Goal: Communication & Community: Answer question/provide support

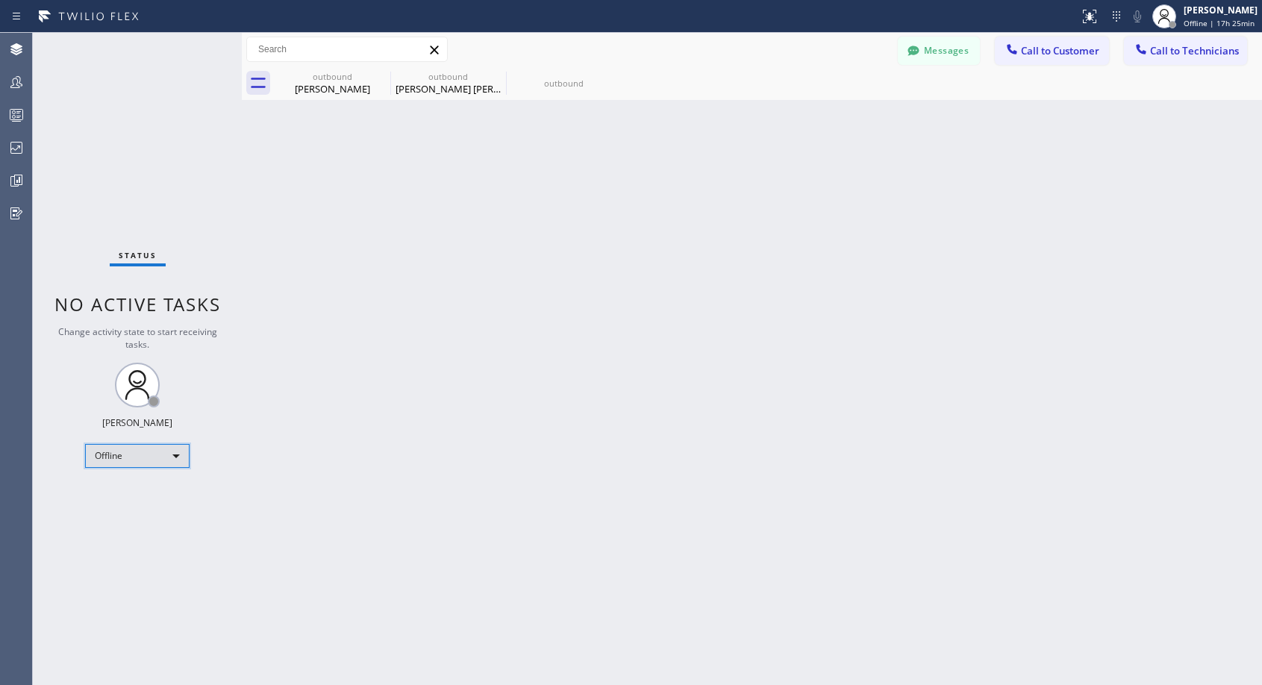
click at [164, 460] on div "Offline" at bounding box center [137, 456] width 104 height 24
click at [148, 509] on li "Unavailable" at bounding box center [136, 514] width 101 height 18
click at [1030, 56] on span "Call to Customer" at bounding box center [1060, 50] width 78 height 13
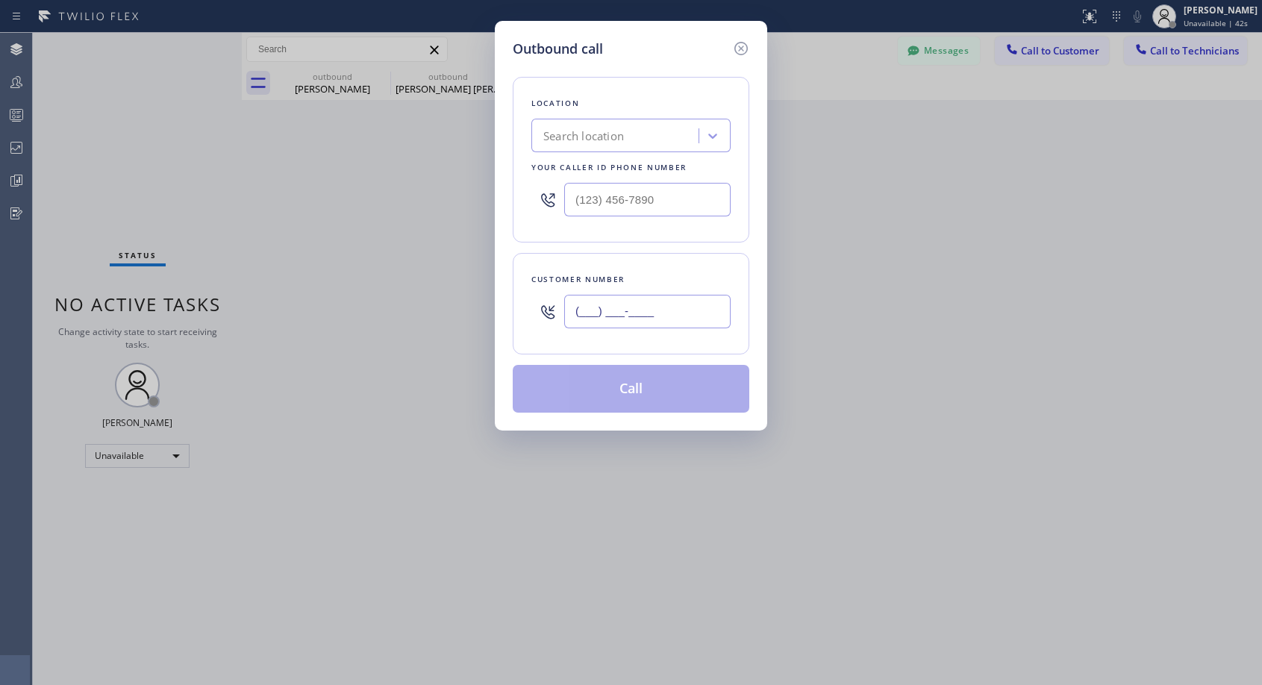
click at [648, 316] on input "(___) ___-____" at bounding box center [647, 312] width 166 height 34
paste input "415) 425-8028"
type input "[PHONE_NUMBER]"
click at [592, 201] on input "(___) ___-____" at bounding box center [647, 200] width 166 height 34
paste input "818) 614-5337"
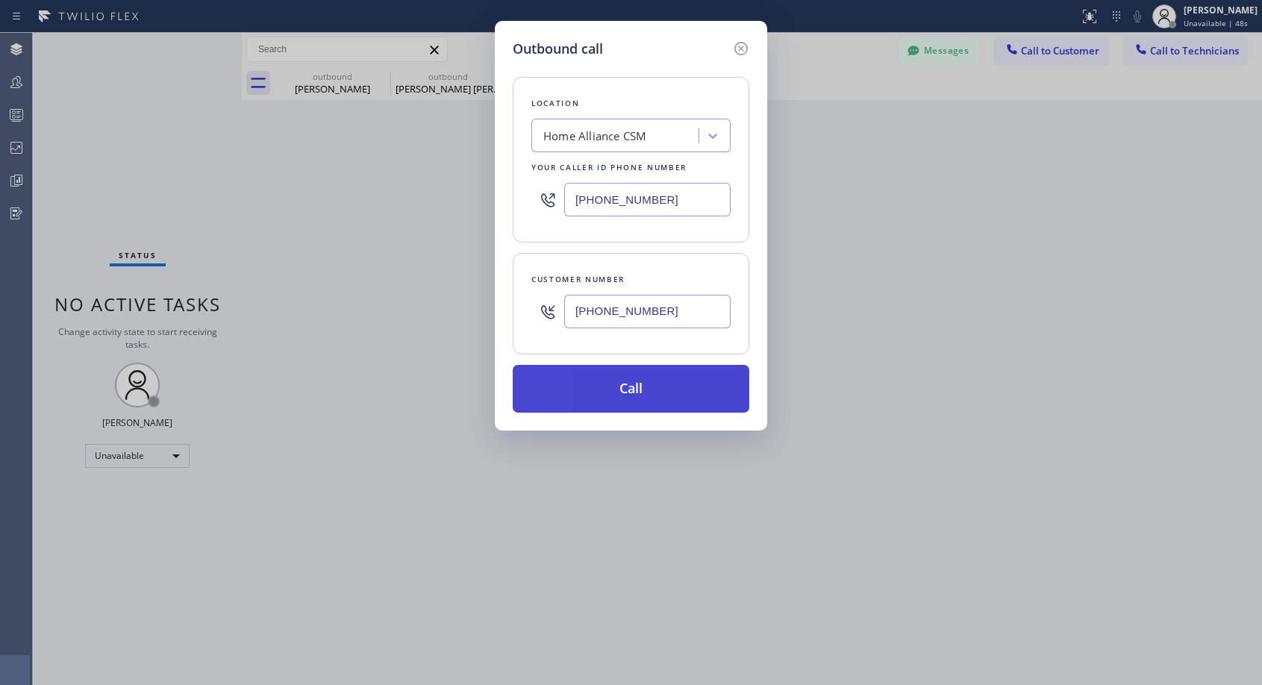
type input "[PHONE_NUMBER]"
click at [630, 404] on button "Call" at bounding box center [631, 389] width 236 height 48
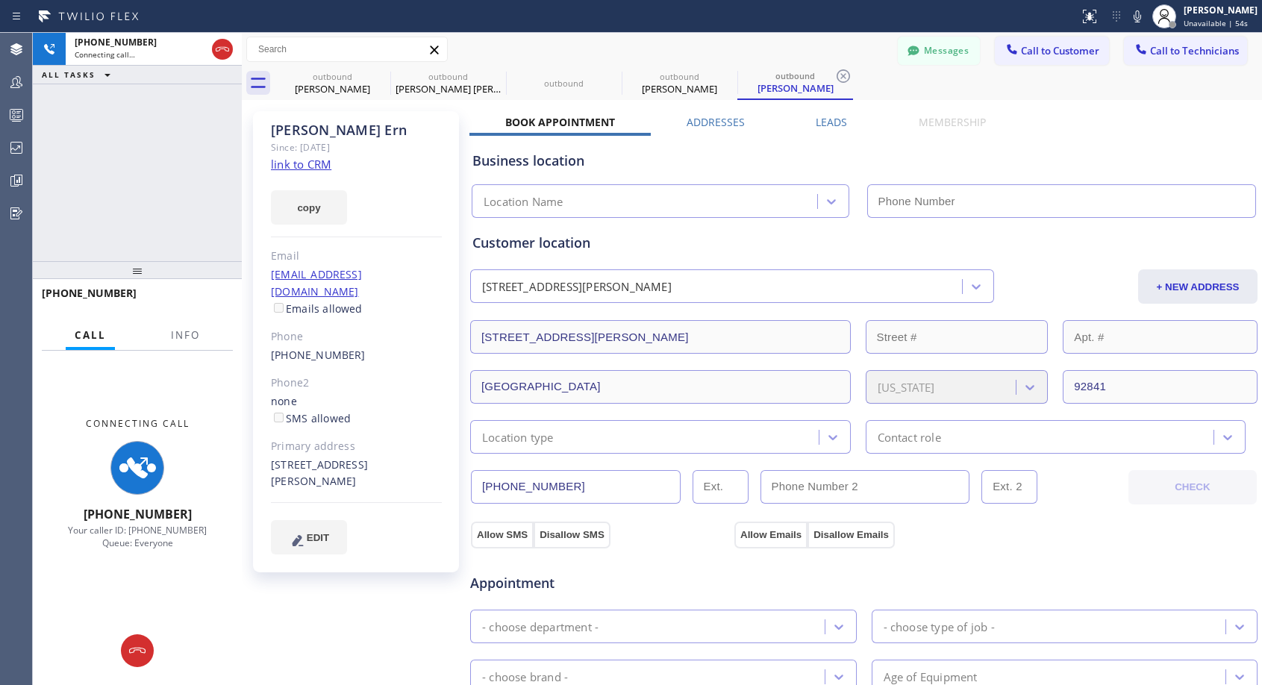
type input "[PHONE_NUMBER]"
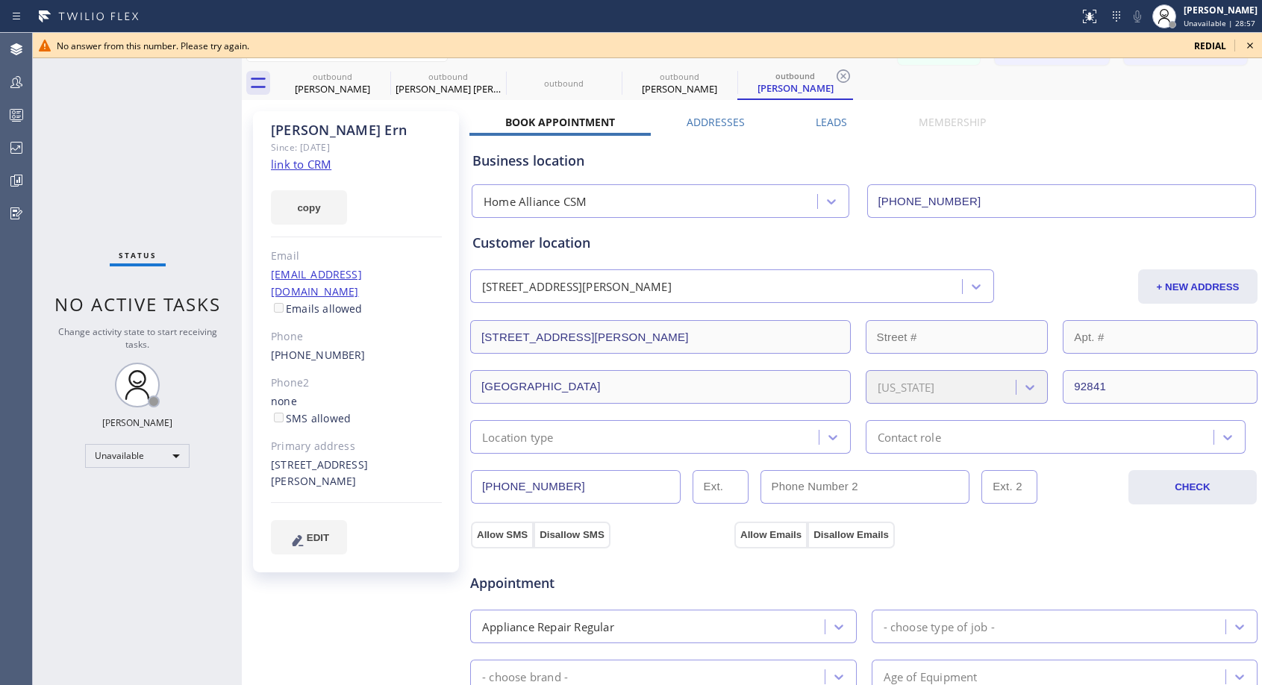
click at [0, 0] on div "[PHONE_NUMBER]" at bounding box center [0, 0] width 0 height 0
copy div "[PHONE_NUMBER]"
click at [1253, 44] on icon at bounding box center [1250, 46] width 18 height 18
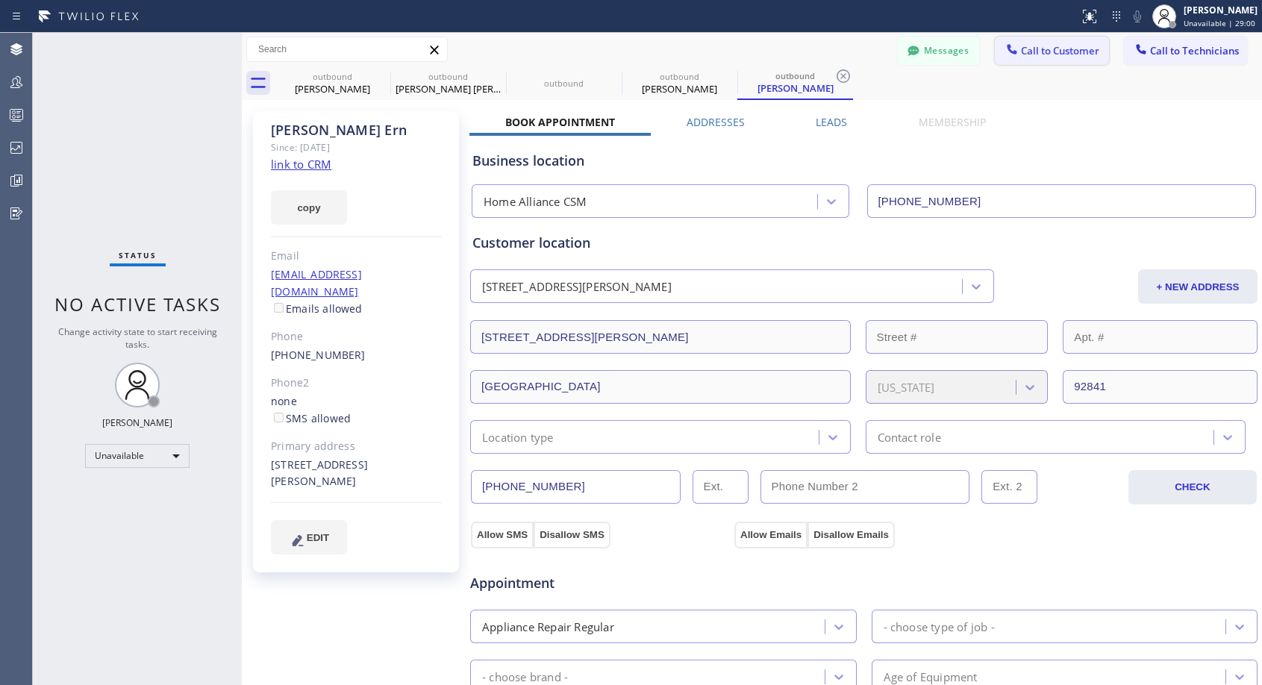
click at [1006, 52] on icon at bounding box center [1011, 49] width 15 height 15
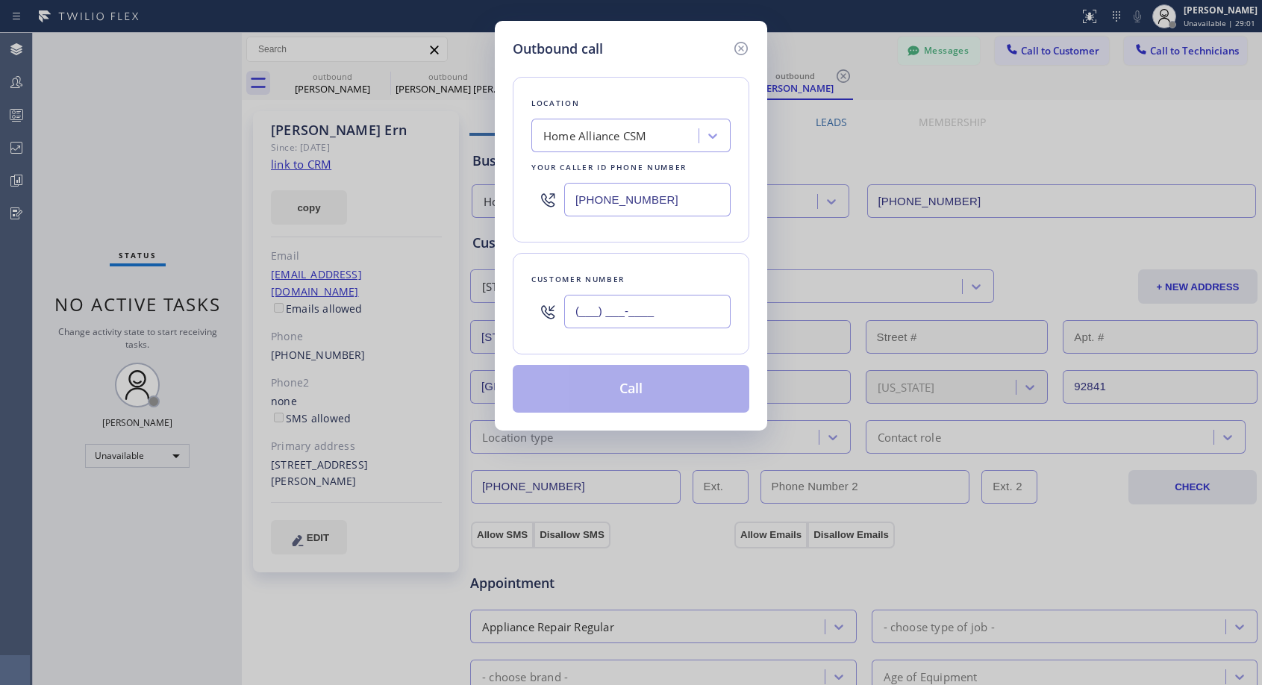
click at [667, 316] on input "(___) ___-____" at bounding box center [647, 312] width 166 height 34
paste input "415) 425-8028"
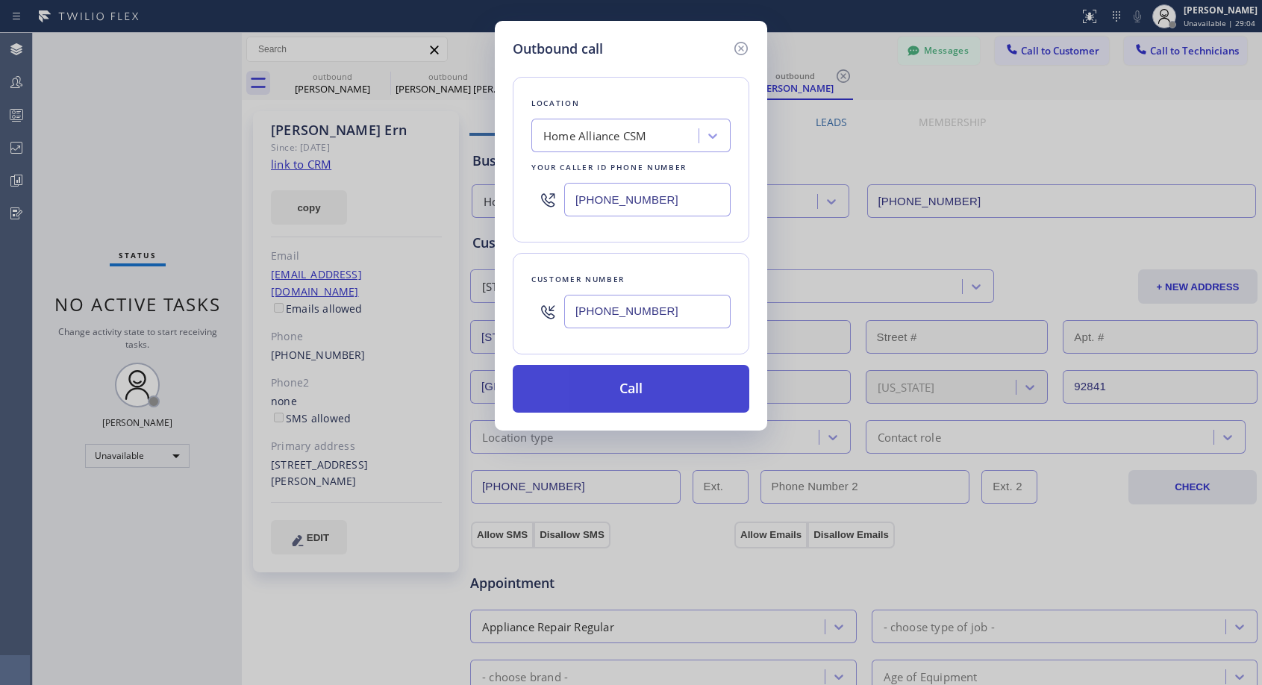
type input "[PHONE_NUMBER]"
click at [665, 377] on button "Call" at bounding box center [631, 389] width 236 height 48
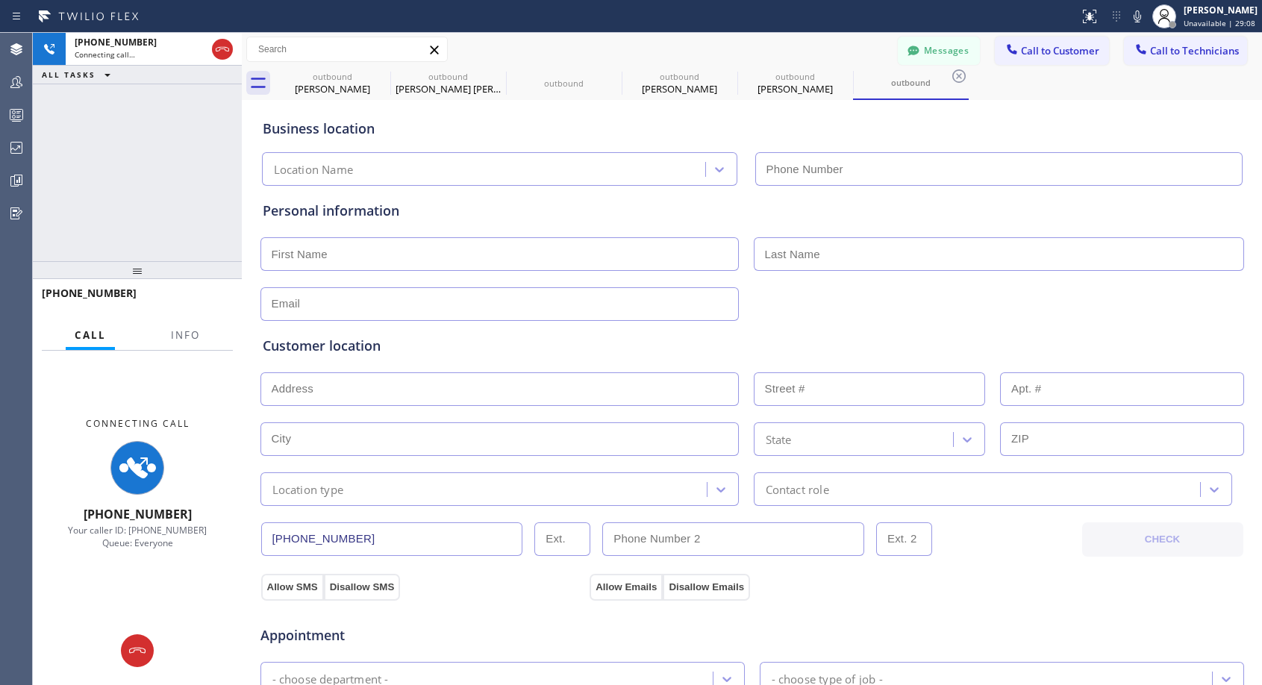
type input "[PHONE_NUMBER]"
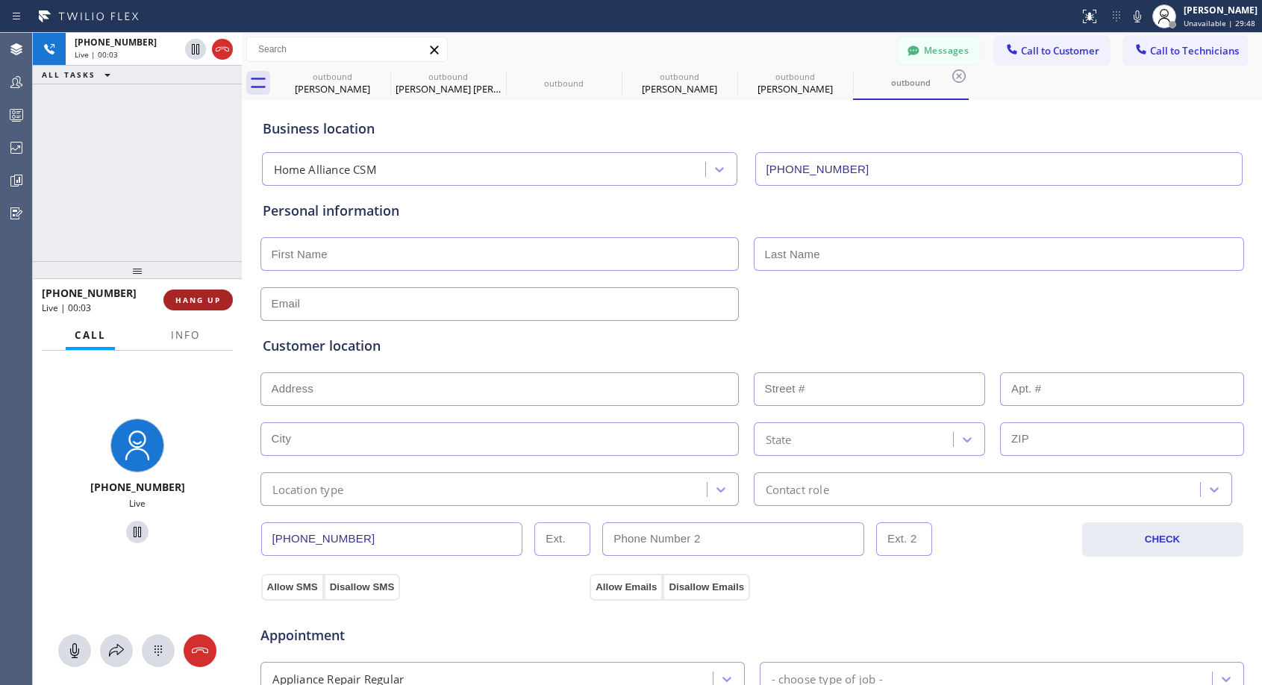
click at [209, 297] on span "HANG UP" at bounding box center [198, 300] width 46 height 10
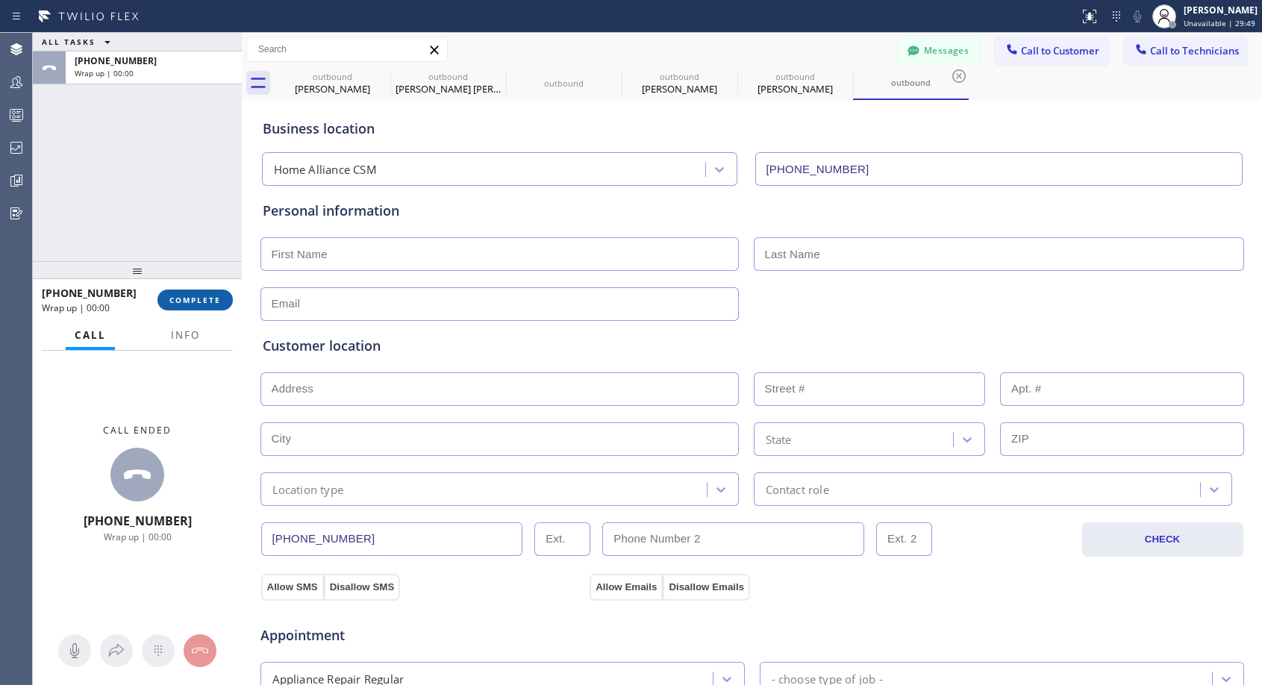
click at [209, 297] on span "COMPLETE" at bounding box center [194, 300] width 51 height 10
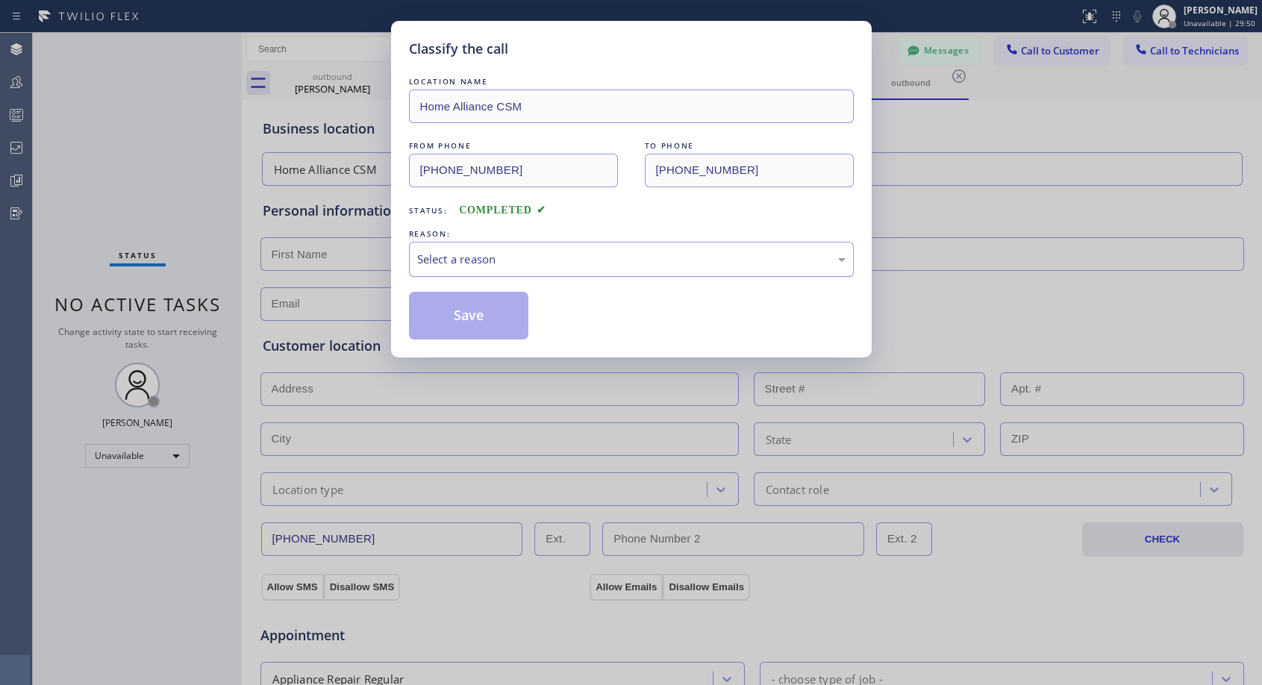
click at [617, 263] on div "Select a reason" at bounding box center [631, 259] width 428 height 17
click at [492, 319] on button "Save" at bounding box center [469, 316] width 120 height 48
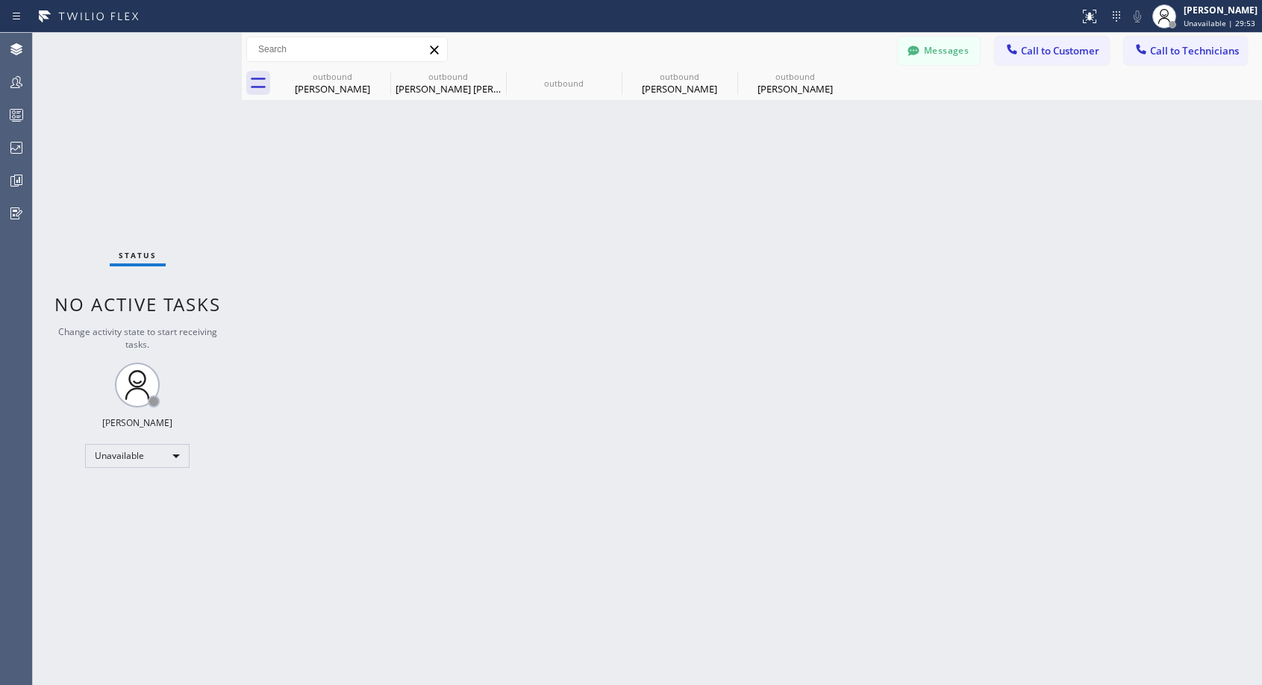
click at [1025, 54] on span "Call to Customer" at bounding box center [1060, 50] width 78 height 13
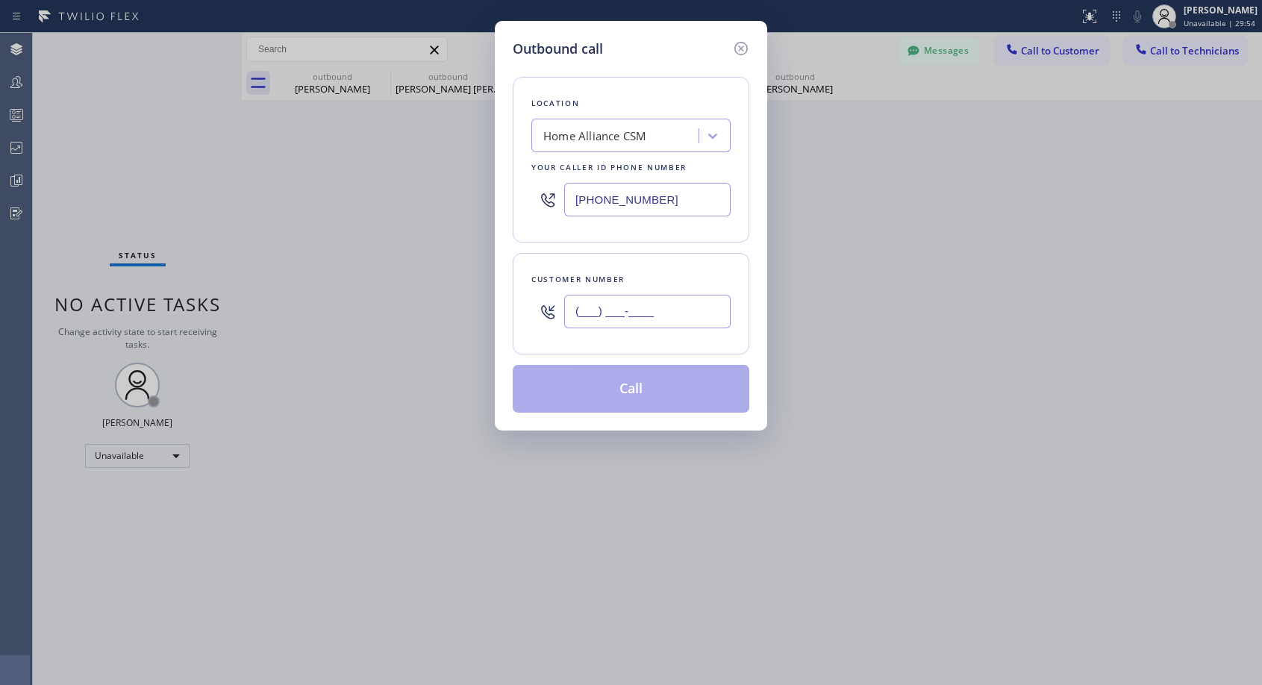
click at [671, 315] on input "(___) ___-____" at bounding box center [647, 312] width 166 height 34
paste input "415) 425-8028"
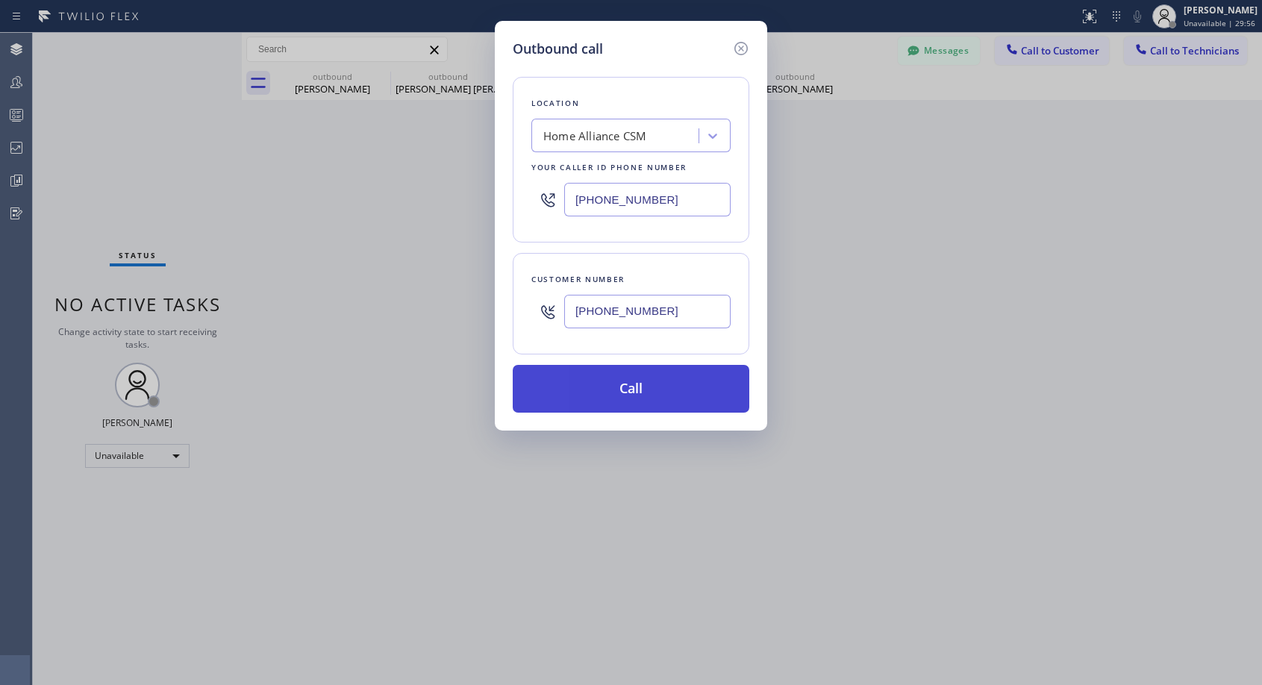
type input "[PHONE_NUMBER]"
click at [642, 382] on button "Call" at bounding box center [631, 389] width 236 height 48
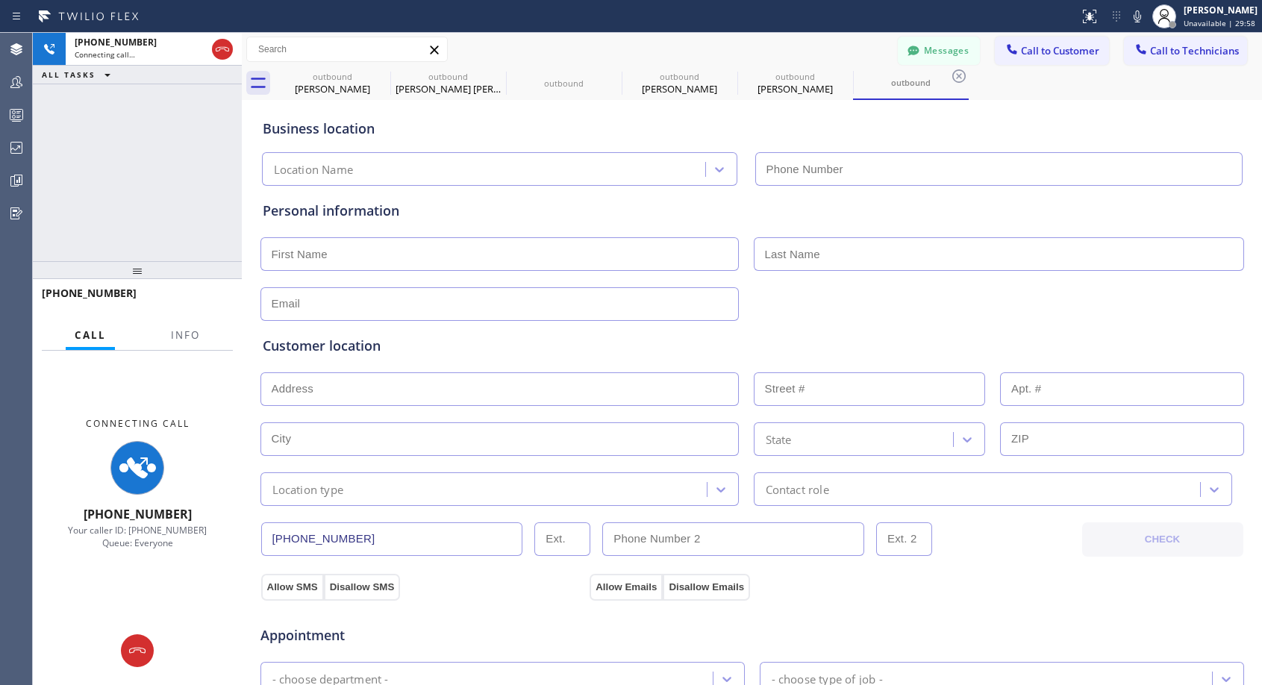
type input "[PHONE_NUMBER]"
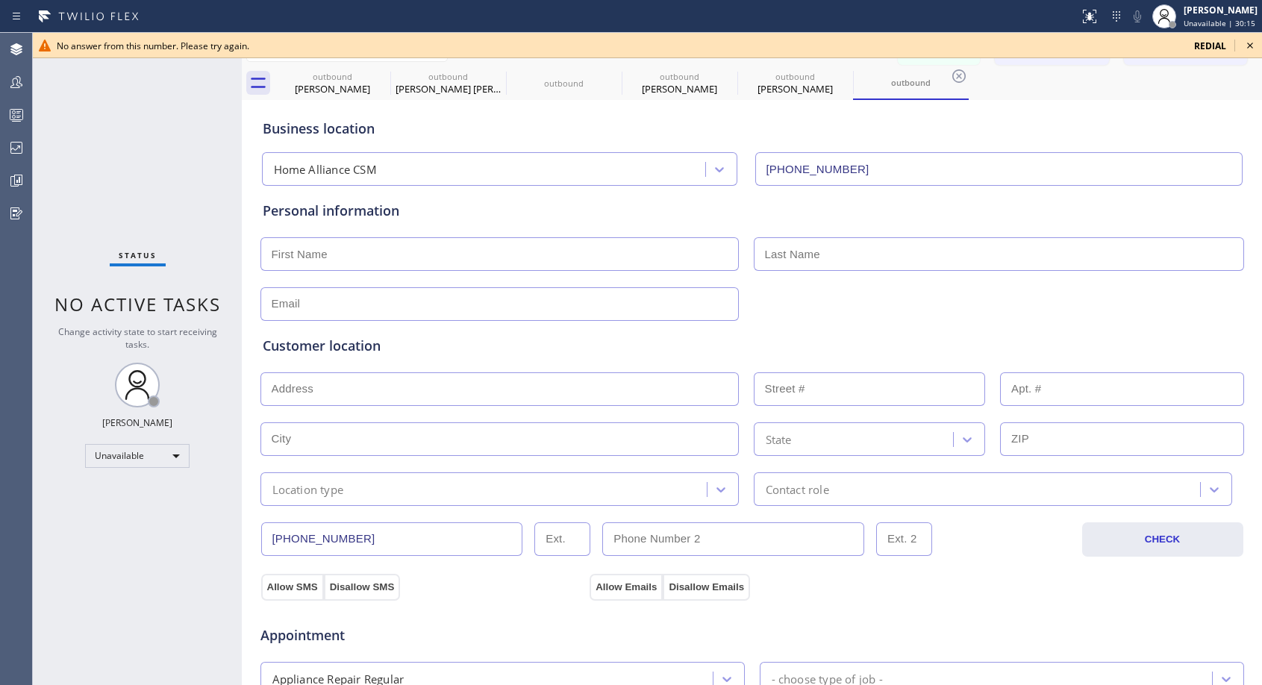
click at [1250, 43] on icon at bounding box center [1250, 46] width 18 height 18
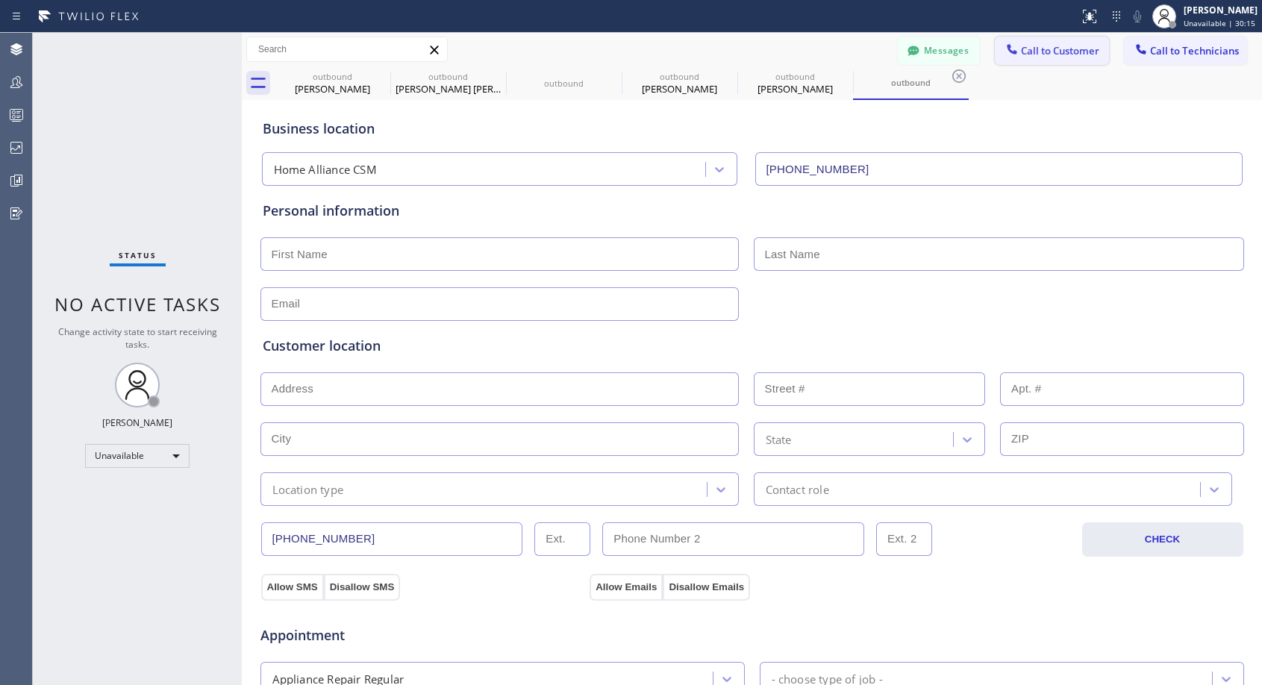
click at [1051, 49] on span "Call to Customer" at bounding box center [1060, 50] width 78 height 13
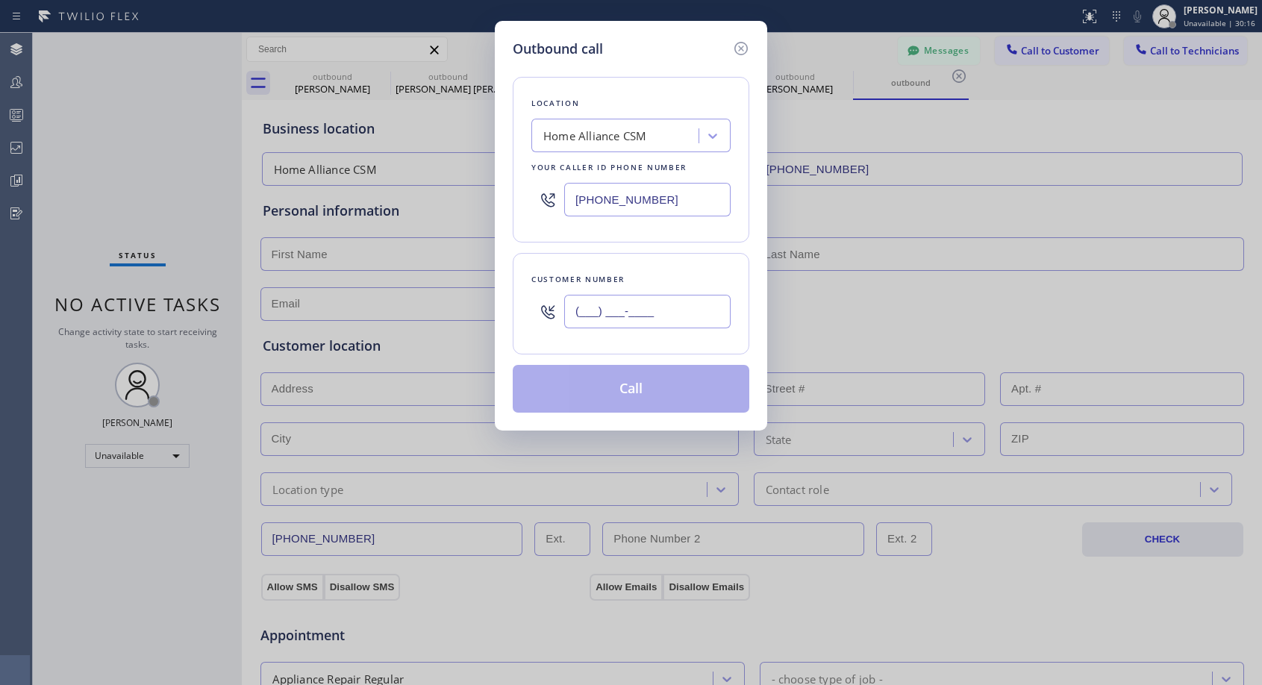
click at [613, 311] on input "(___) ___-____" at bounding box center [647, 312] width 166 height 34
paste input "415) 425-8028"
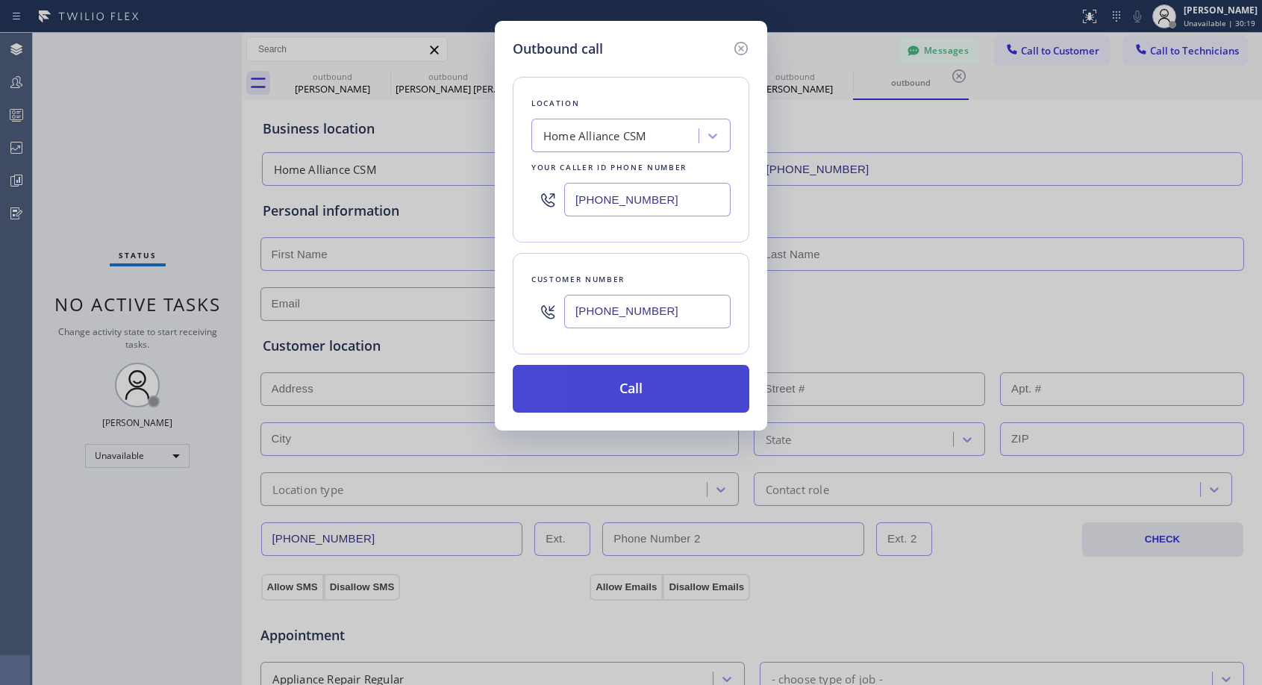
type input "[PHONE_NUMBER]"
click at [727, 399] on button "Call" at bounding box center [631, 389] width 236 height 48
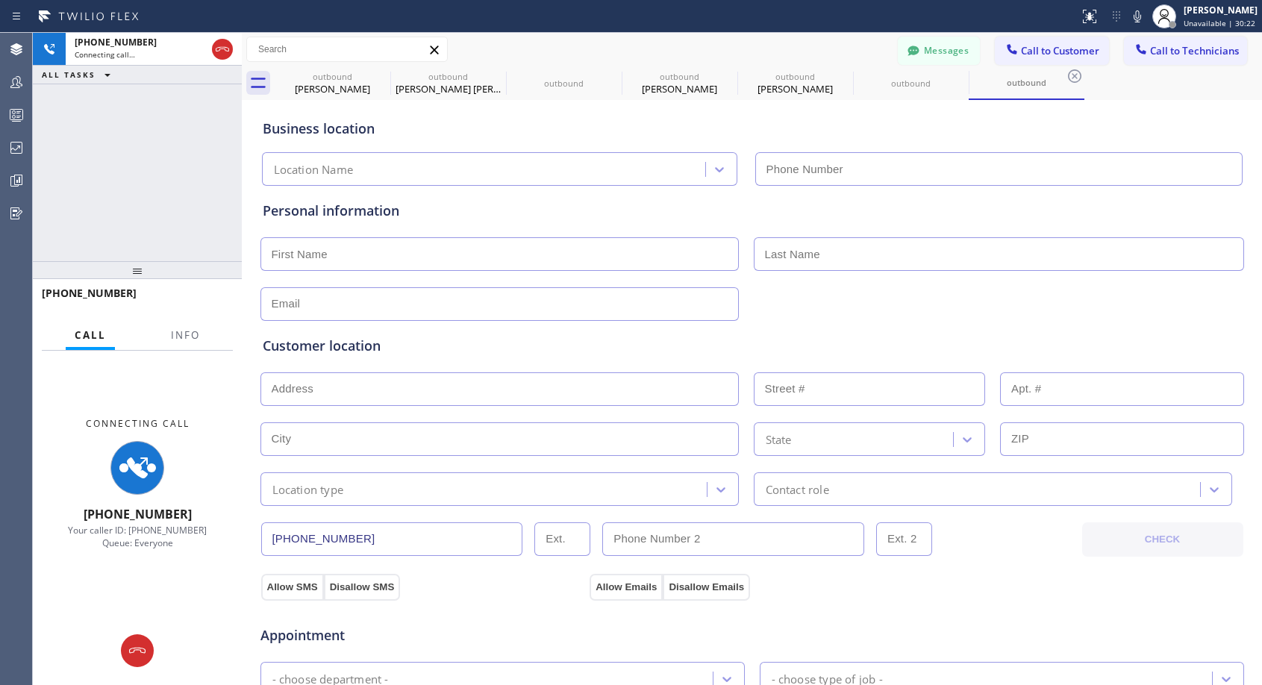
type input "[PHONE_NUMBER]"
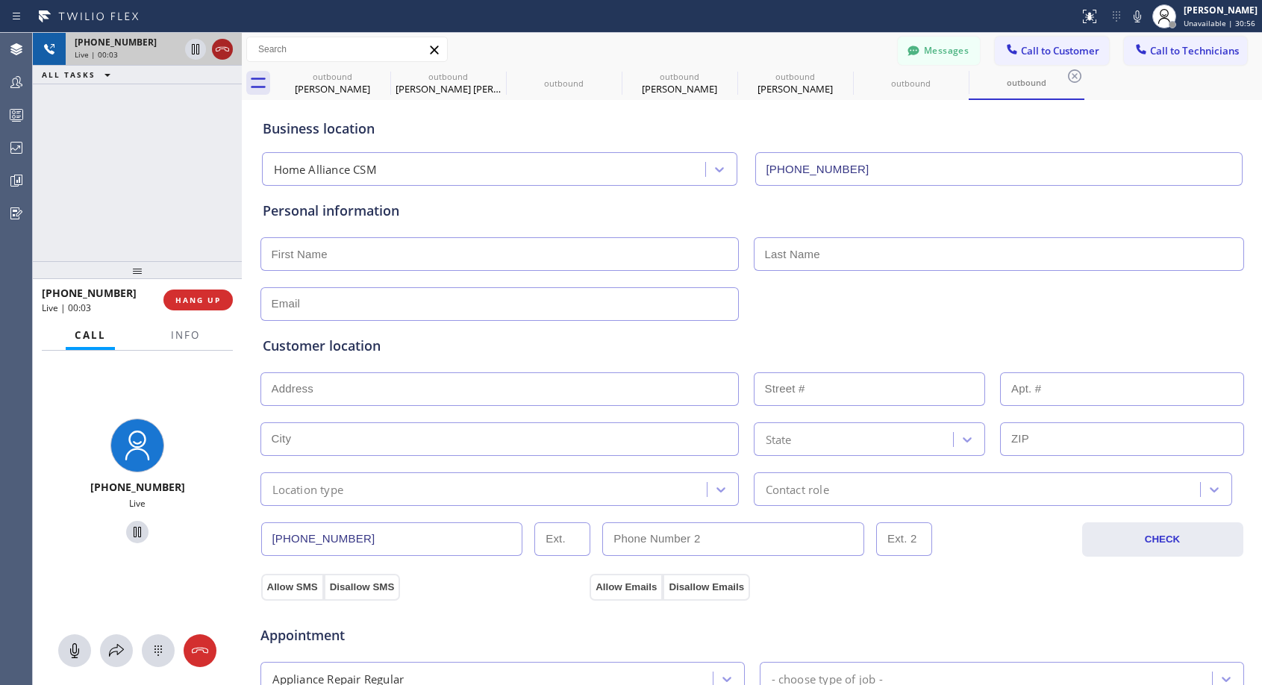
click at [220, 47] on icon at bounding box center [222, 49] width 13 height 4
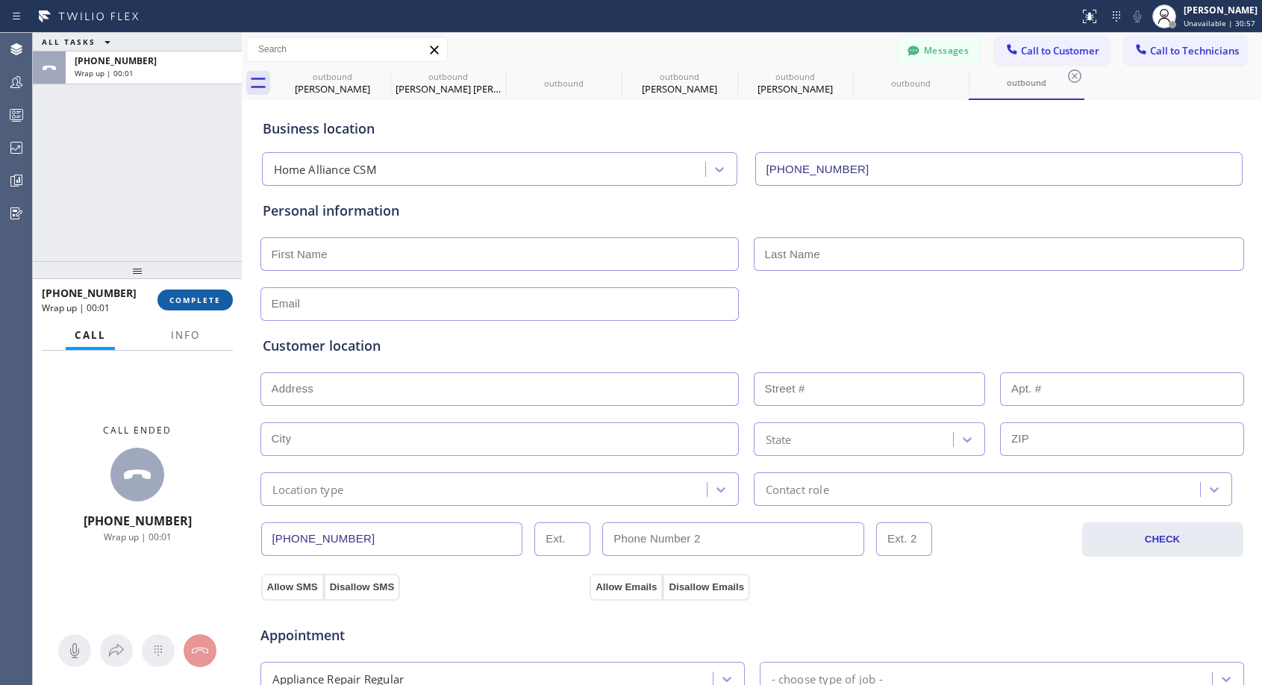
click at [204, 307] on button "COMPLETE" at bounding box center [194, 299] width 75 height 21
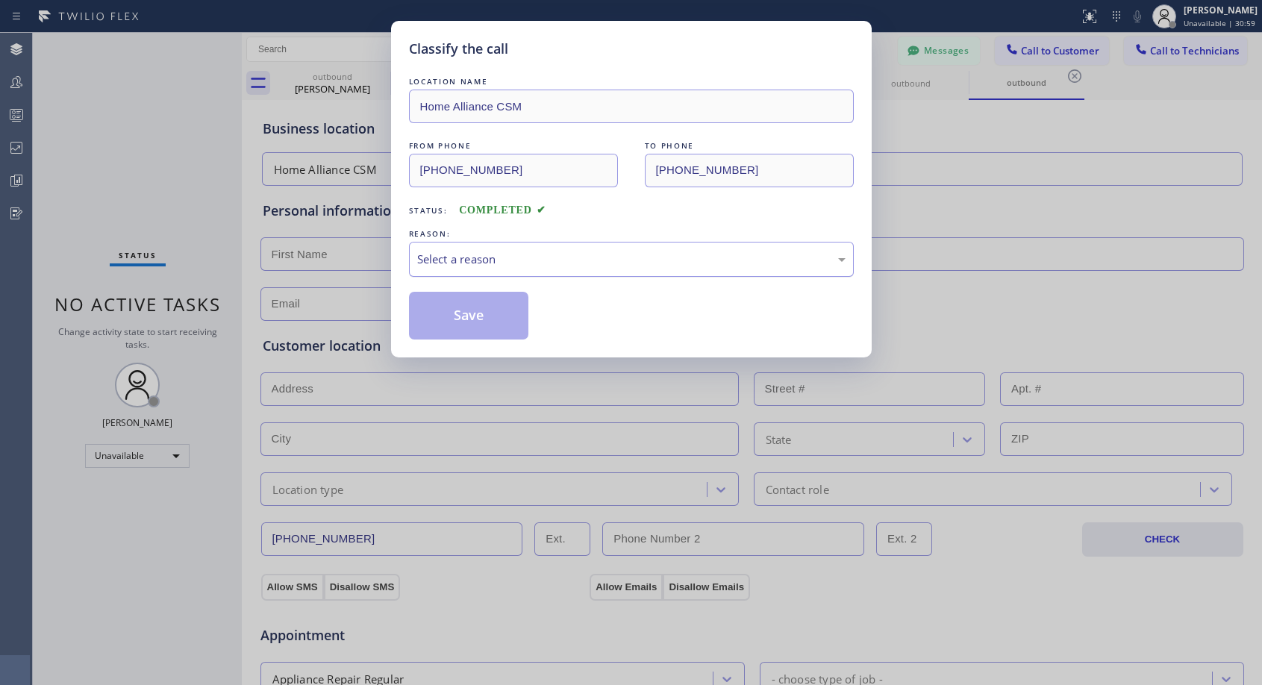
click at [555, 263] on div "Select a reason" at bounding box center [631, 259] width 428 height 17
click at [502, 318] on button "Save" at bounding box center [469, 316] width 120 height 48
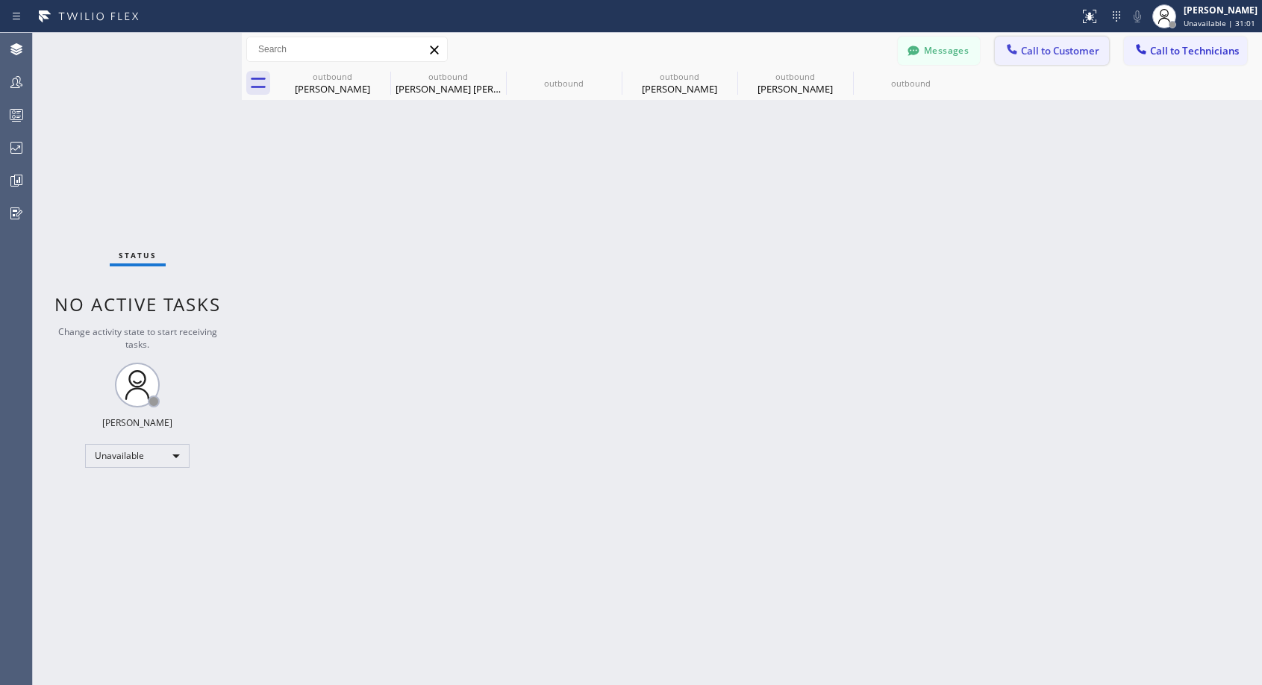
click at [1035, 54] on span "Call to Customer" at bounding box center [1060, 50] width 78 height 13
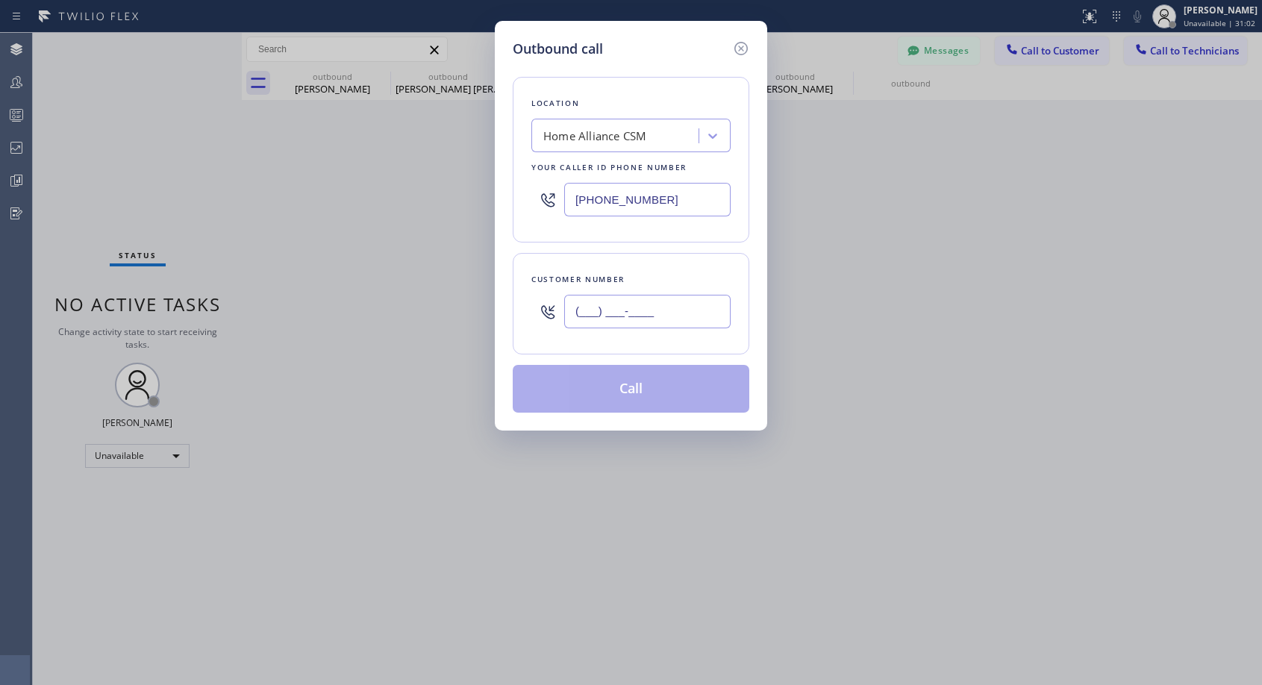
click at [706, 307] on input "(___) ___-____" at bounding box center [647, 312] width 166 height 34
paste input "415) 425-8028"
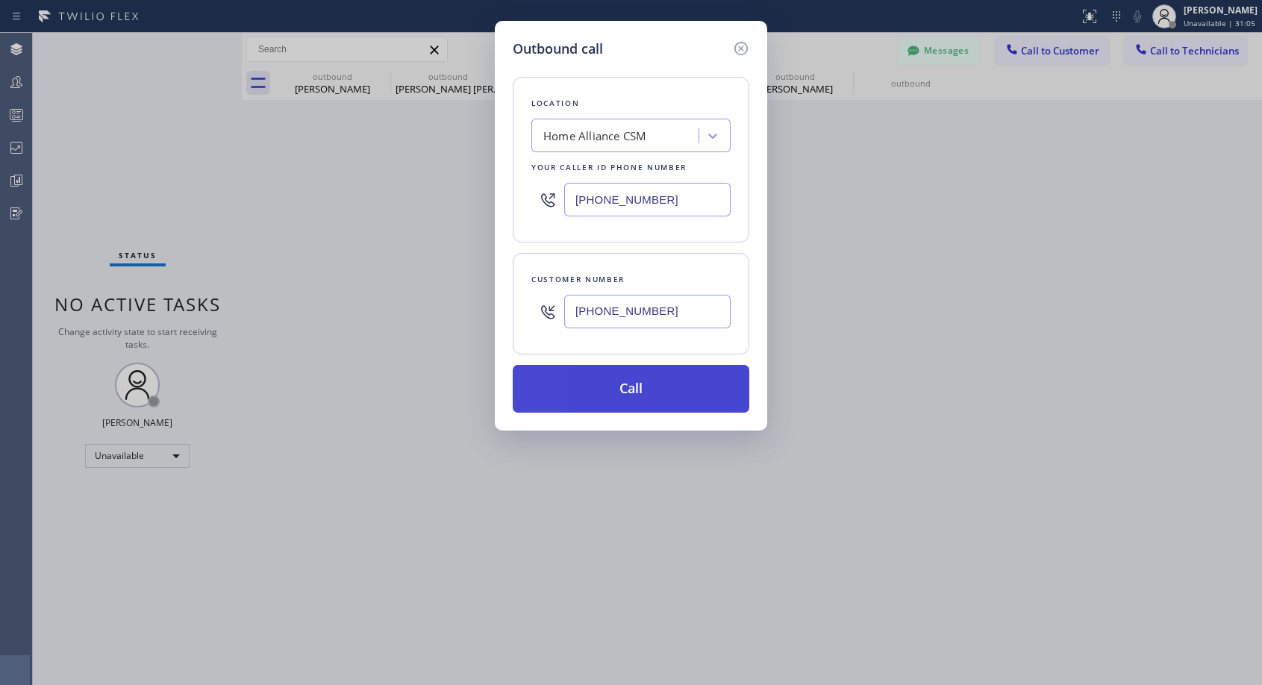
type input "[PHONE_NUMBER]"
click at [673, 383] on button "Call" at bounding box center [631, 389] width 236 height 48
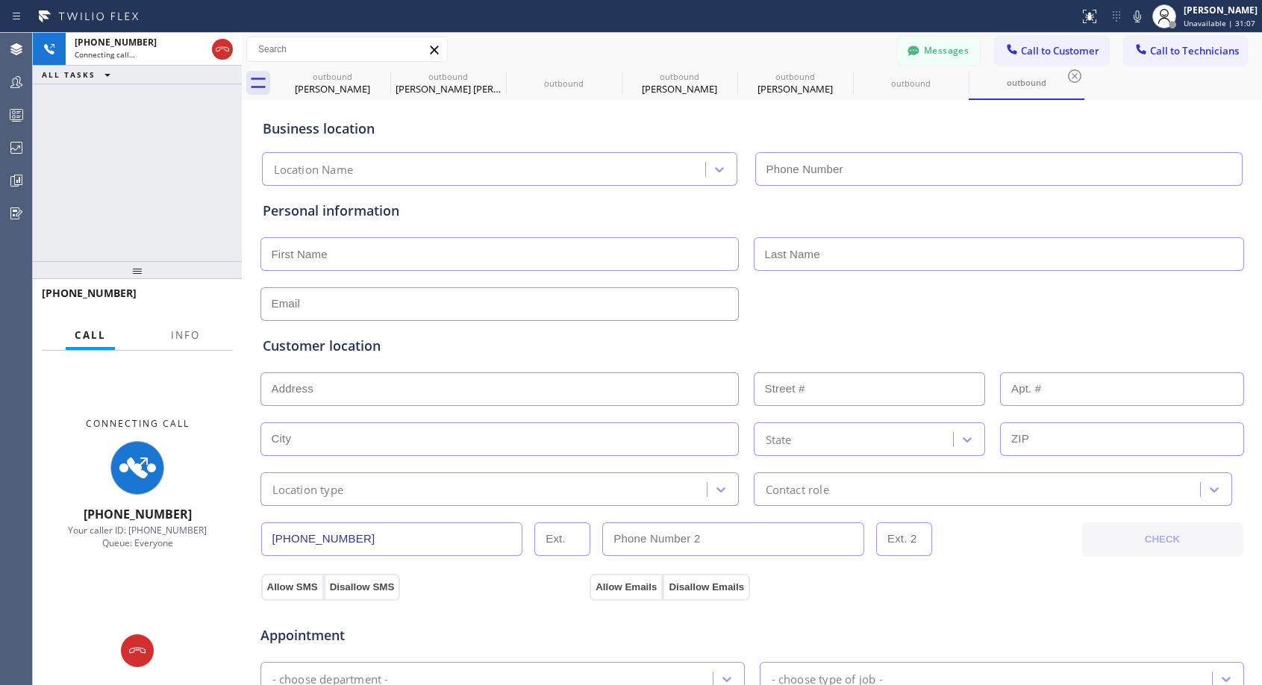
type input "[PHONE_NUMBER]"
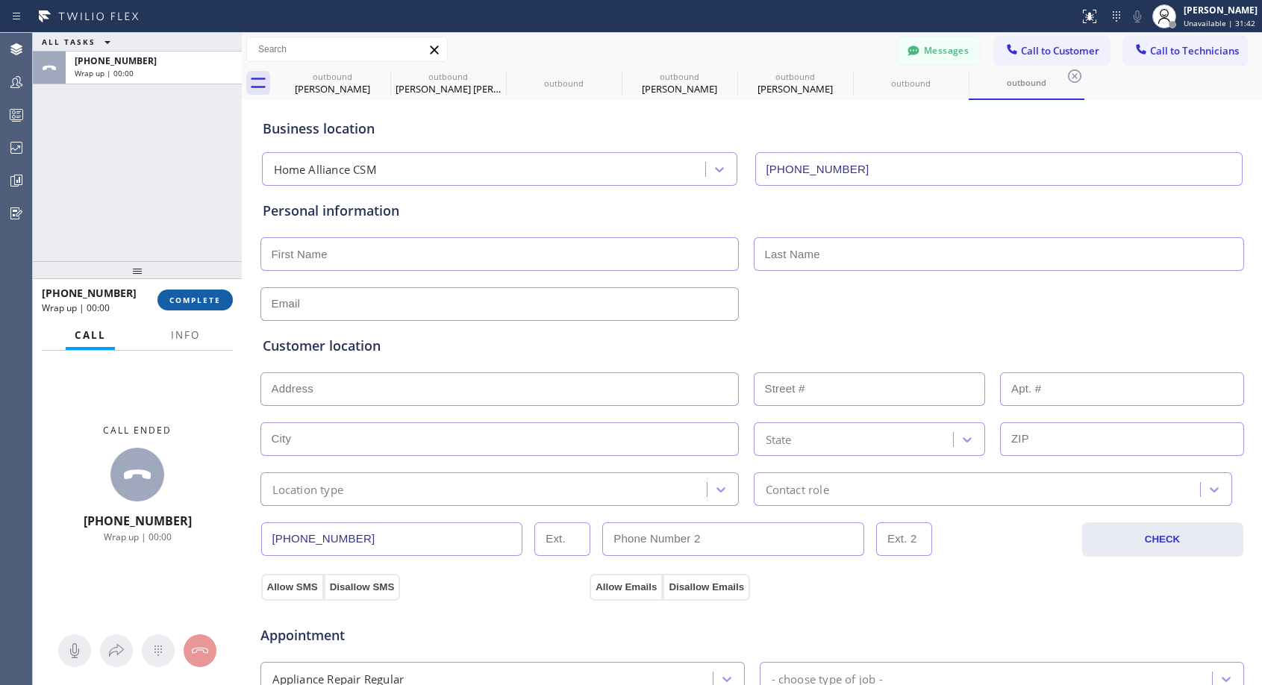
click at [205, 299] on span "COMPLETE" at bounding box center [194, 300] width 51 height 10
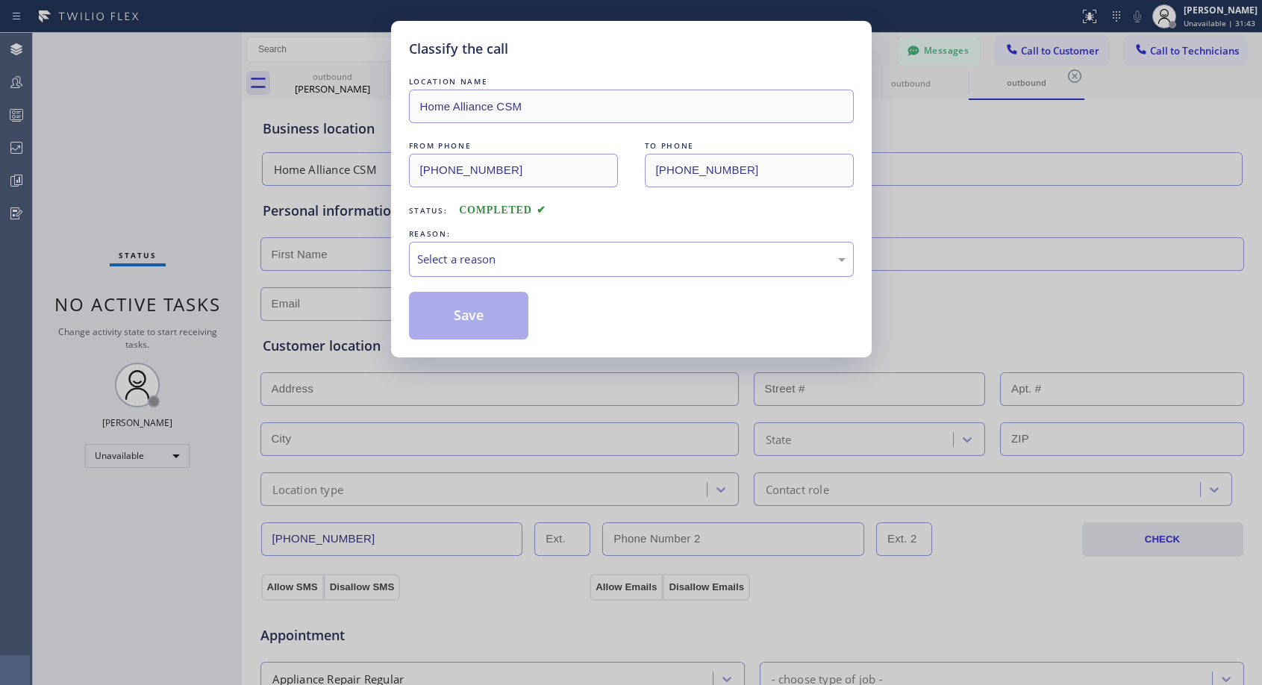
drag, startPoint x: 507, startPoint y: 253, endPoint x: 505, endPoint y: 268, distance: 15.0
click at [507, 254] on div "Select a reason" at bounding box center [631, 259] width 428 height 17
click at [487, 314] on button "Save" at bounding box center [469, 316] width 120 height 48
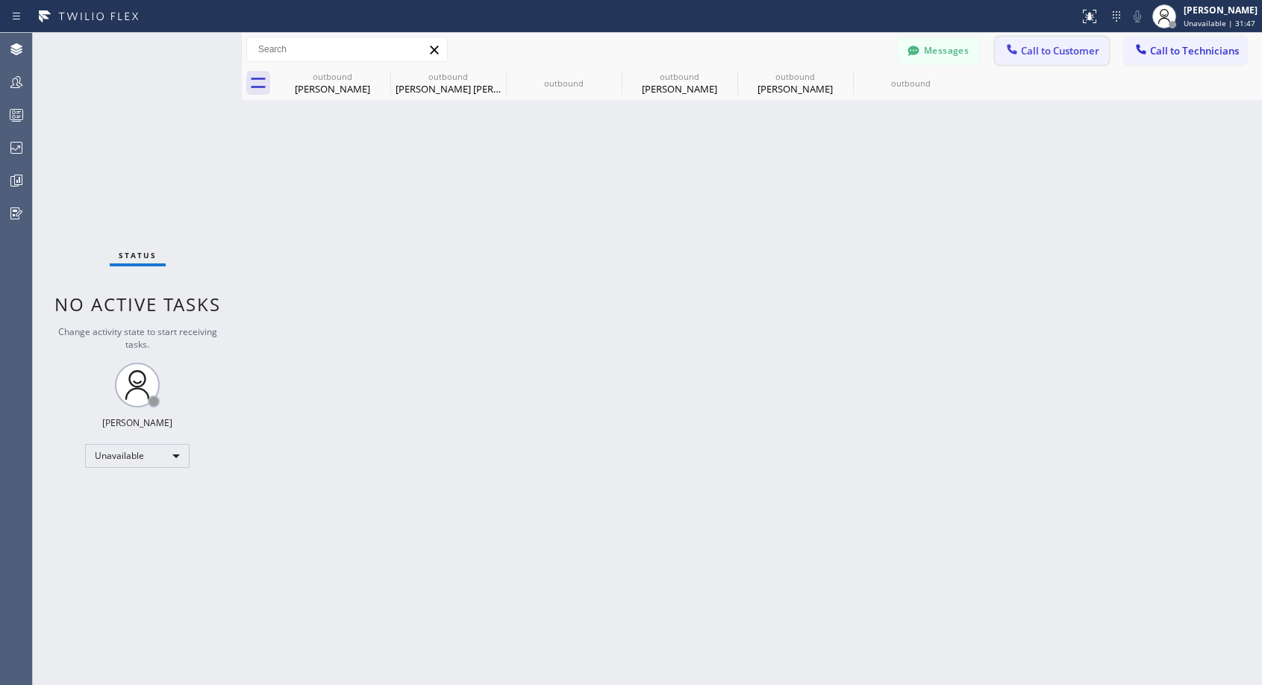
click at [1050, 51] on span "Call to Customer" at bounding box center [1060, 50] width 78 height 13
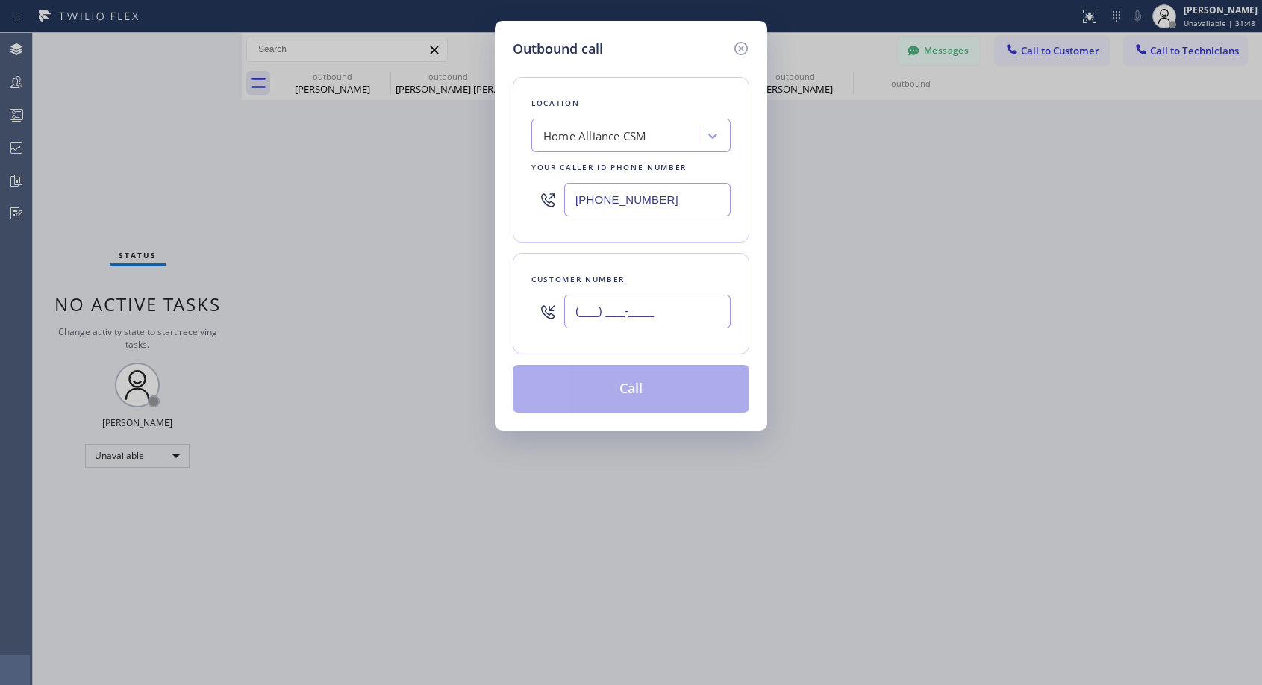
click at [626, 316] on input "(___) ___-____" at bounding box center [647, 312] width 166 height 34
paste input "415) 425-8028"
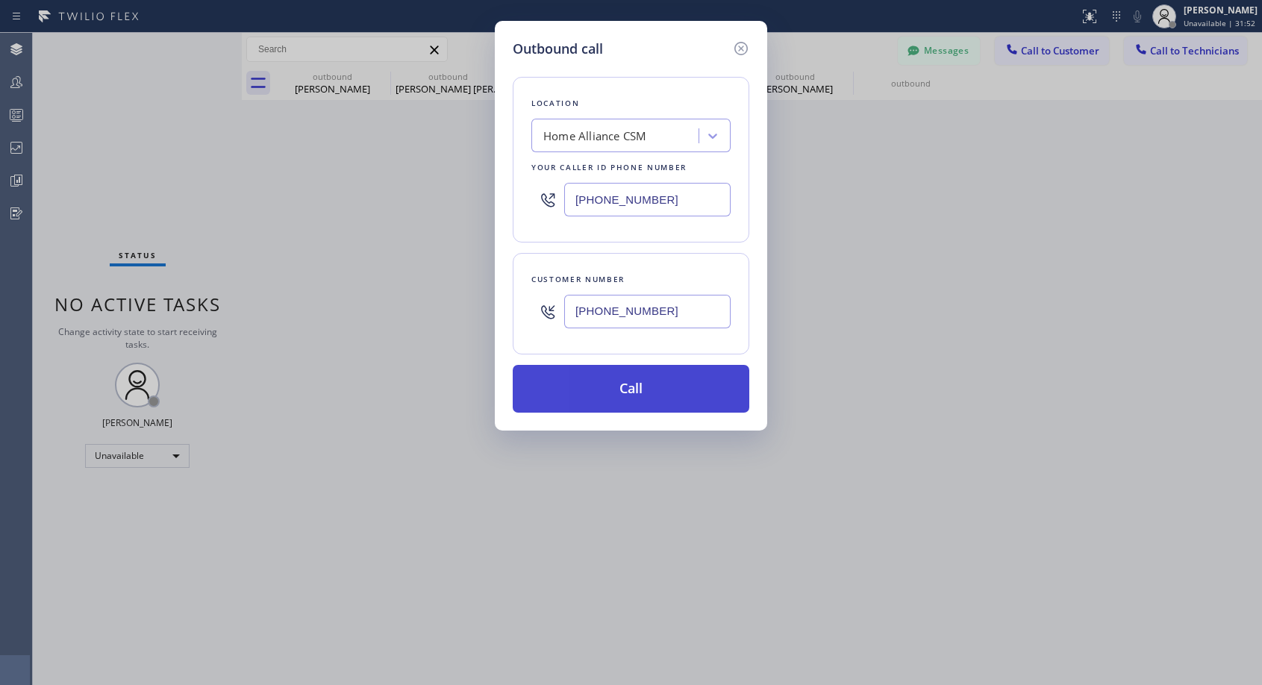
type input "[PHONE_NUMBER]"
click at [653, 397] on button "Call" at bounding box center [631, 389] width 236 height 48
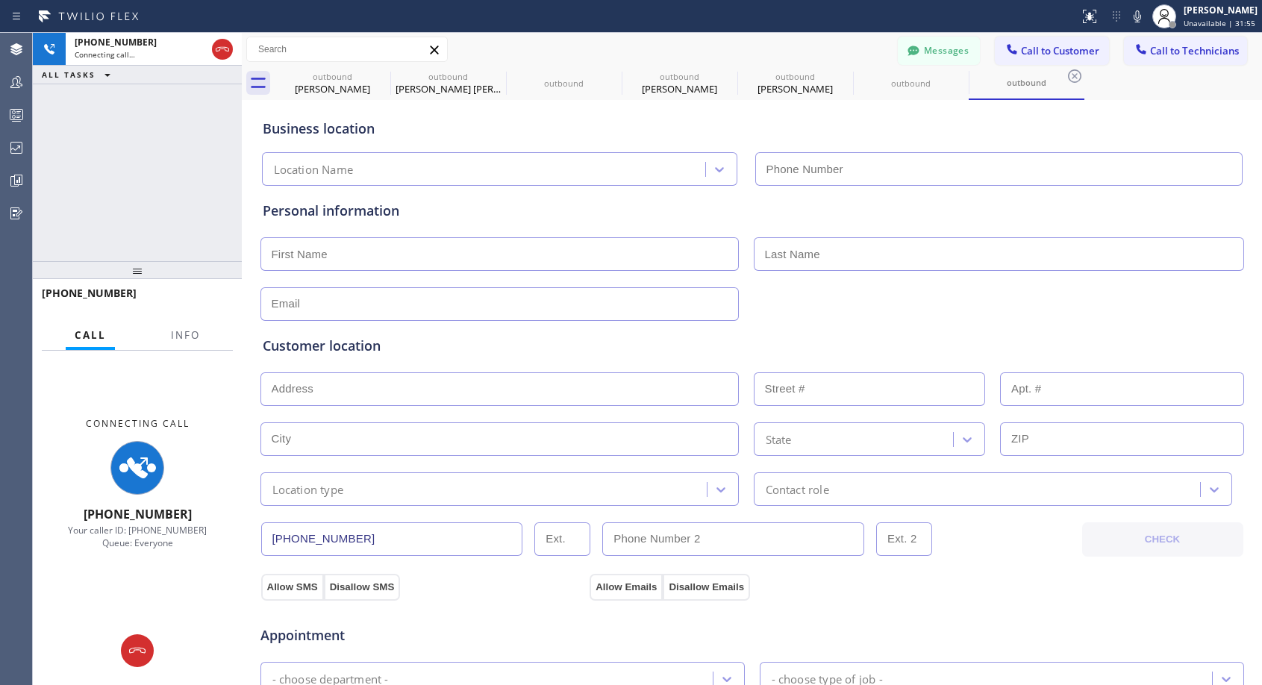
type input "[PHONE_NUMBER]"
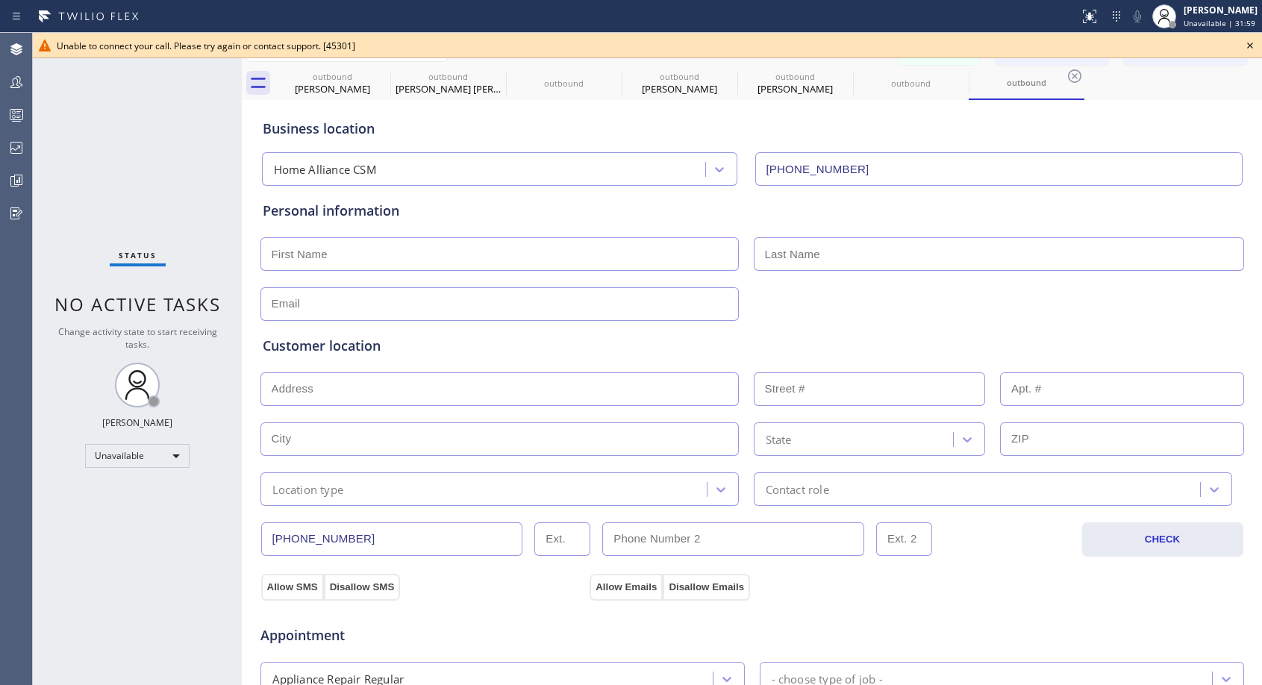
click at [1247, 48] on icon at bounding box center [1250, 46] width 18 height 18
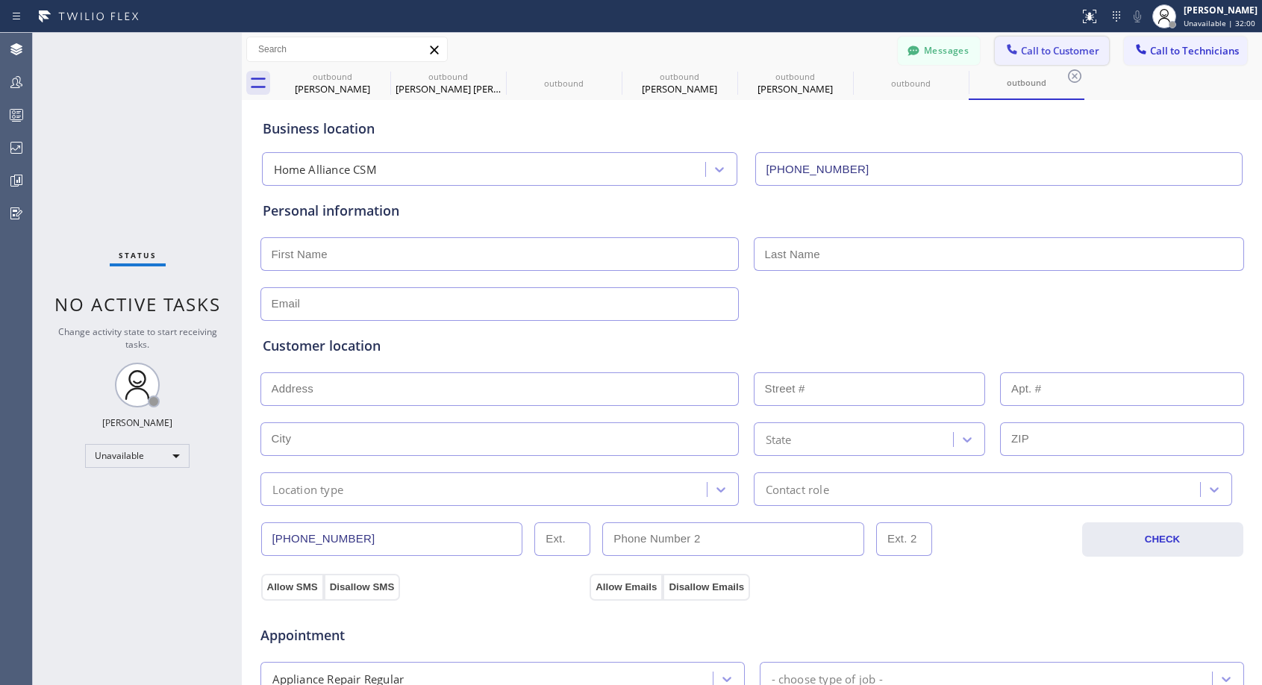
click at [1057, 51] on span "Call to Customer" at bounding box center [1060, 50] width 78 height 13
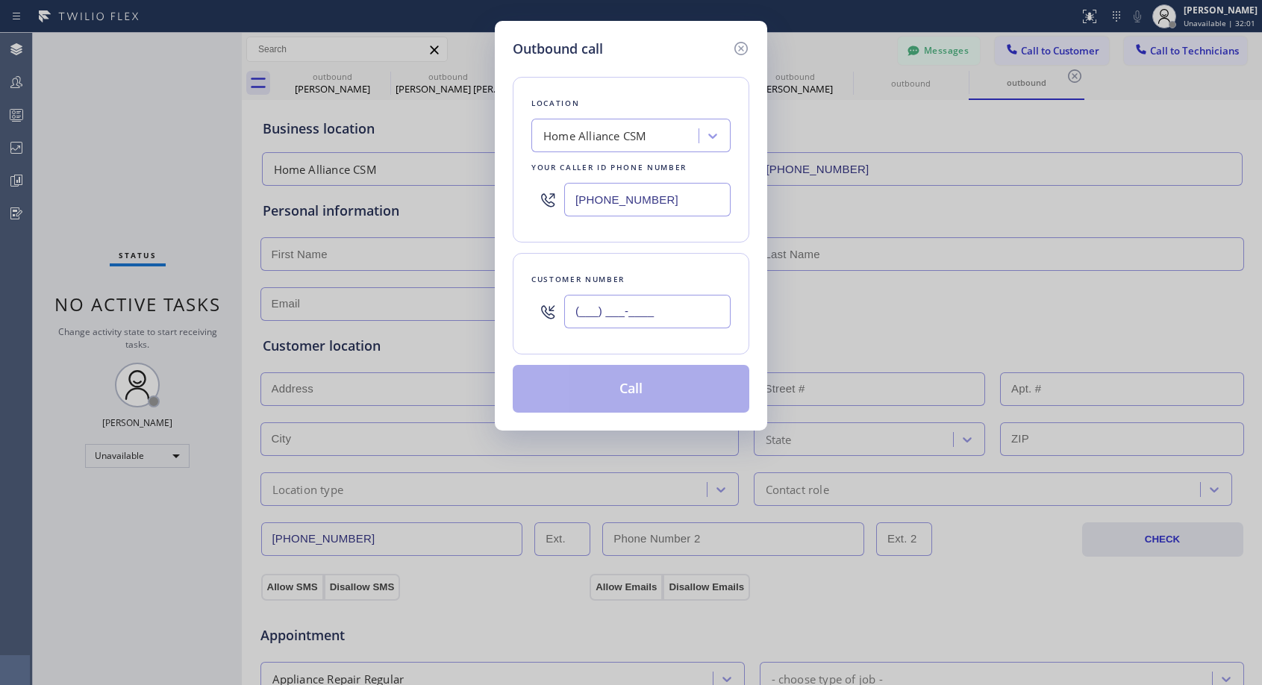
click at [624, 315] on input "(___) ___-____" at bounding box center [647, 312] width 166 height 34
paste input "415) 425-8028"
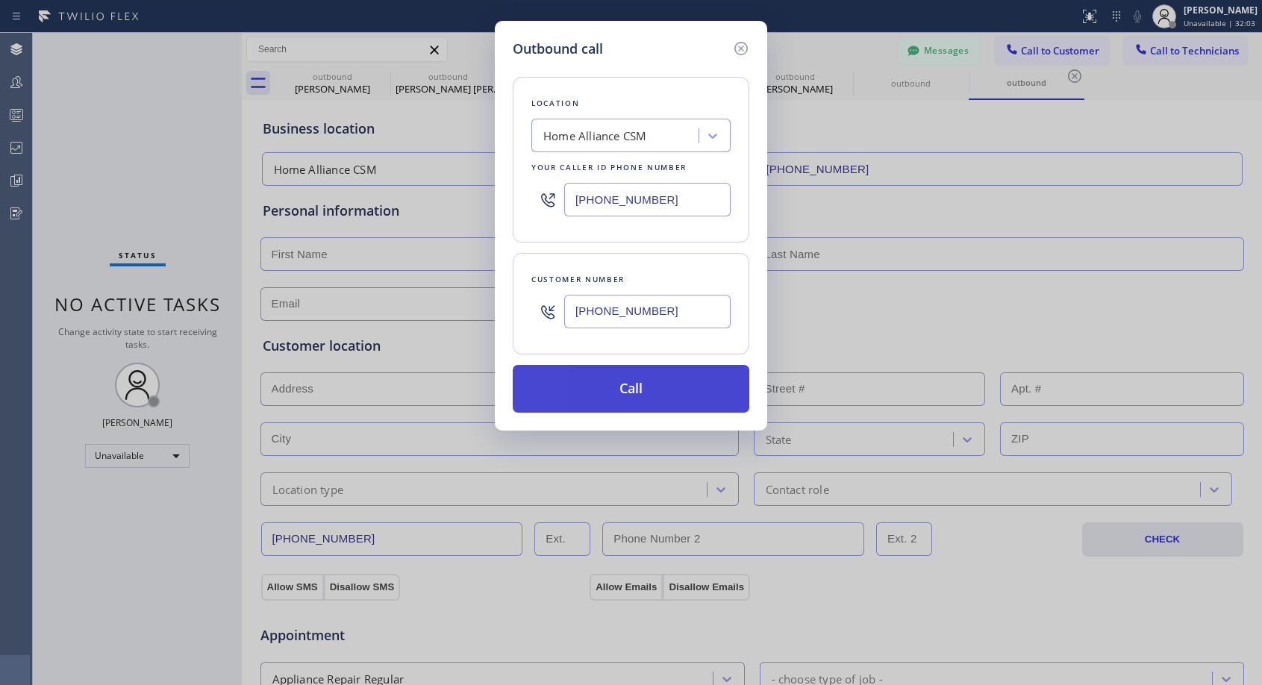
type input "[PHONE_NUMBER]"
click at [663, 384] on button "Call" at bounding box center [631, 389] width 236 height 48
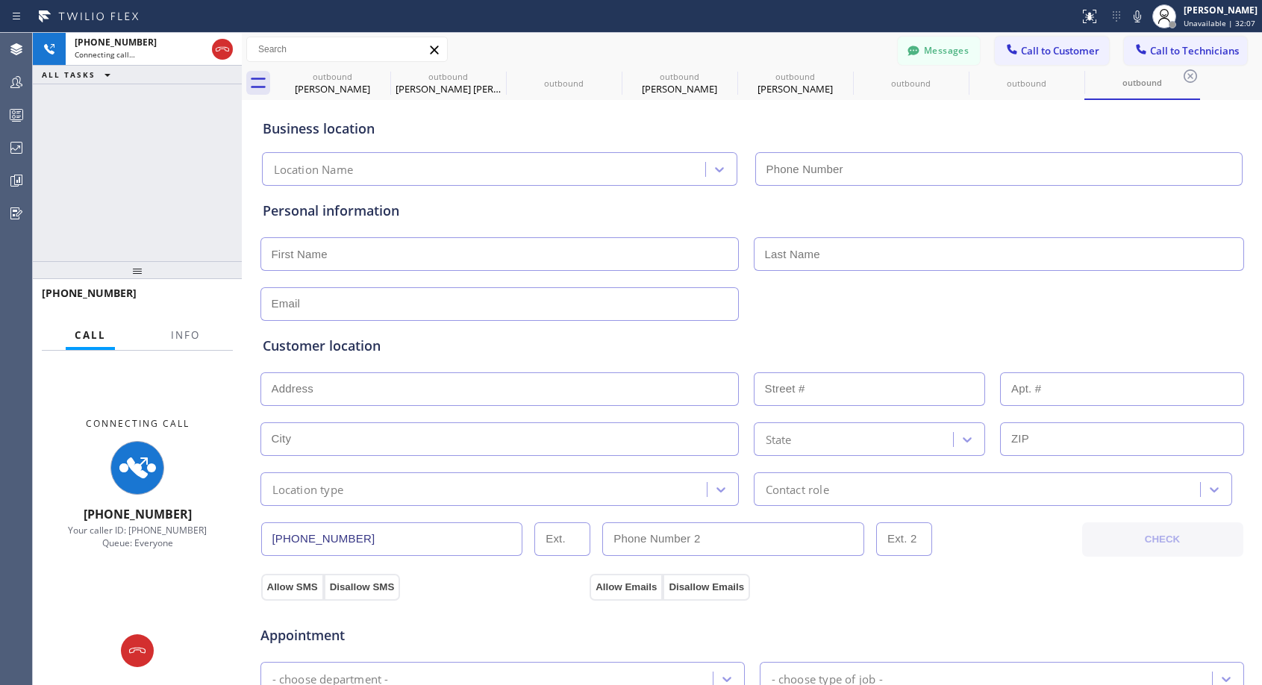
type input "[PHONE_NUMBER]"
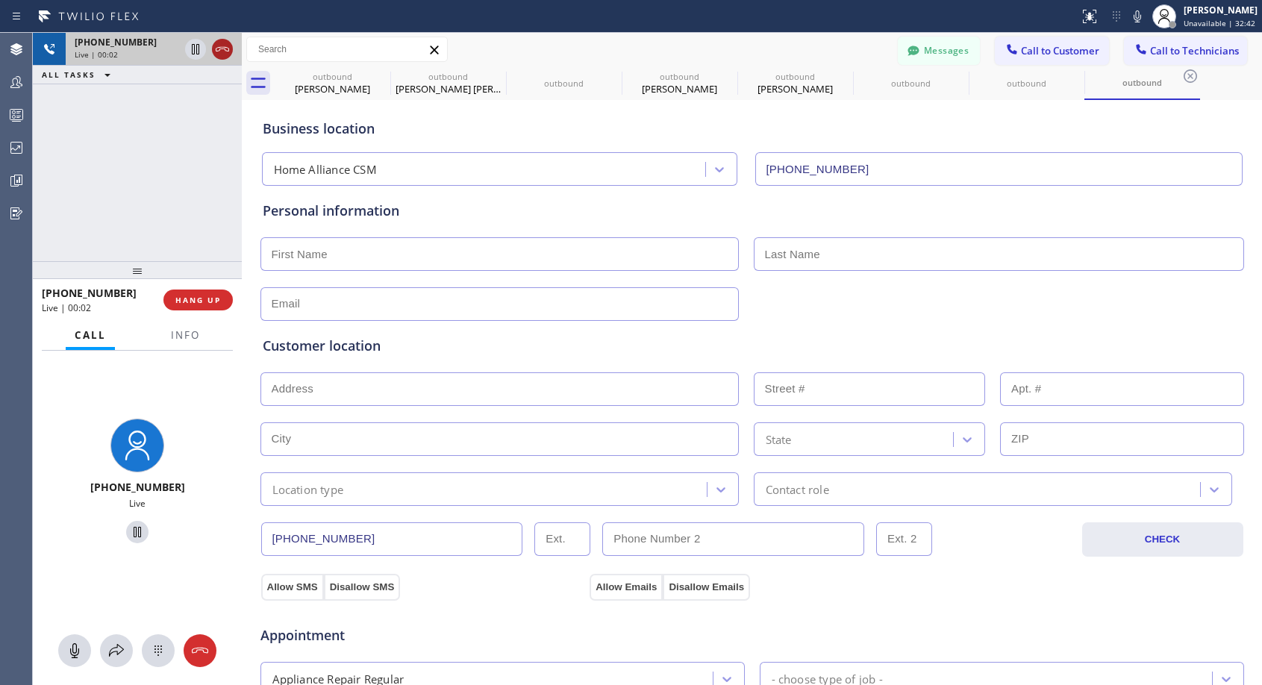
click at [225, 46] on icon at bounding box center [222, 49] width 18 height 18
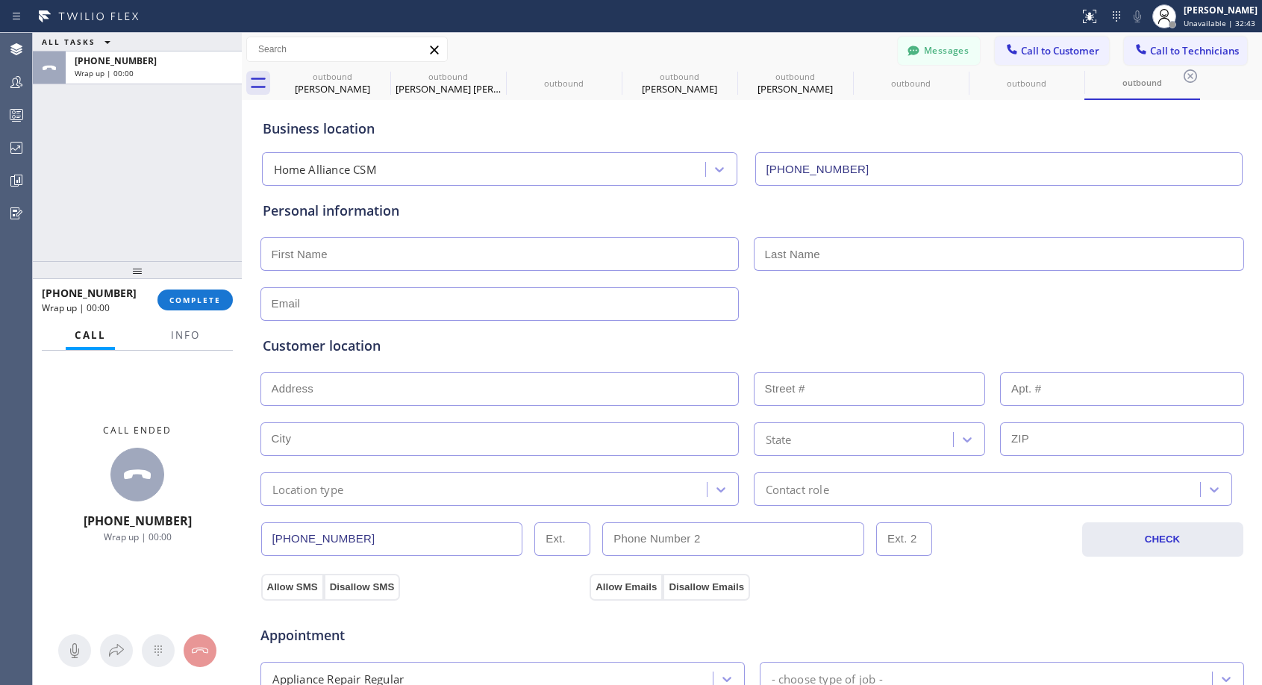
click at [189, 288] on div "[PHONE_NUMBER] Wrap up | 00:00 COMPLETE" at bounding box center [137, 300] width 191 height 39
click at [189, 297] on span "COMPLETE" at bounding box center [194, 300] width 51 height 10
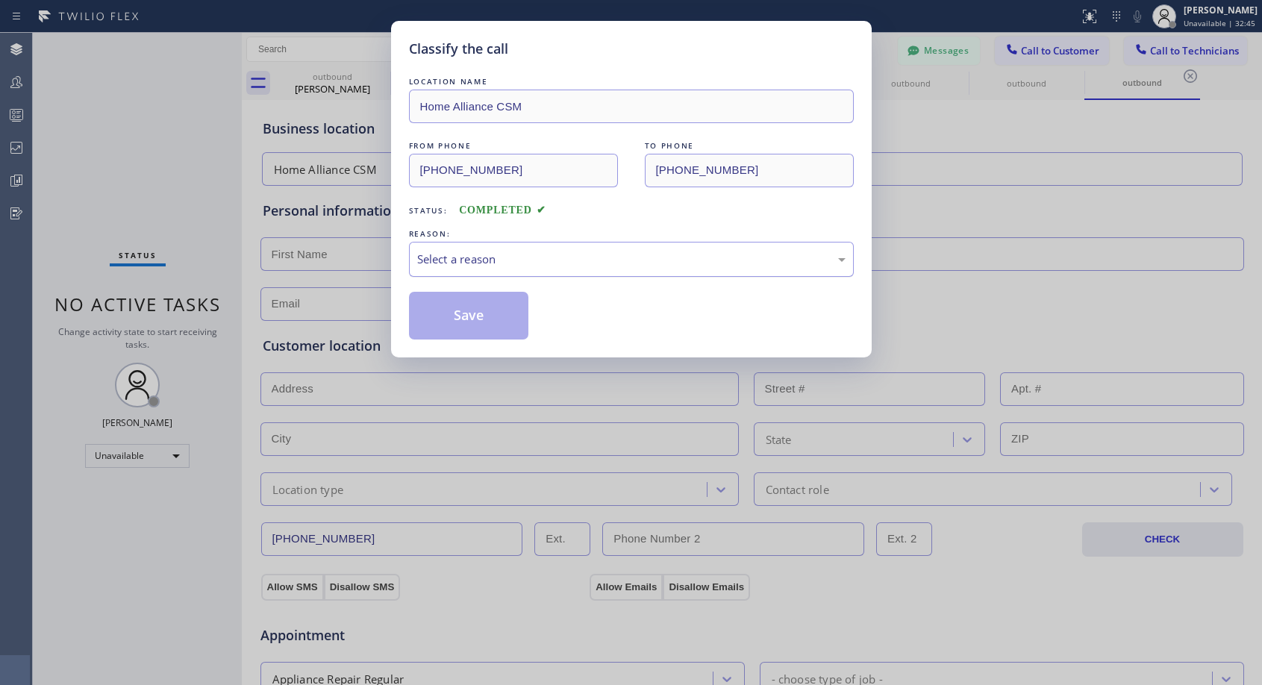
click at [530, 257] on div "Select a reason" at bounding box center [631, 259] width 428 height 17
click at [483, 313] on button "Save" at bounding box center [469, 316] width 120 height 48
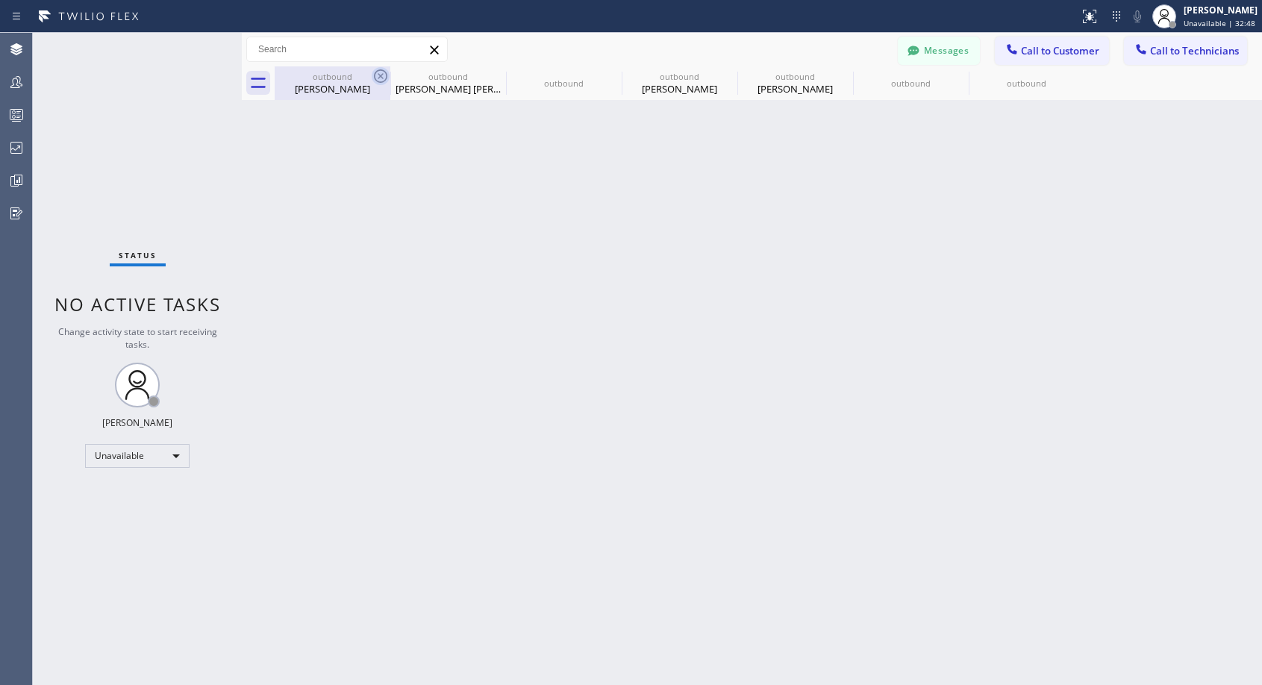
click at [380, 75] on icon at bounding box center [381, 76] width 18 height 18
click at [487, 74] on icon at bounding box center [496, 76] width 18 height 18
click at [0, 0] on icon at bounding box center [0, 0] width 0 height 0
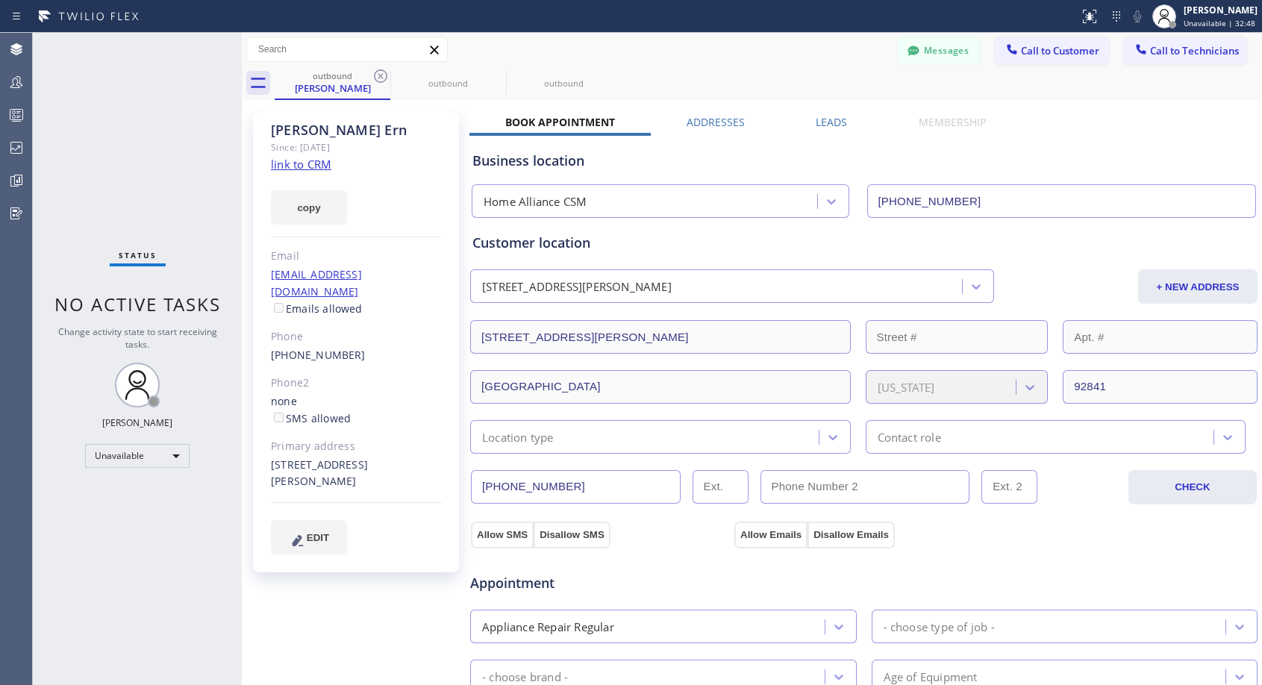
click at [380, 74] on icon at bounding box center [381, 76] width 18 height 18
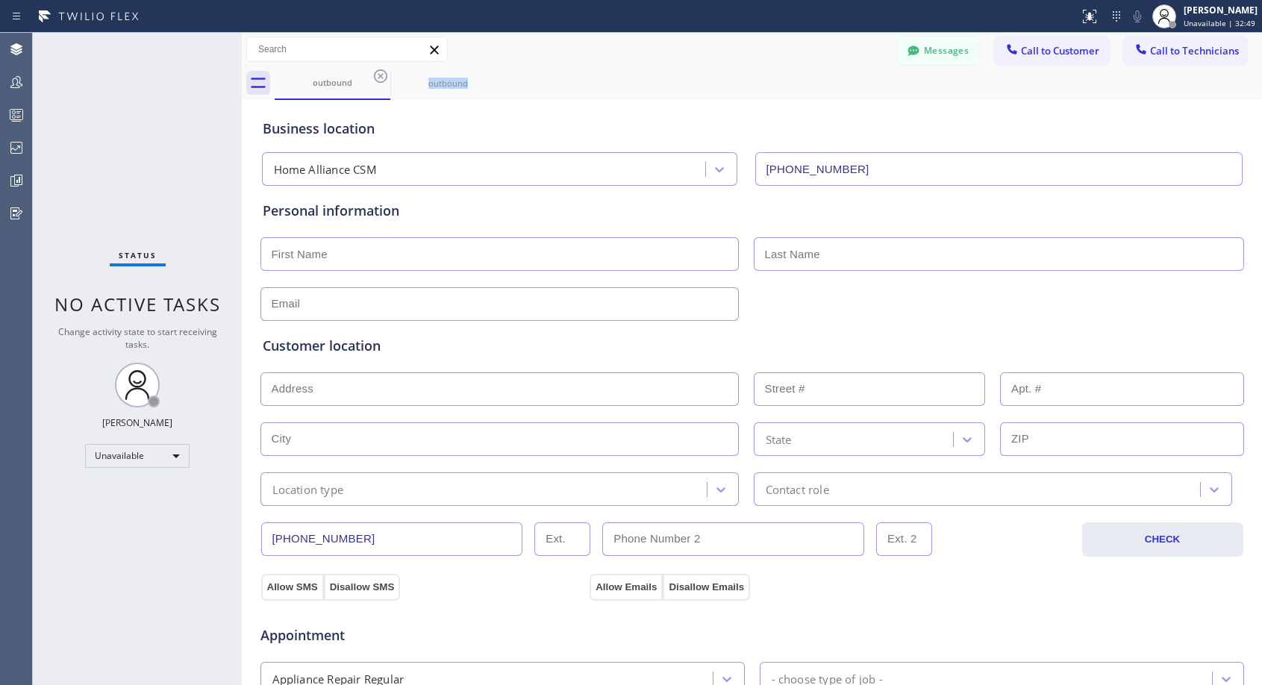
click at [380, 74] on icon at bounding box center [381, 76] width 18 height 18
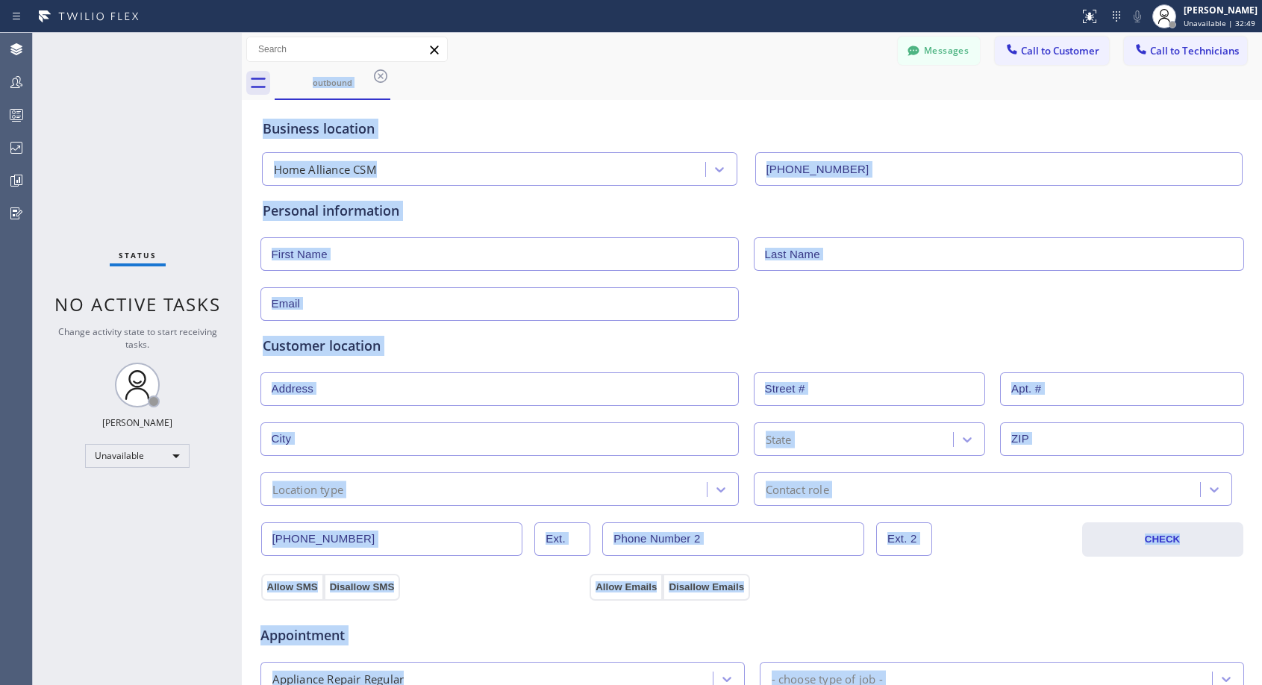
click at [380, 74] on div "outbound" at bounding box center [768, 83] width 987 height 34
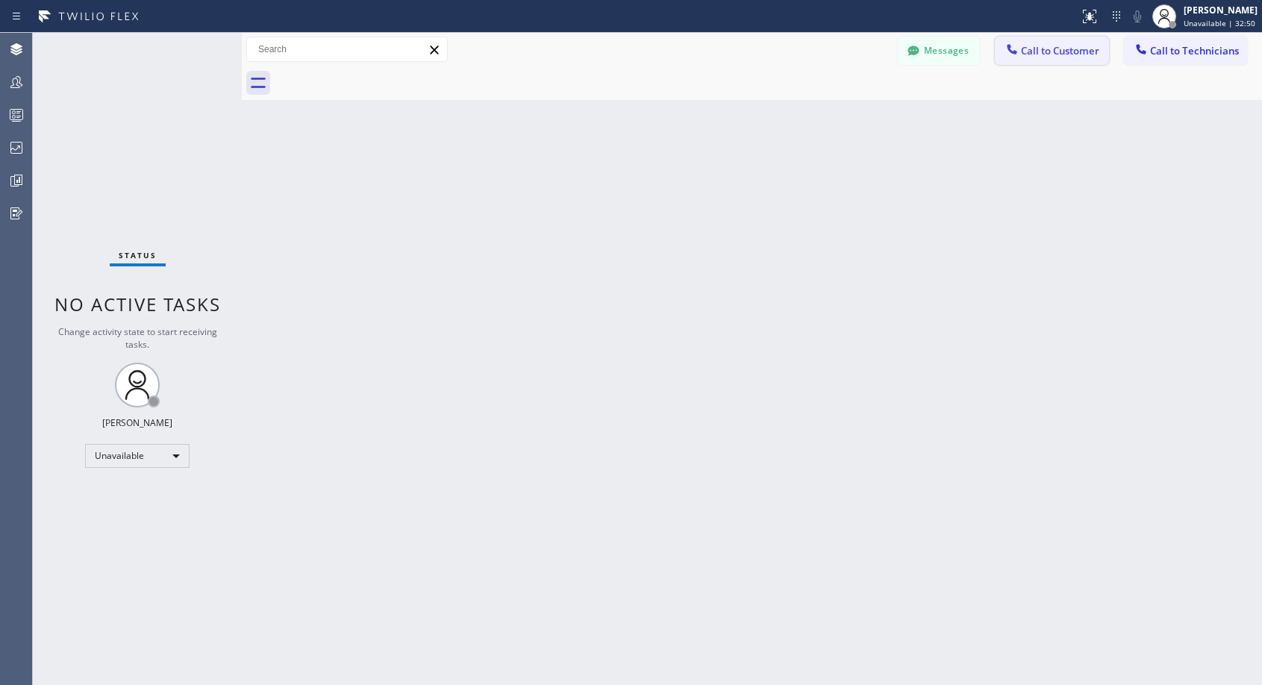
click at [1073, 46] on span "Call to Customer" at bounding box center [1060, 50] width 78 height 13
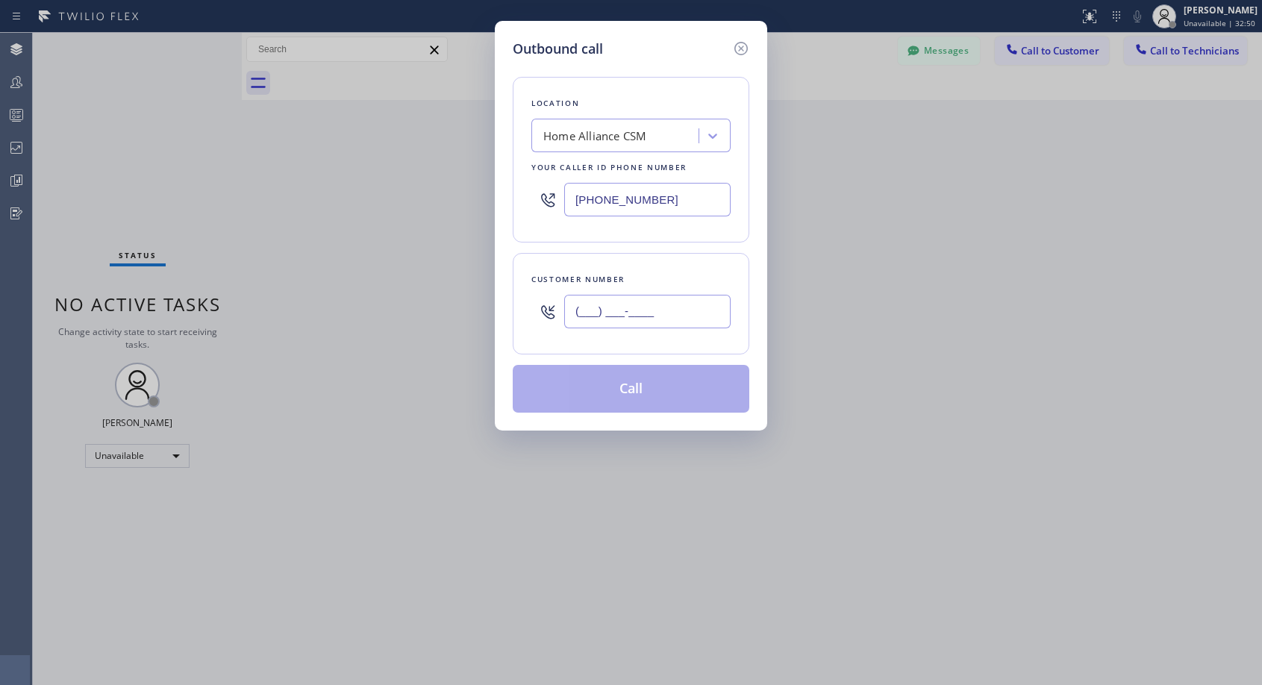
click at [683, 311] on input "(___) ___-____" at bounding box center [647, 312] width 166 height 34
paste input "415) 425-8028"
type input "[PHONE_NUMBER]"
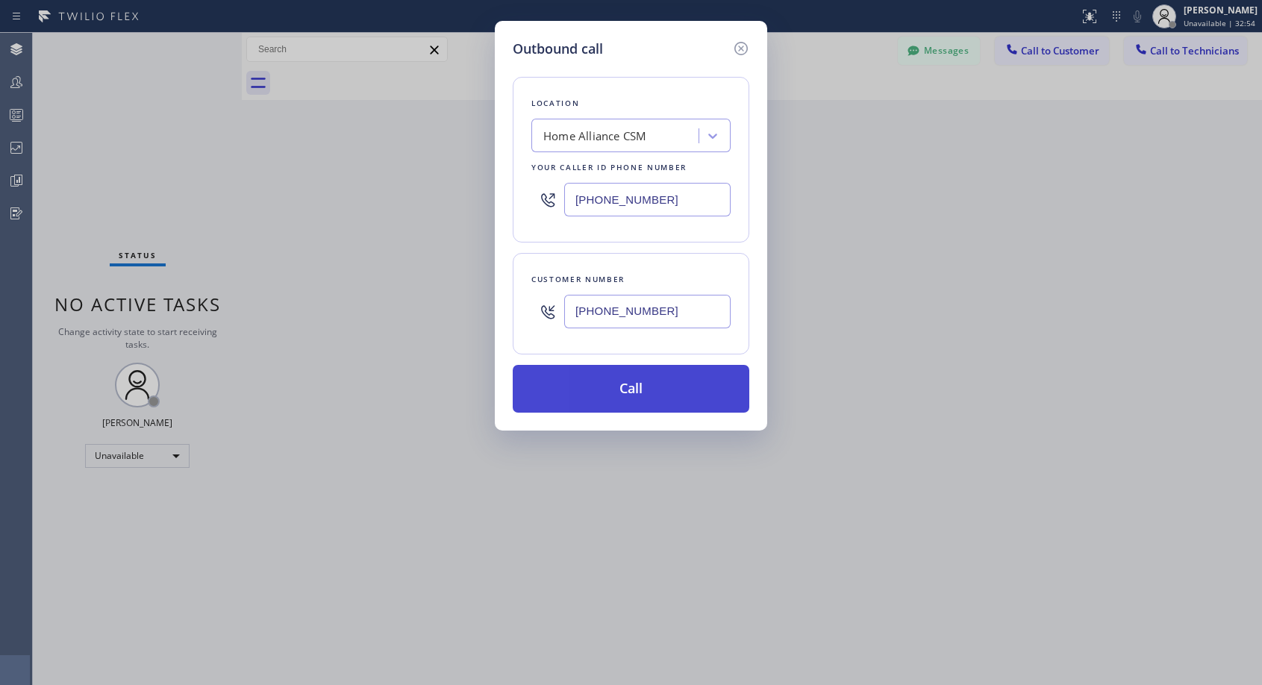
click at [620, 401] on button "Call" at bounding box center [631, 389] width 236 height 48
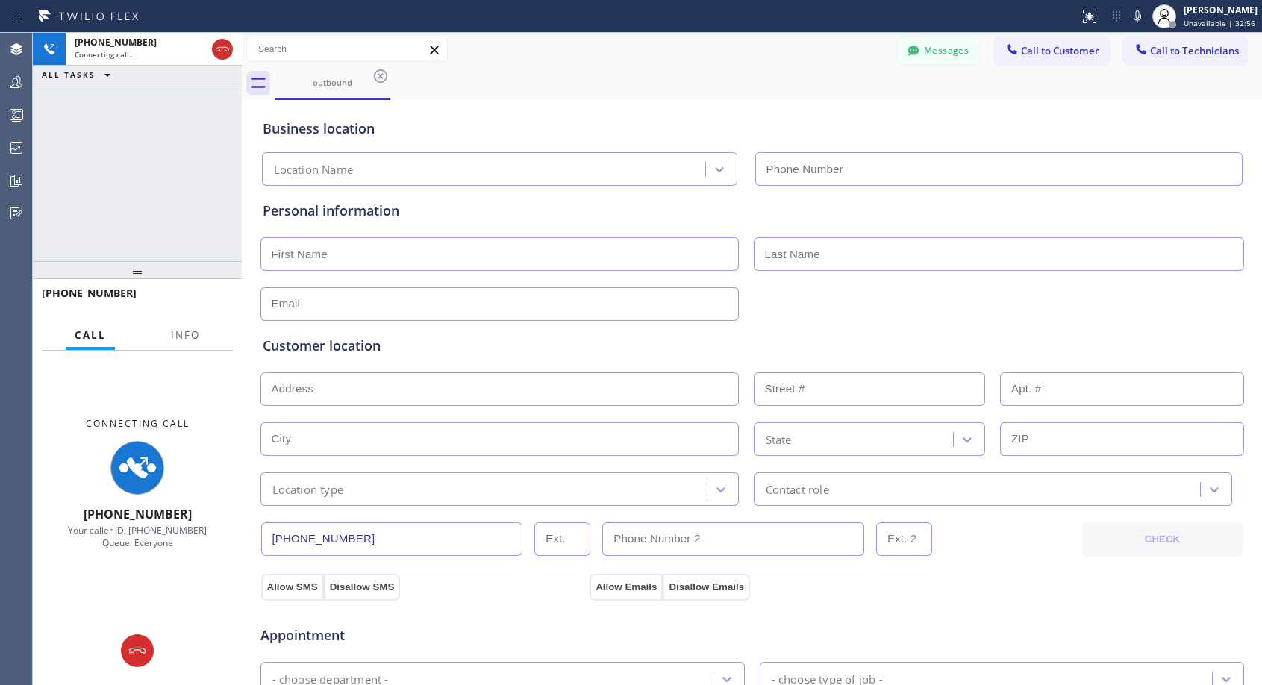
type input "[PHONE_NUMBER]"
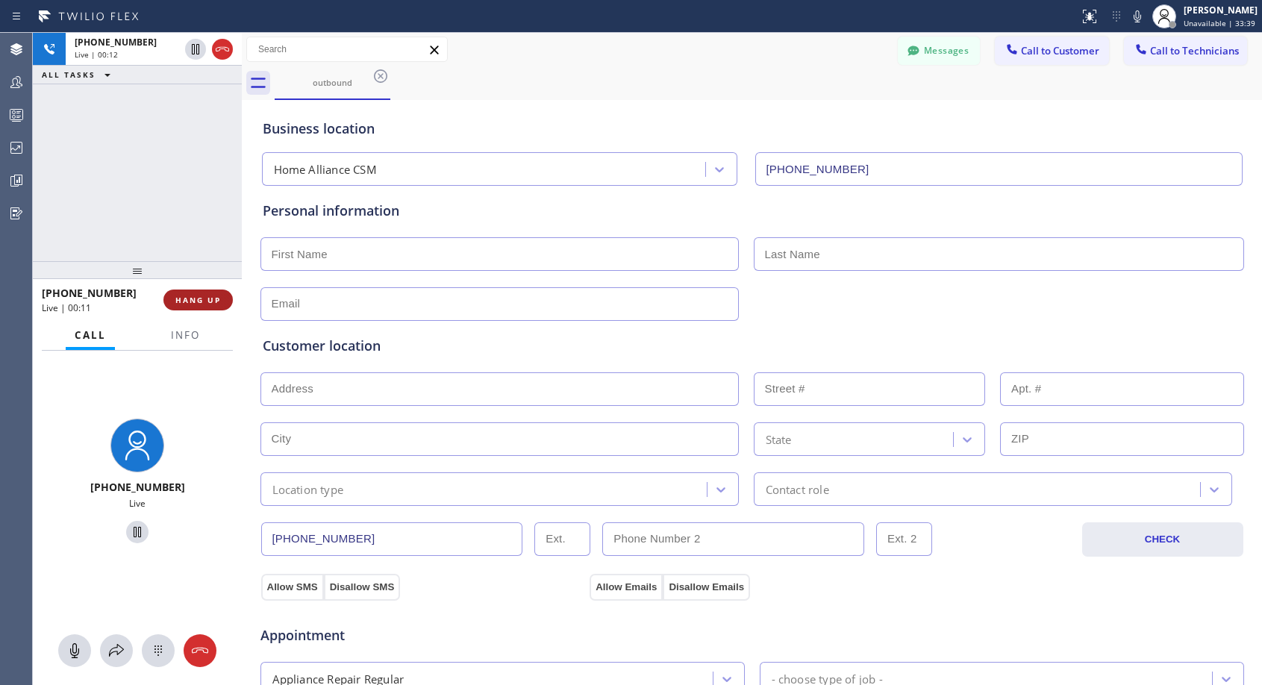
click at [194, 298] on span "HANG UP" at bounding box center [198, 300] width 46 height 10
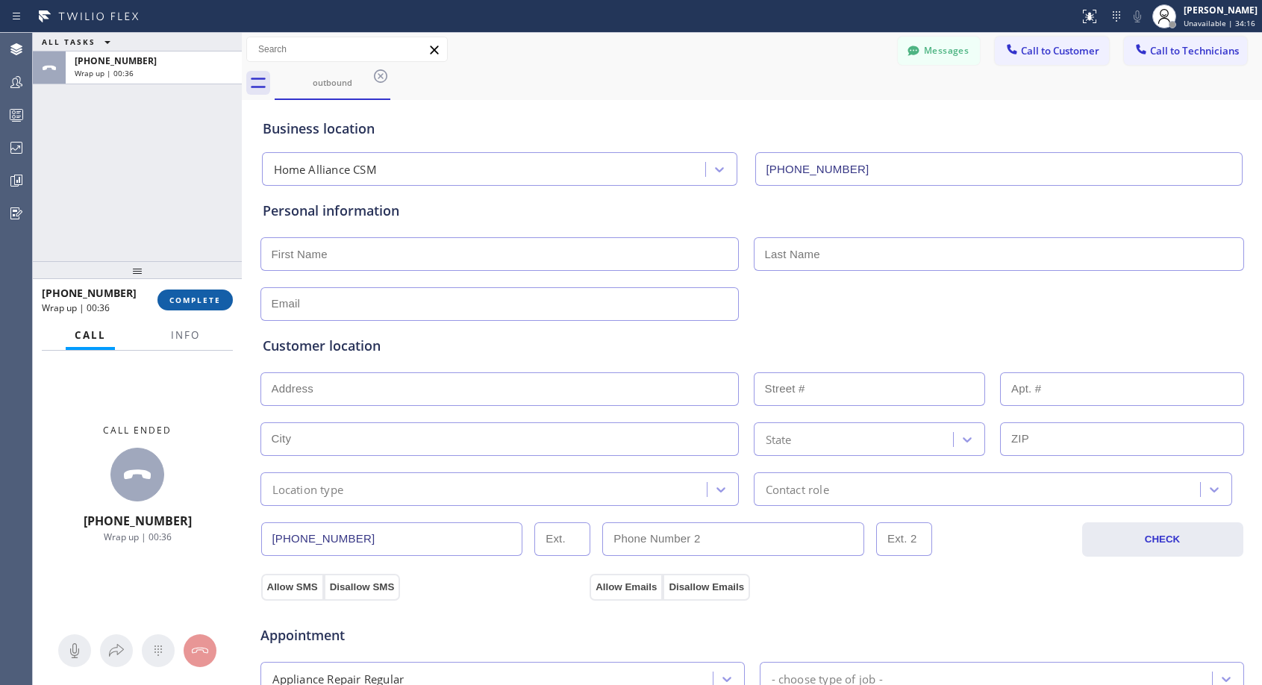
click at [217, 297] on span "COMPLETE" at bounding box center [194, 300] width 51 height 10
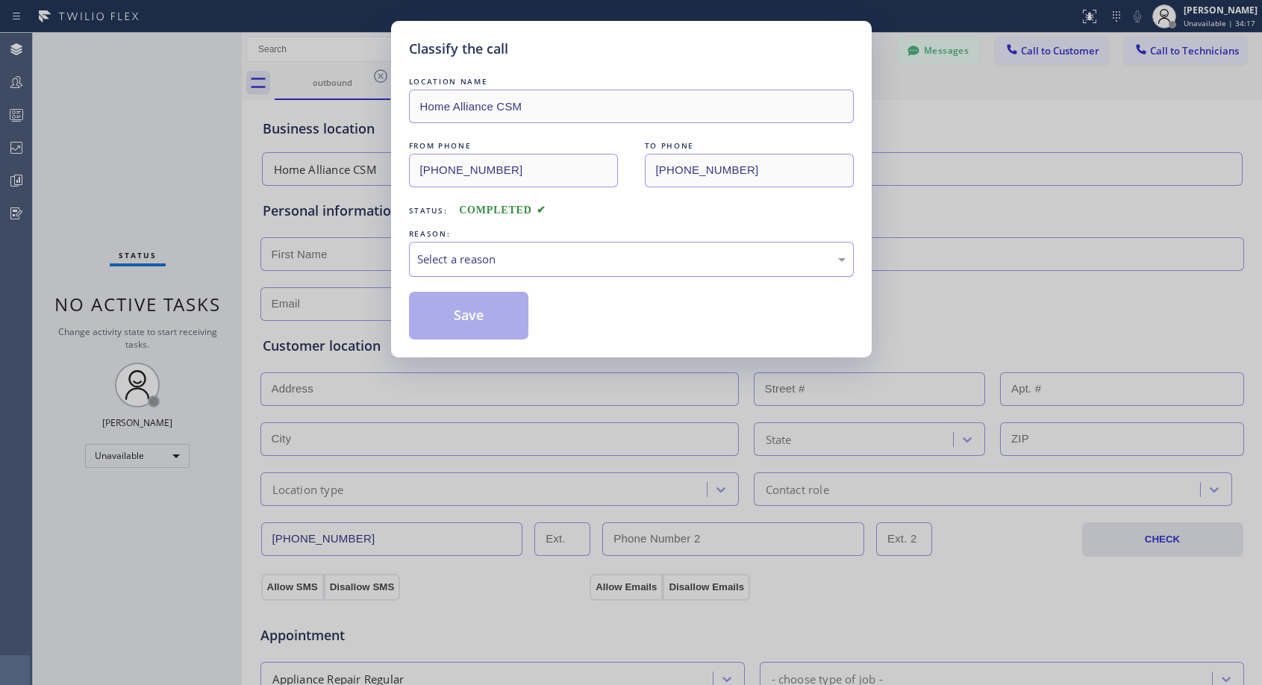
click at [783, 266] on div "Select a reason" at bounding box center [631, 259] width 428 height 17
click at [506, 331] on button "Save" at bounding box center [469, 316] width 120 height 48
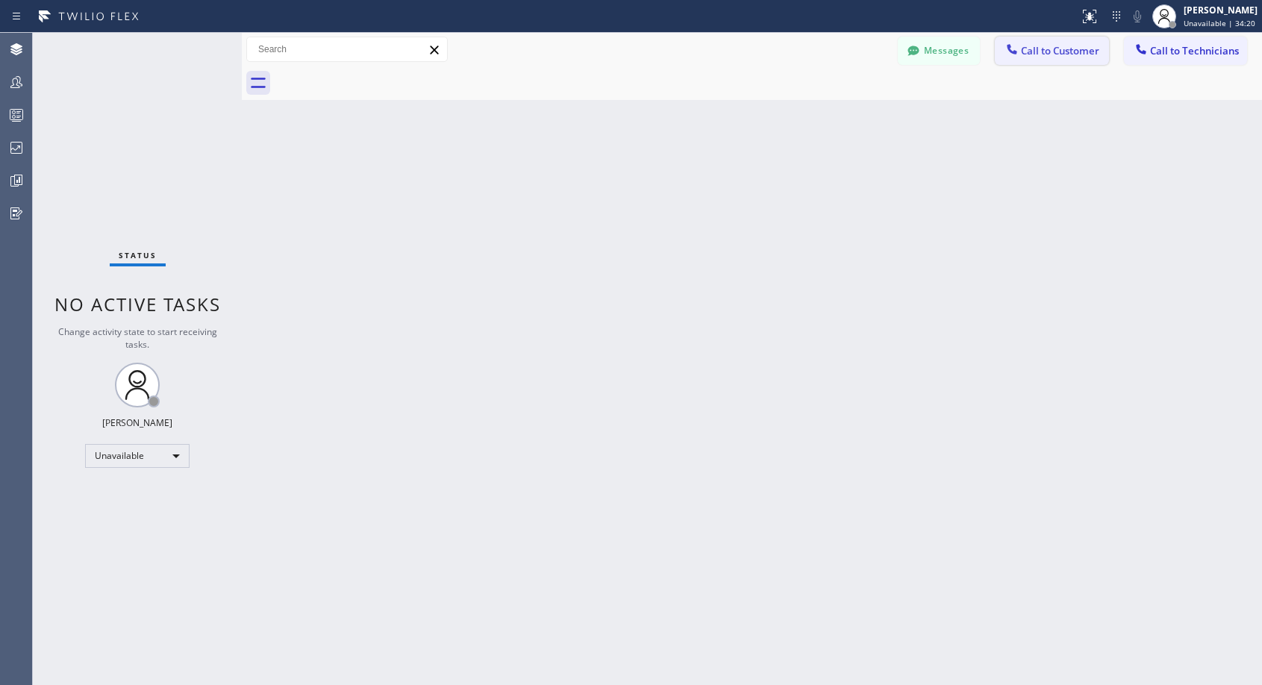
click at [1045, 48] on span "Call to Customer" at bounding box center [1060, 50] width 78 height 13
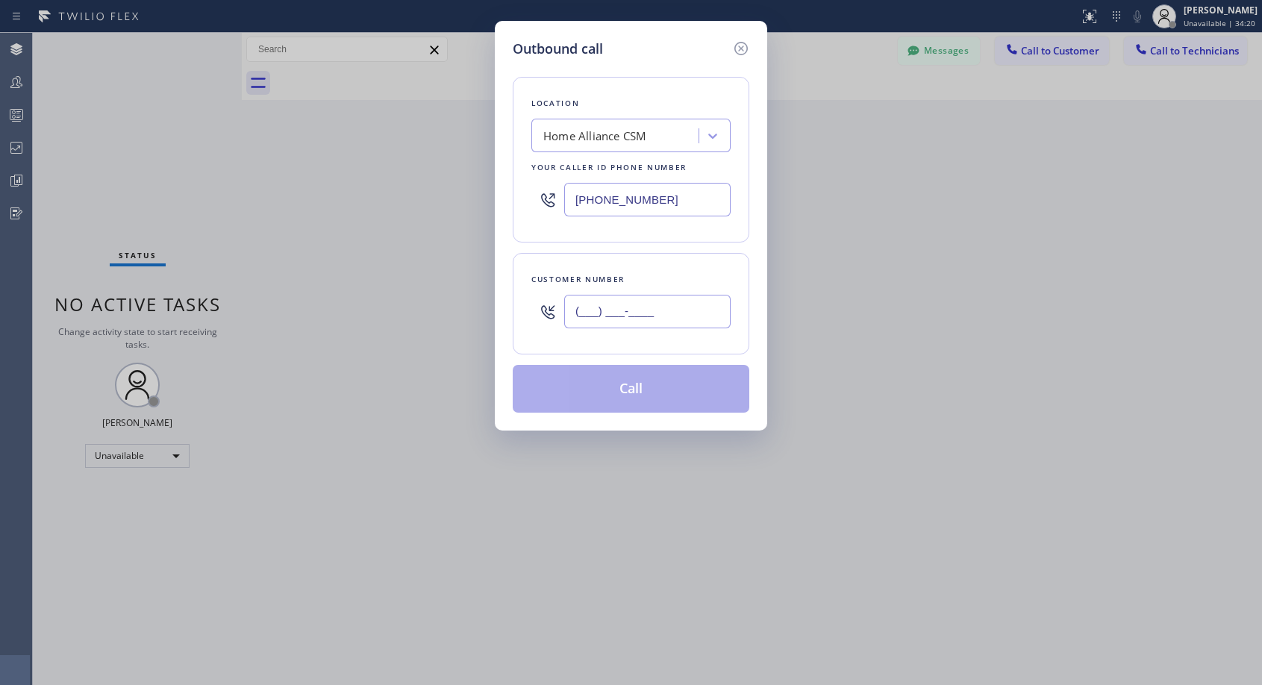
click at [682, 314] on input "(___) ___-____" at bounding box center [647, 312] width 166 height 34
paste input "415) 425-8028"
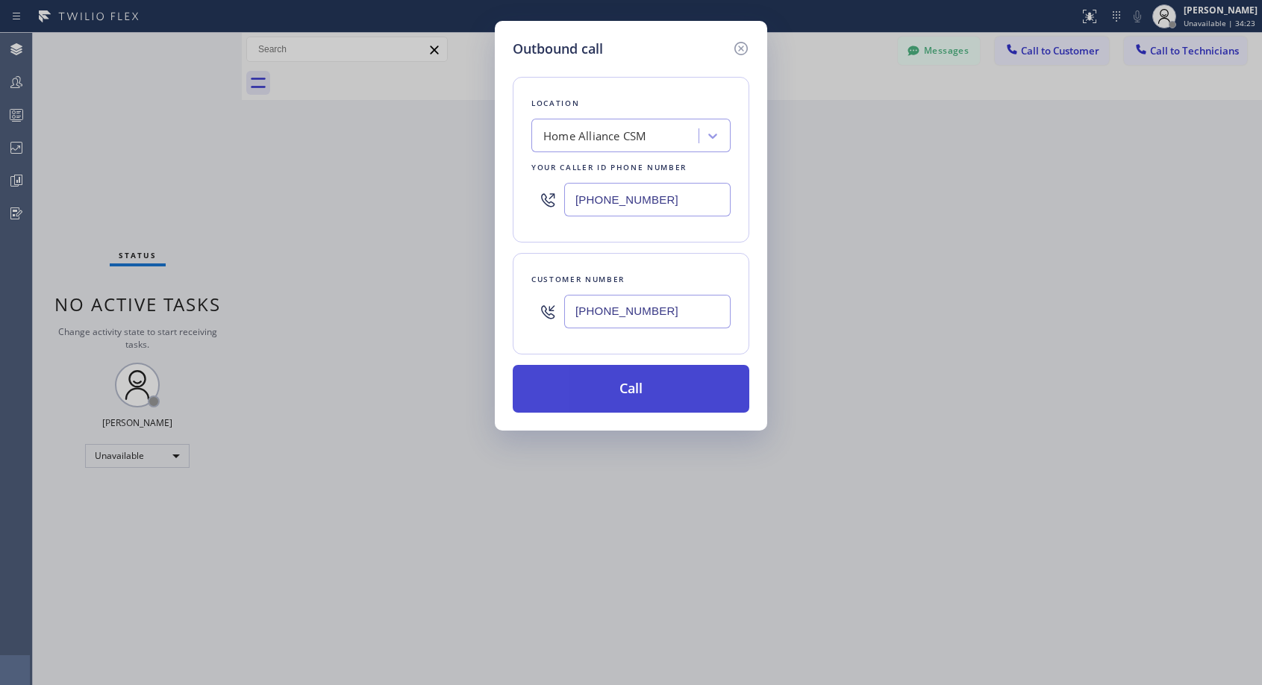
type input "[PHONE_NUMBER]"
click at [667, 380] on button "Call" at bounding box center [631, 389] width 236 height 48
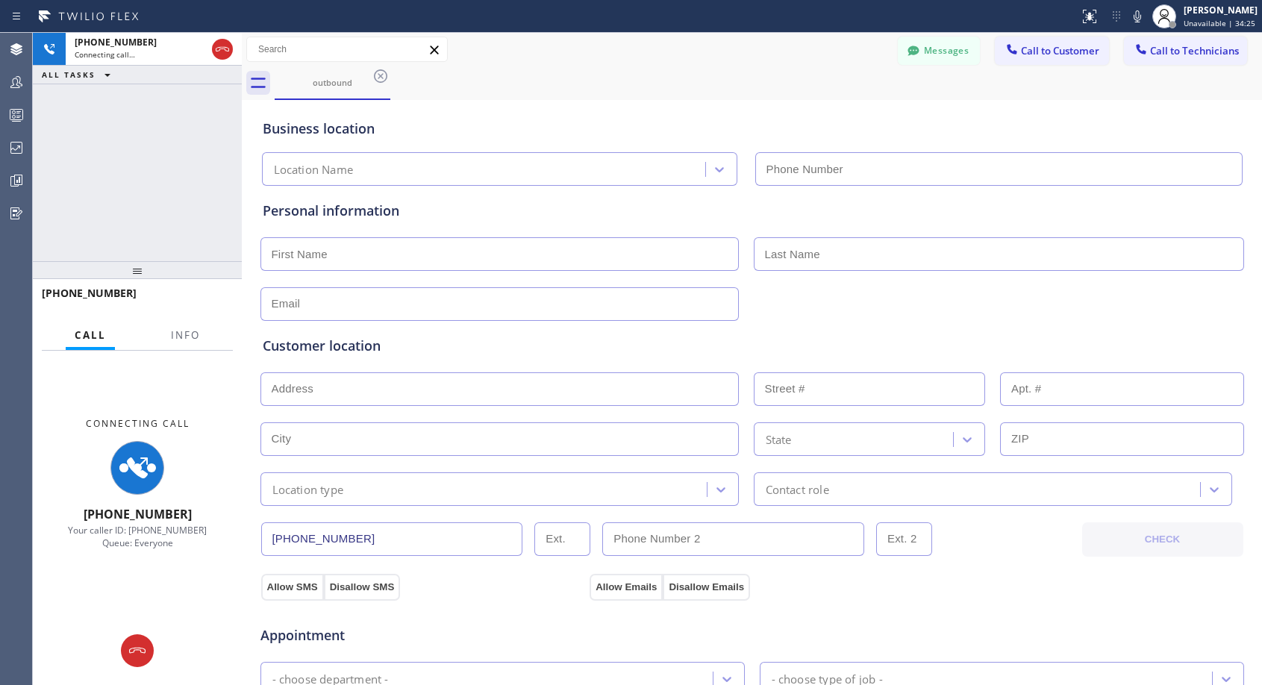
type input "[PHONE_NUMBER]"
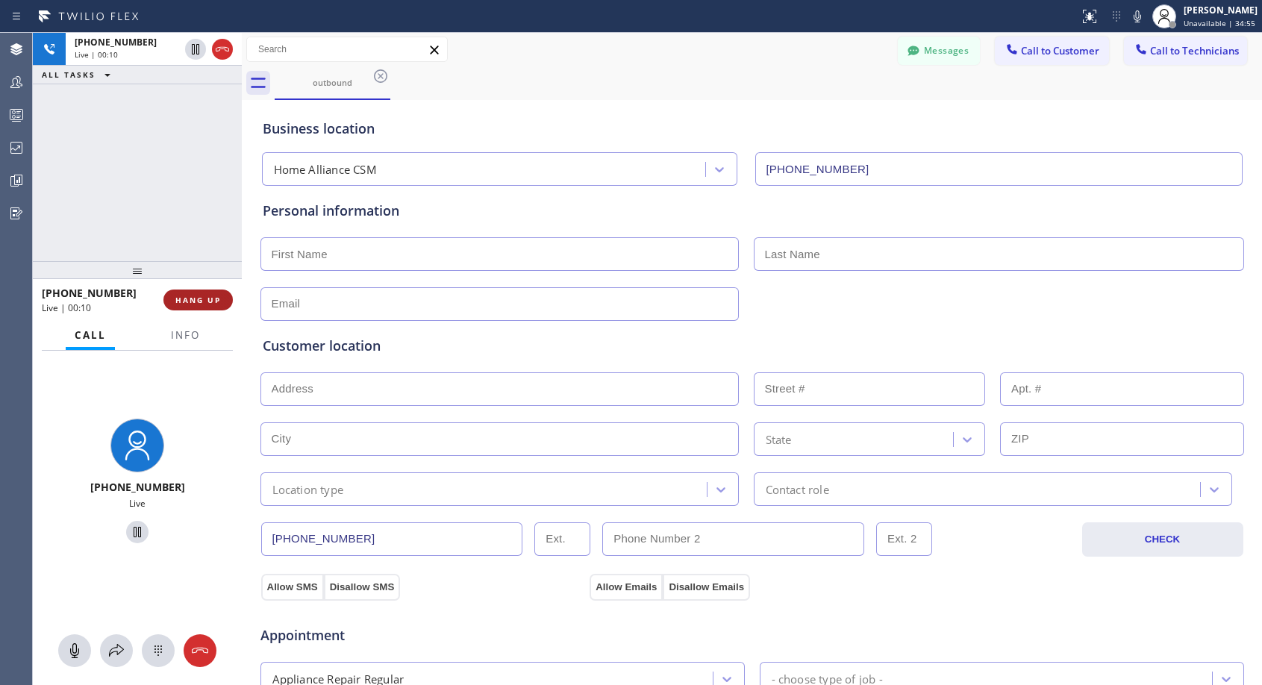
click at [208, 298] on span "HANG UP" at bounding box center [198, 300] width 46 height 10
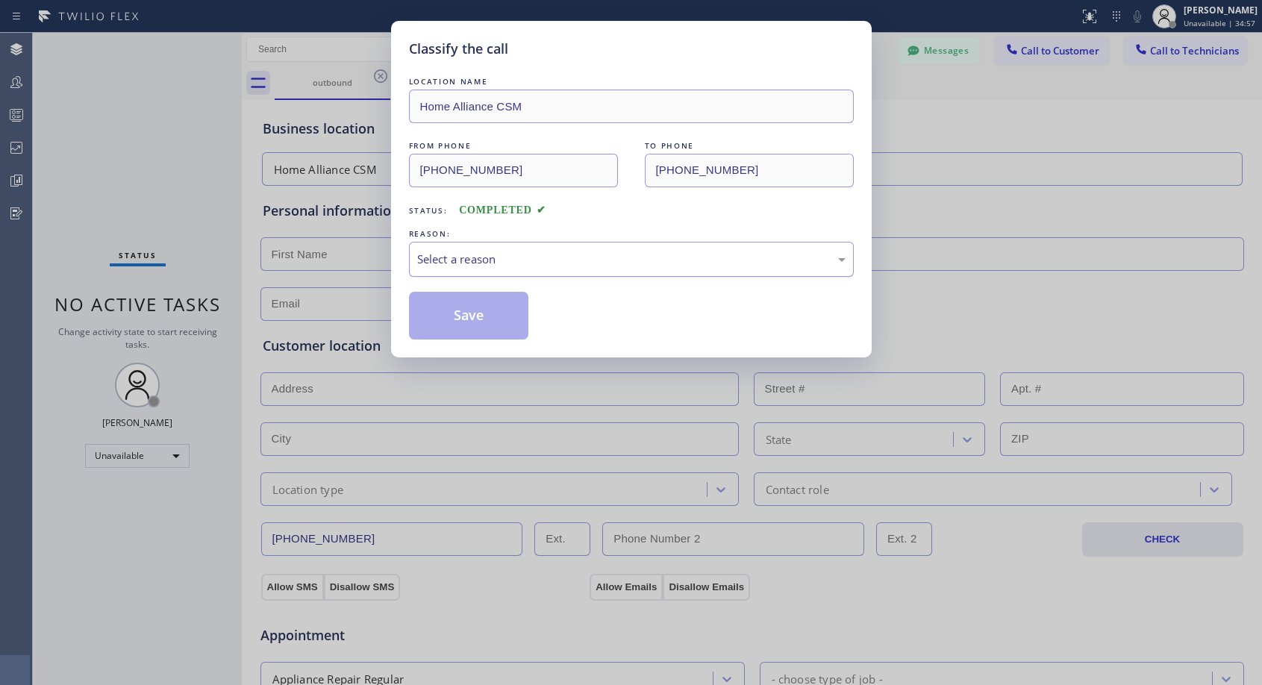
click at [534, 263] on div "Select a reason" at bounding box center [631, 259] width 428 height 17
click at [480, 325] on button "Save" at bounding box center [469, 316] width 120 height 48
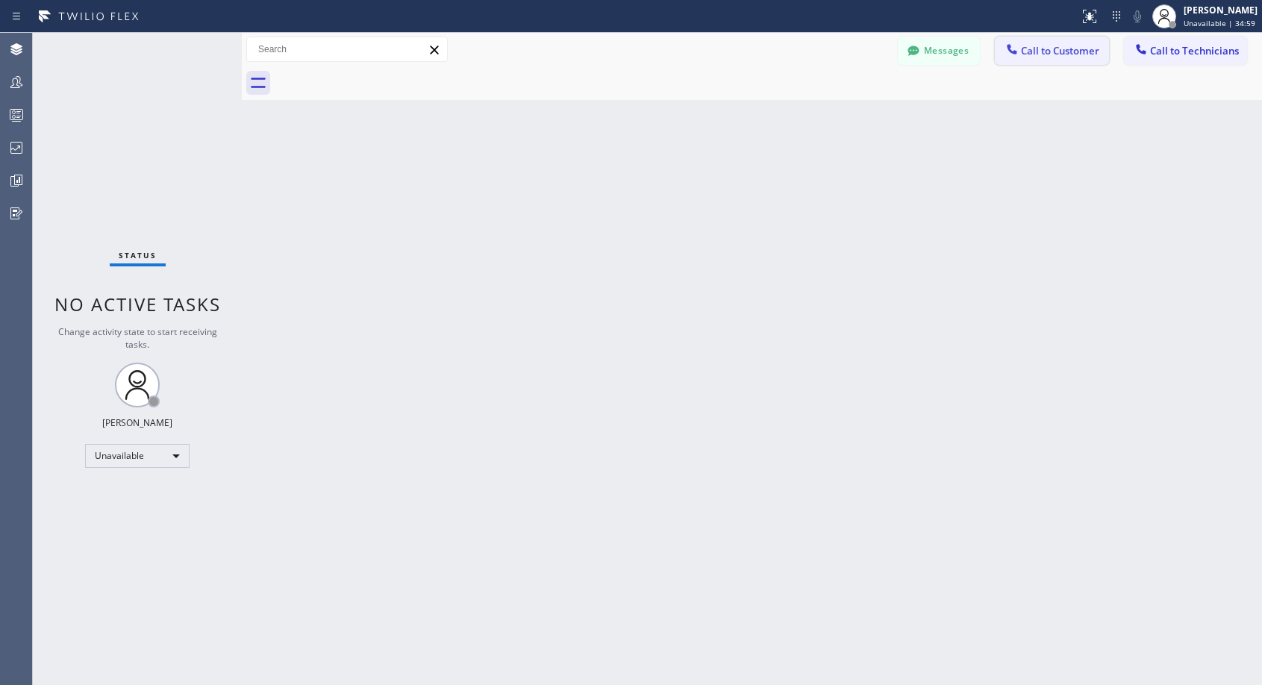
click at [1052, 51] on span "Call to Customer" at bounding box center [1060, 50] width 78 height 13
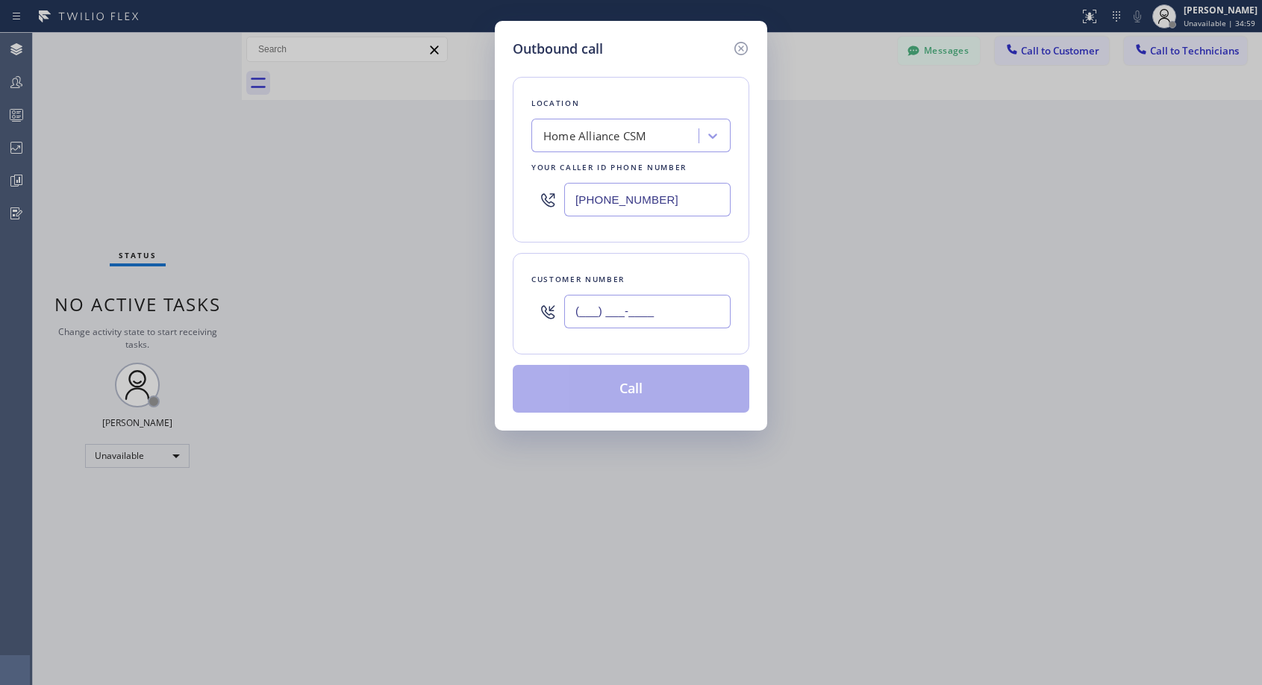
click at [696, 302] on input "(___) ___-____" at bounding box center [647, 312] width 166 height 34
paste input "415) 425-8028"
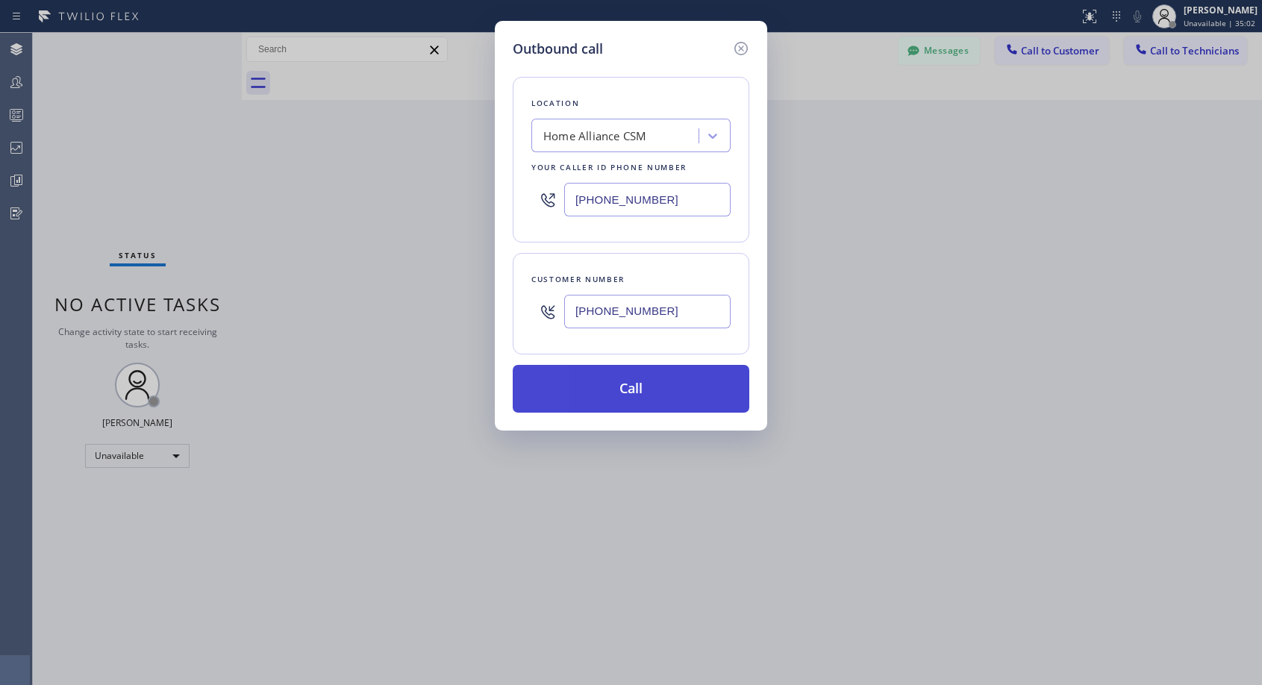
type input "[PHONE_NUMBER]"
click at [681, 401] on button "Call" at bounding box center [631, 389] width 236 height 48
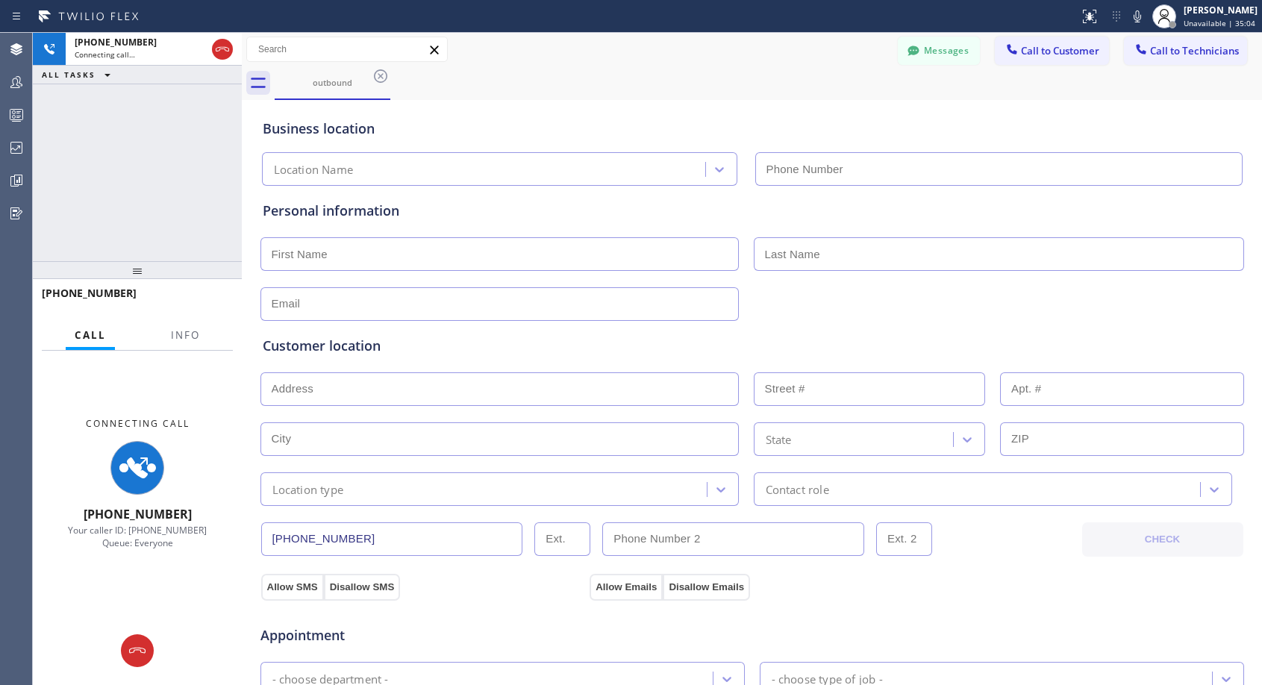
type input "[PHONE_NUMBER]"
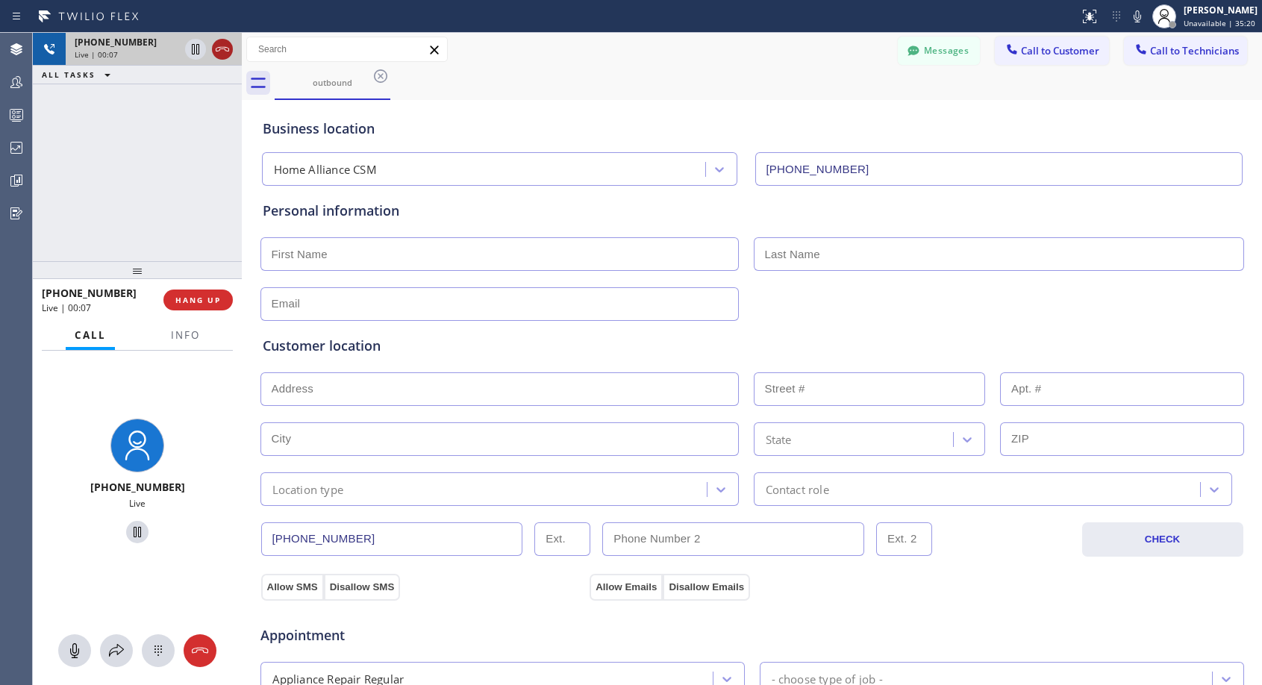
click at [218, 54] on icon at bounding box center [222, 49] width 18 height 18
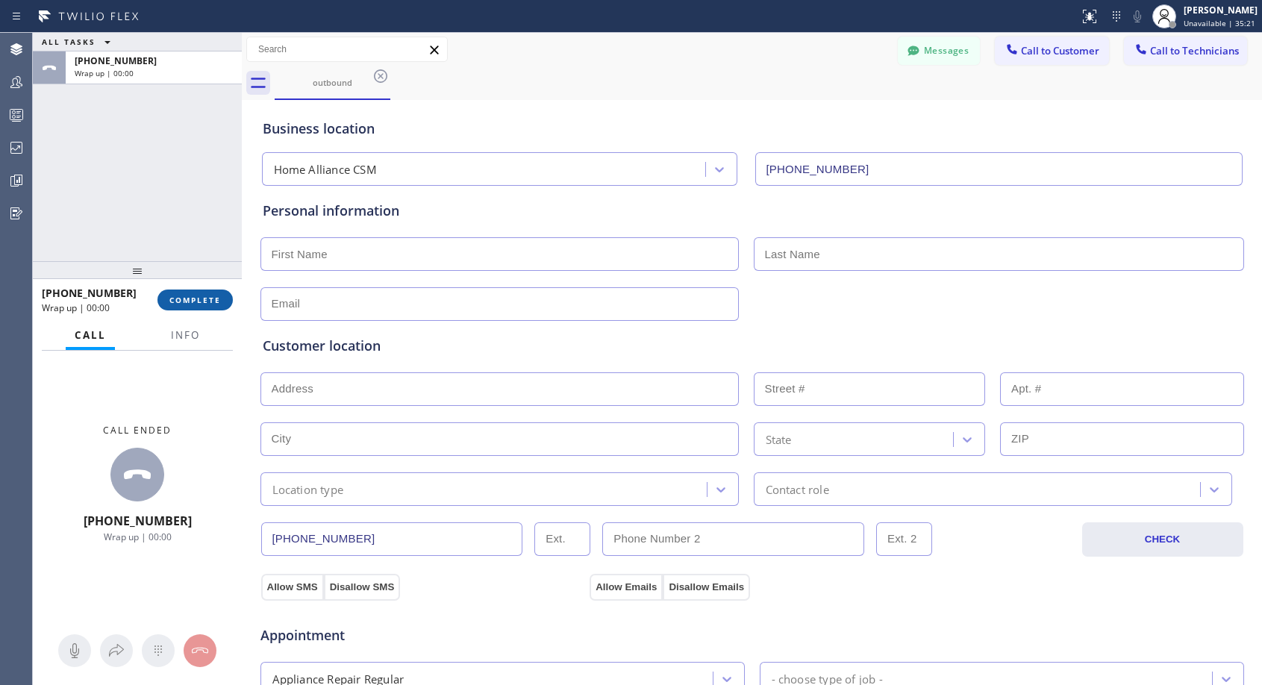
click at [219, 306] on button "COMPLETE" at bounding box center [194, 299] width 75 height 21
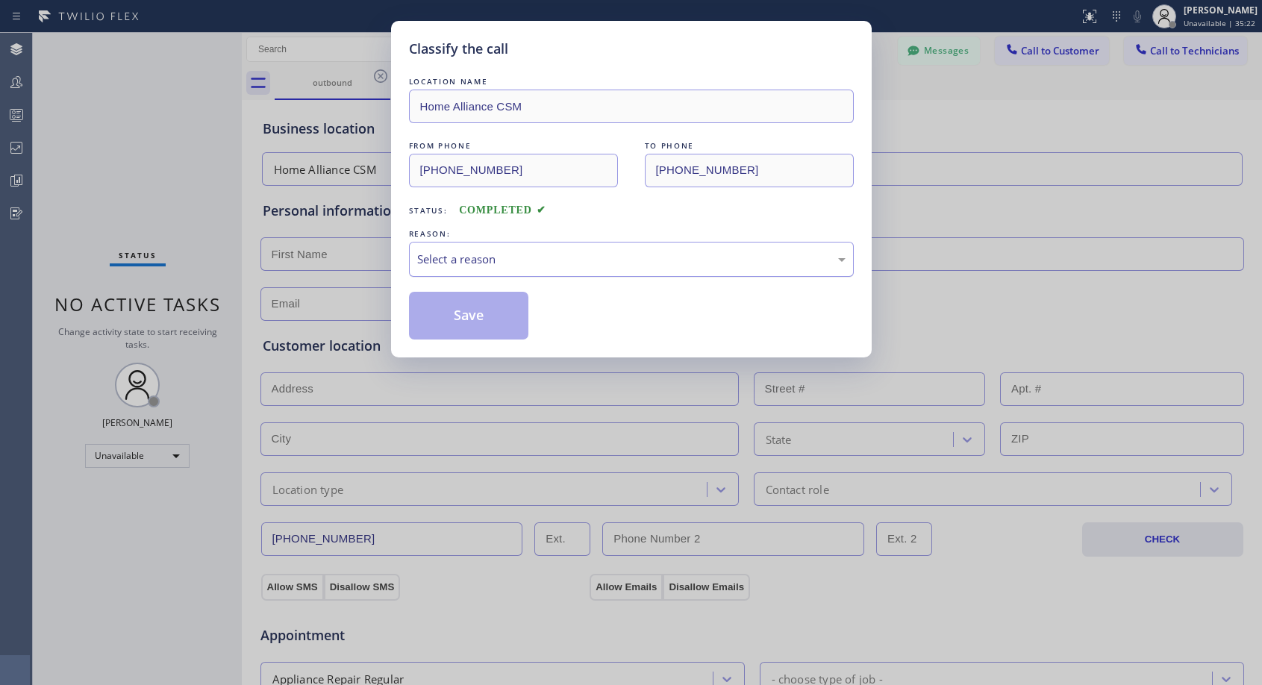
click at [557, 259] on div "Select a reason" at bounding box center [631, 259] width 428 height 17
click at [504, 310] on button "Save" at bounding box center [469, 316] width 120 height 48
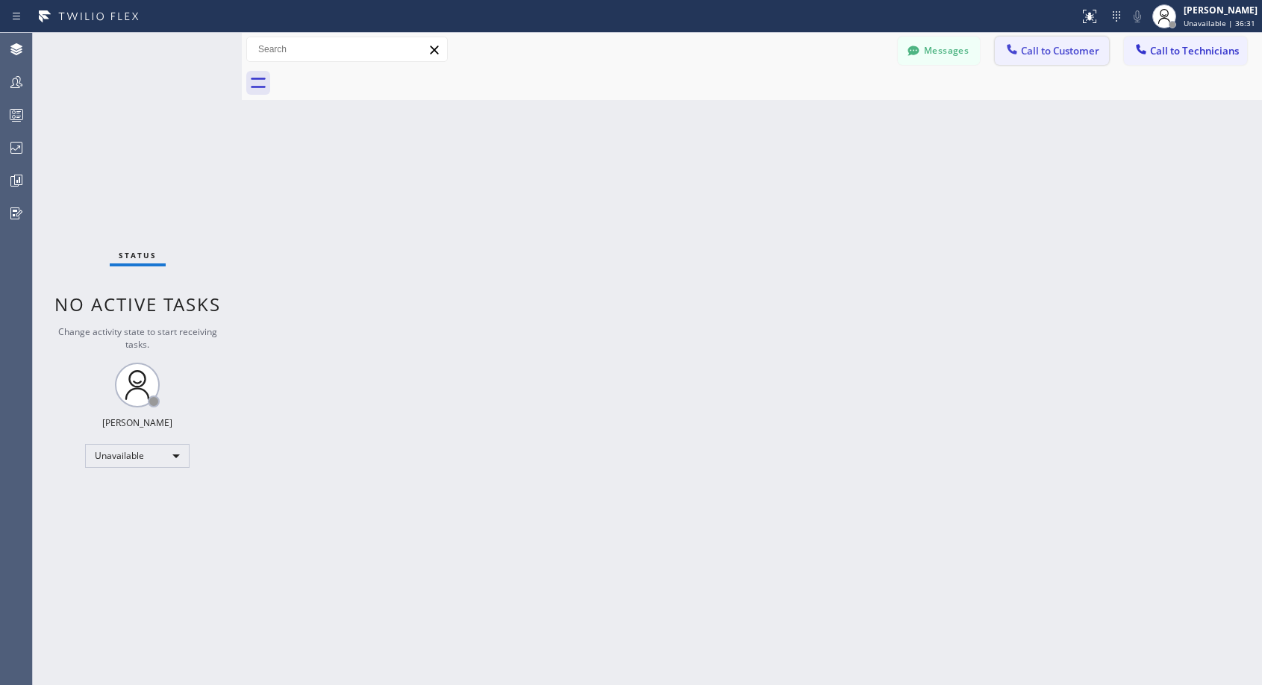
click at [1032, 52] on span "Call to Customer" at bounding box center [1060, 50] width 78 height 13
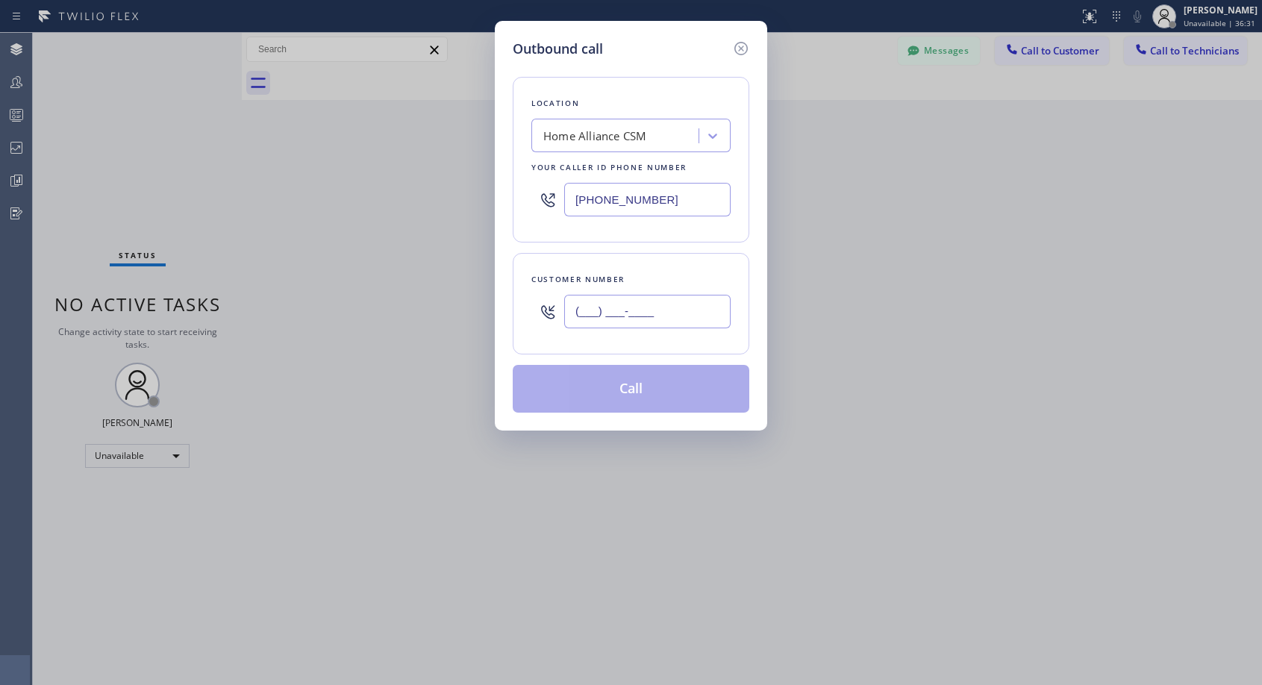
click at [669, 318] on input "(___) ___-____" at bounding box center [647, 312] width 166 height 34
paste input "415) 264-1921"
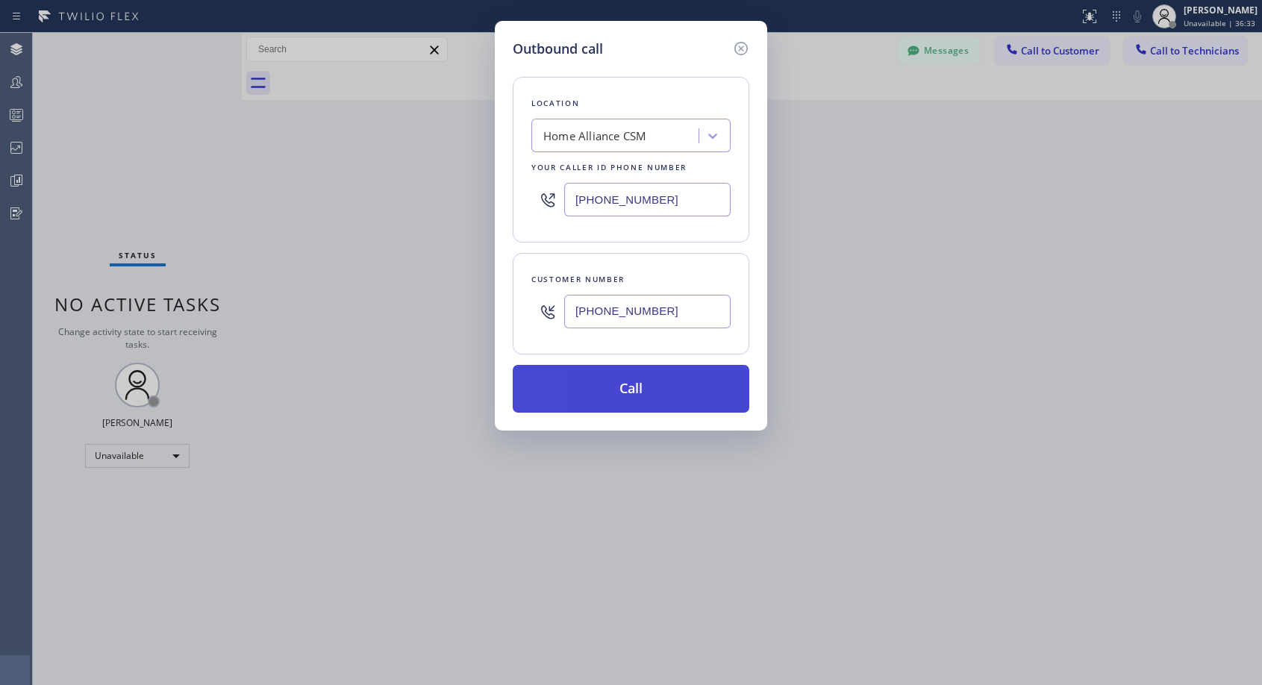
type input "[PHONE_NUMBER]"
click at [639, 394] on button "Call" at bounding box center [631, 389] width 236 height 48
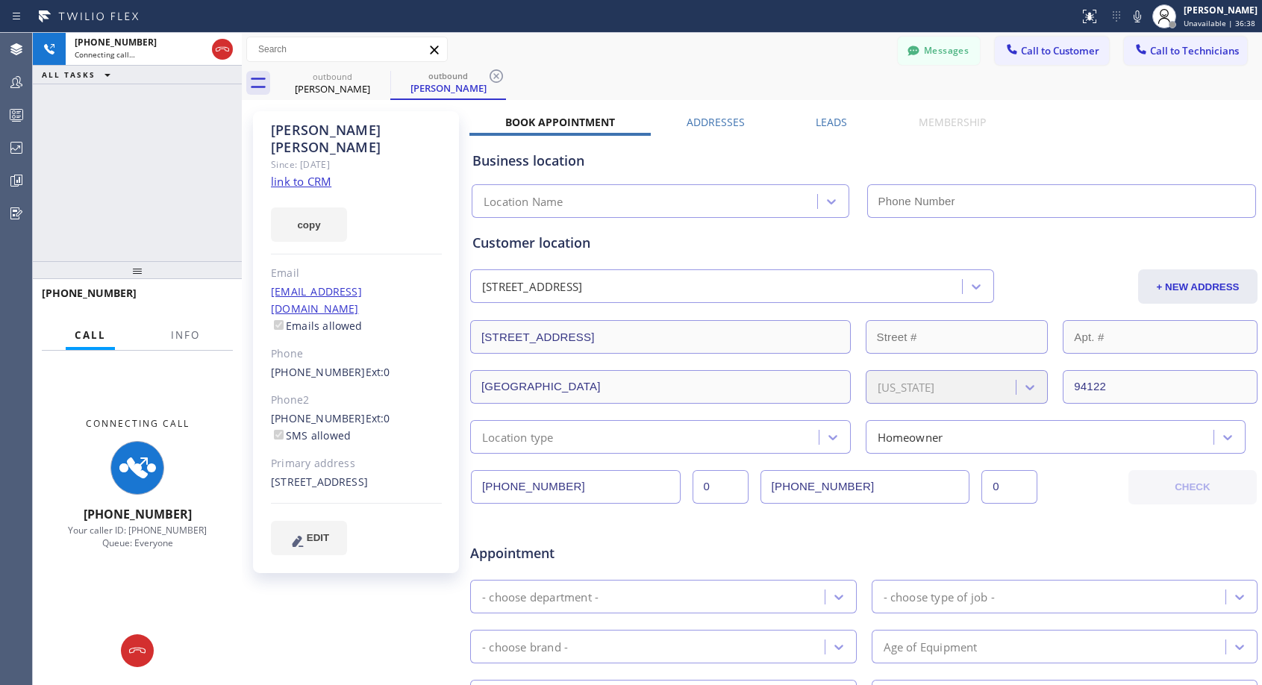
type input "[PHONE_NUMBER]"
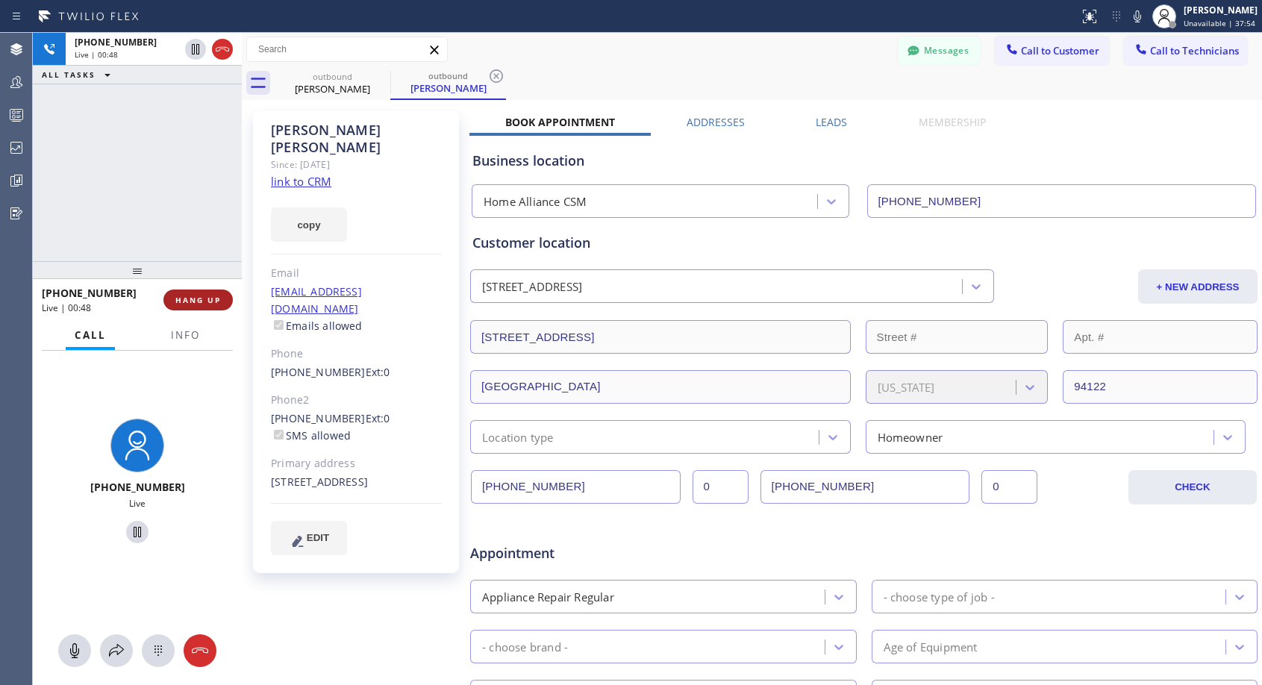
click at [202, 307] on button "HANG UP" at bounding box center [197, 299] width 69 height 21
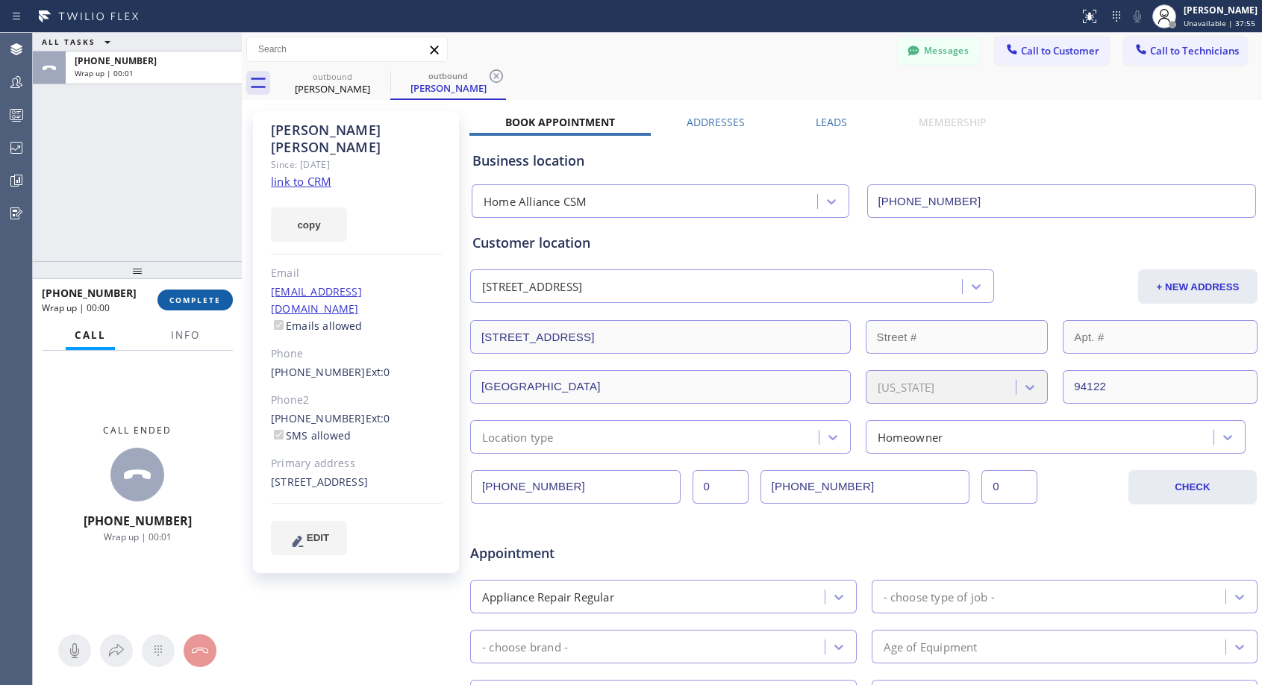
click at [202, 307] on button "COMPLETE" at bounding box center [194, 299] width 75 height 21
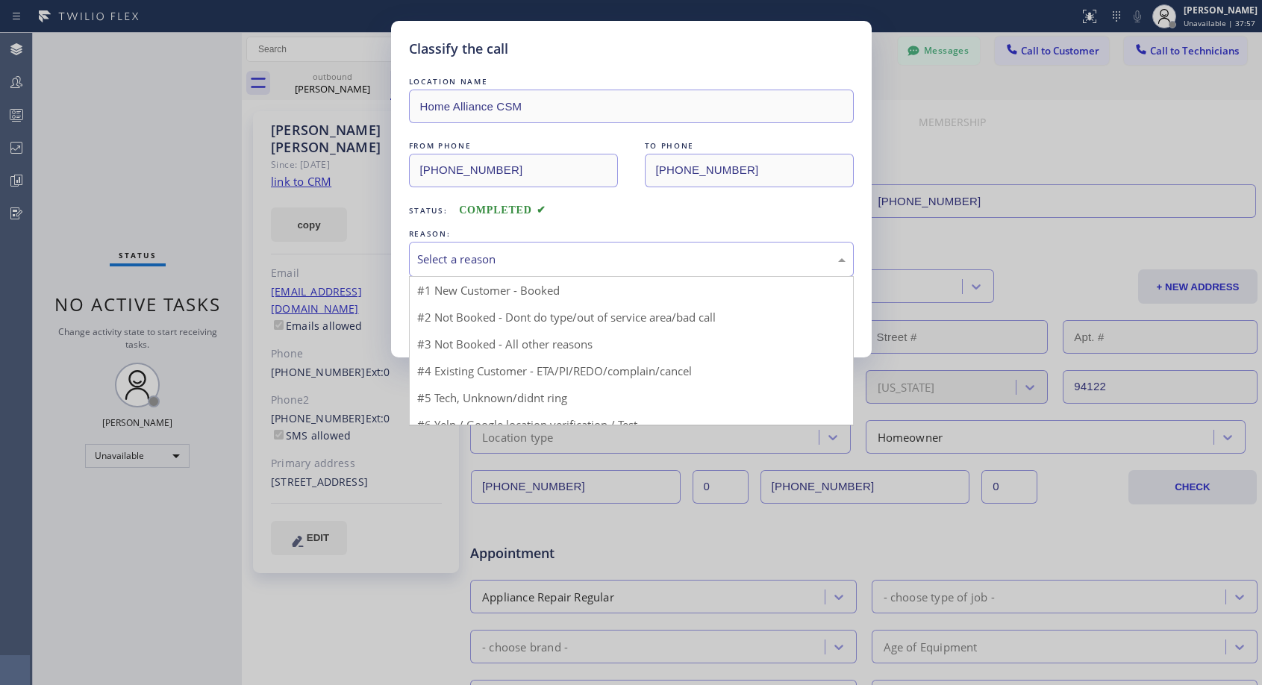
click at [701, 263] on div "Select a reason" at bounding box center [631, 259] width 428 height 17
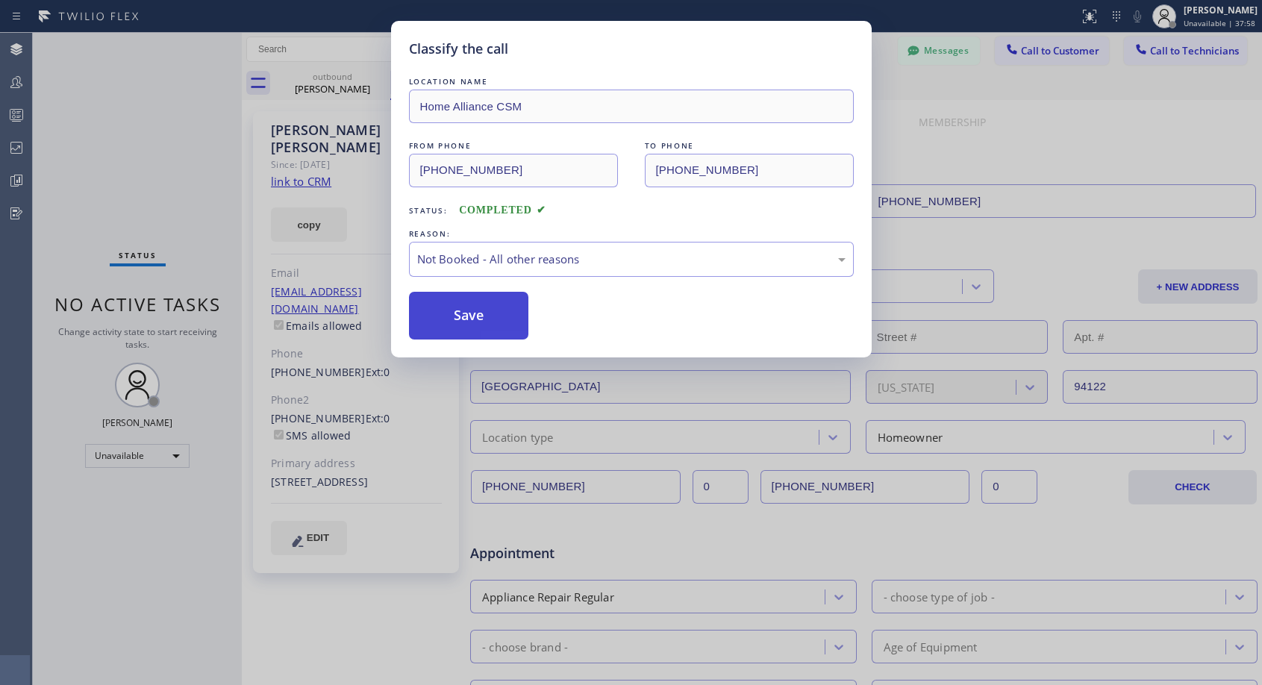
click at [482, 316] on button "Save" at bounding box center [469, 316] width 120 height 48
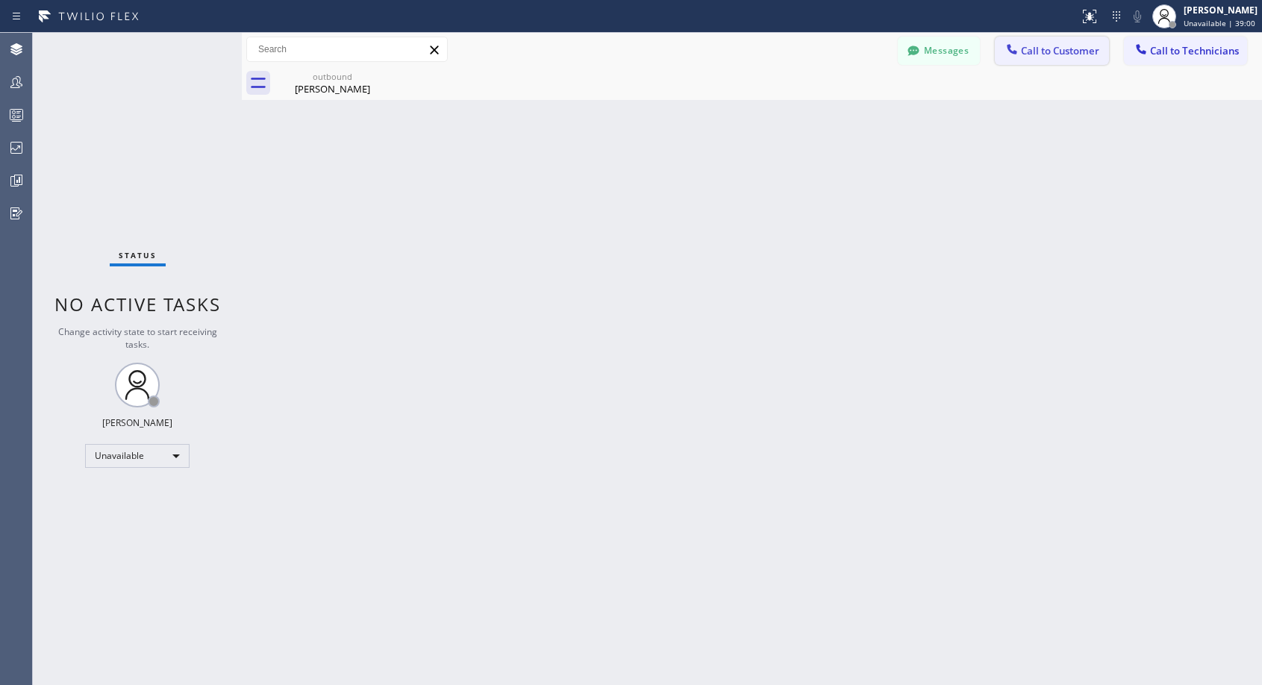
click at [1067, 57] on span "Call to Customer" at bounding box center [1060, 50] width 78 height 13
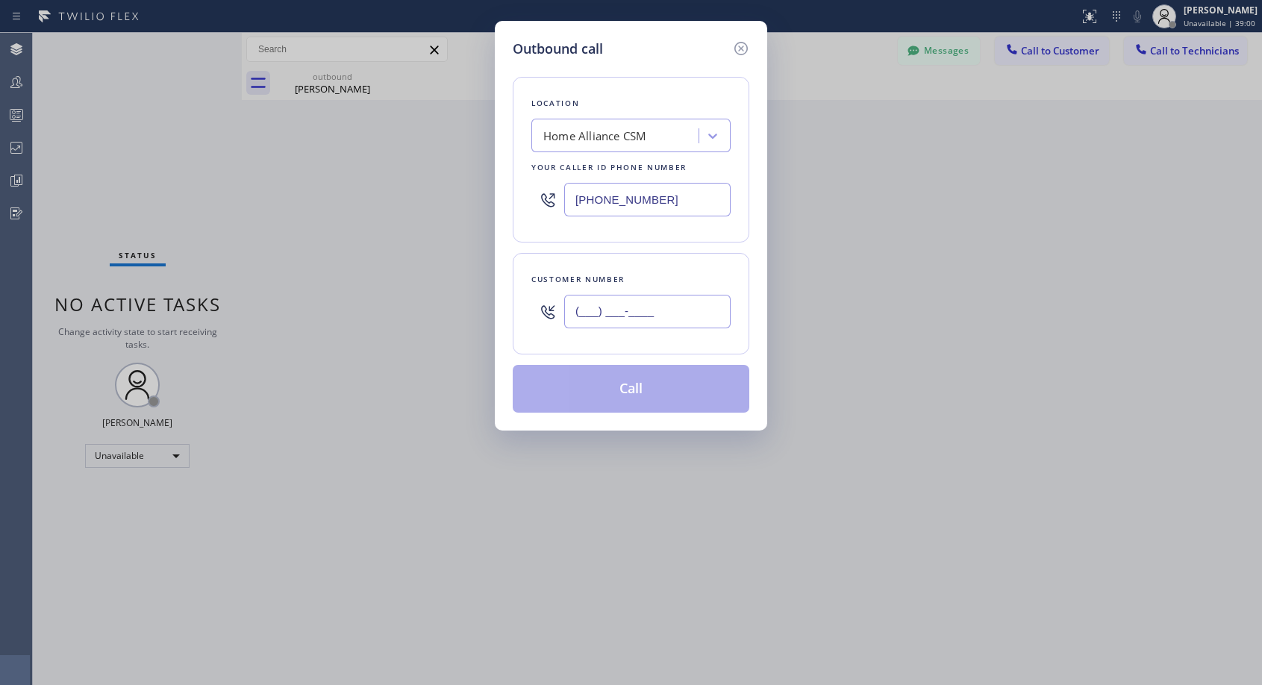
click at [618, 307] on input "(___) ___-____" at bounding box center [647, 312] width 166 height 34
paste input "818) 906-7655"
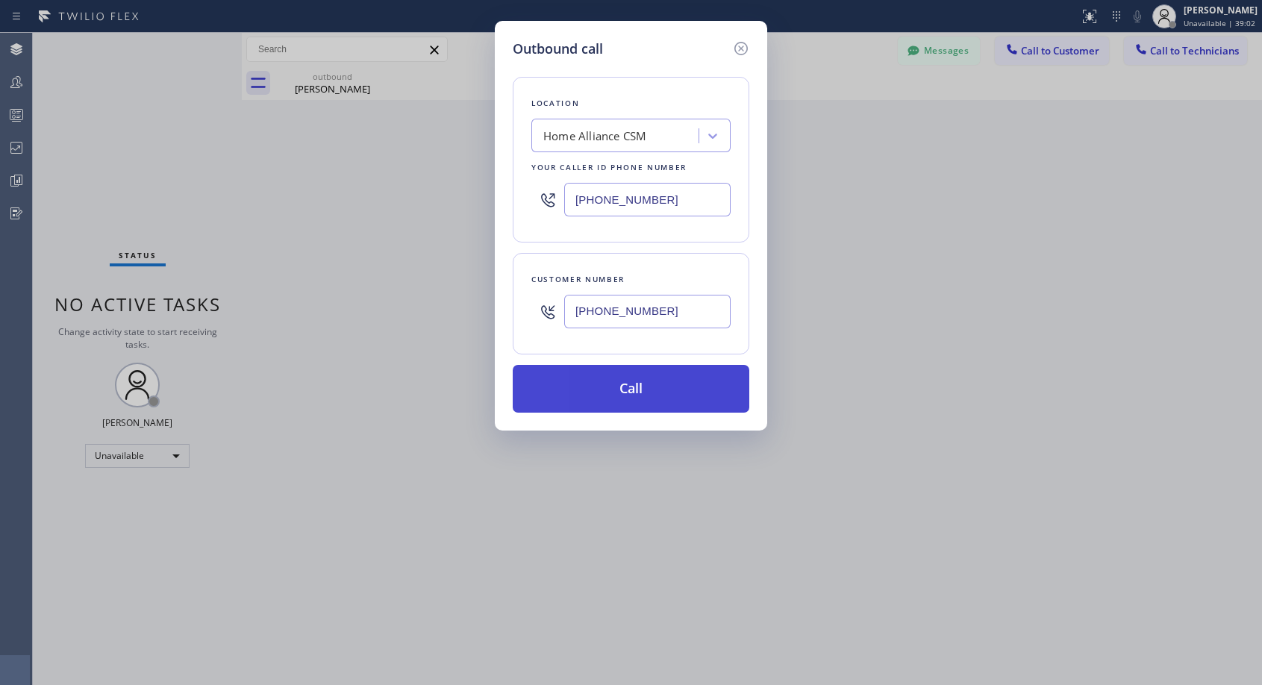
type input "[PHONE_NUMBER]"
click at [631, 395] on button "Call" at bounding box center [631, 389] width 236 height 48
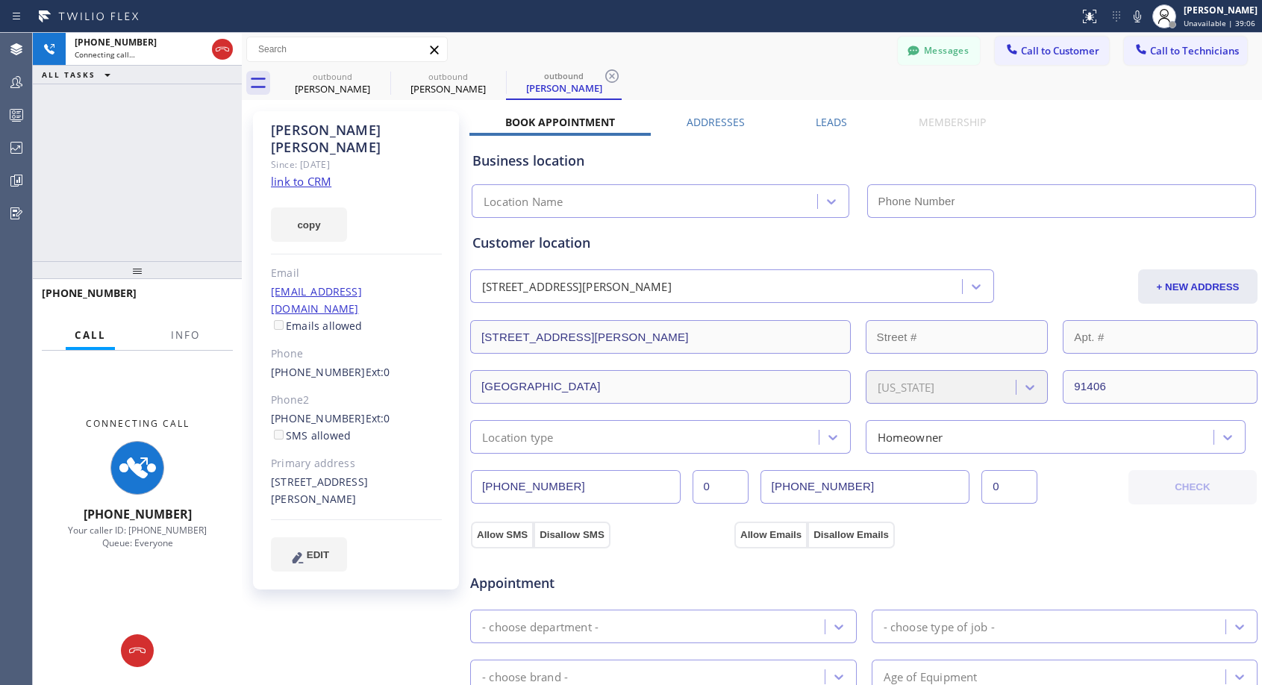
type input "[PHONE_NUMBER]"
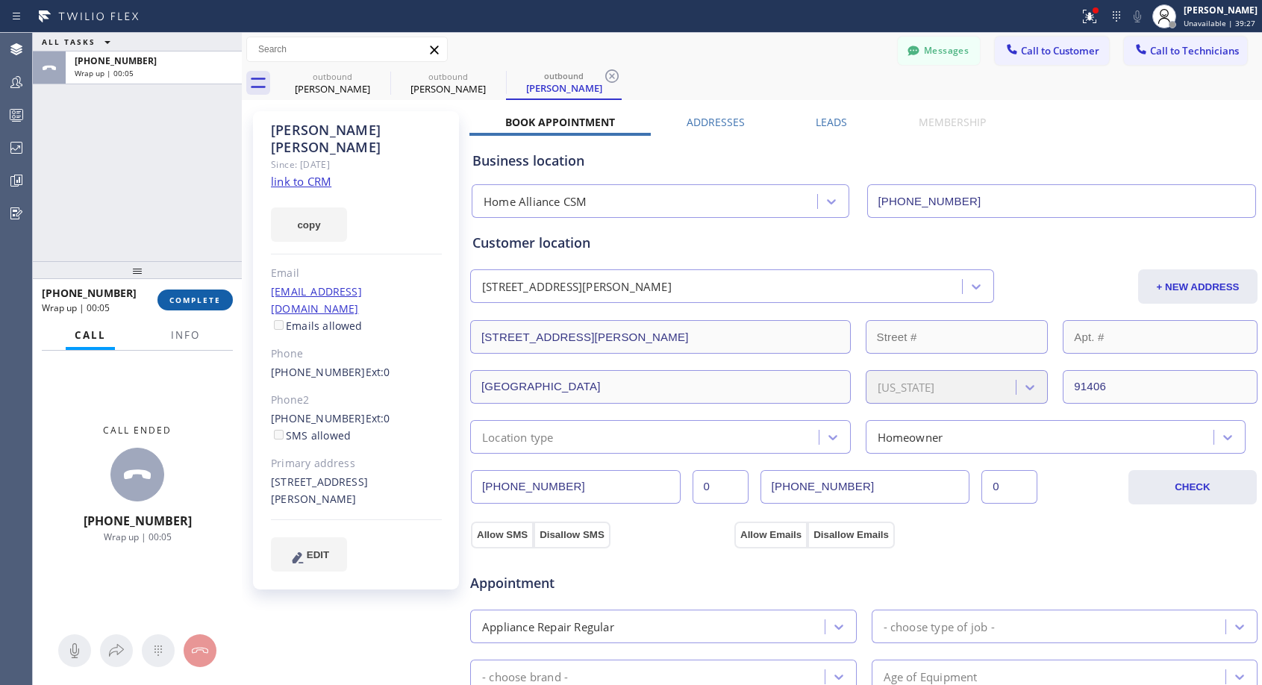
click at [189, 297] on span "COMPLETE" at bounding box center [194, 300] width 51 height 10
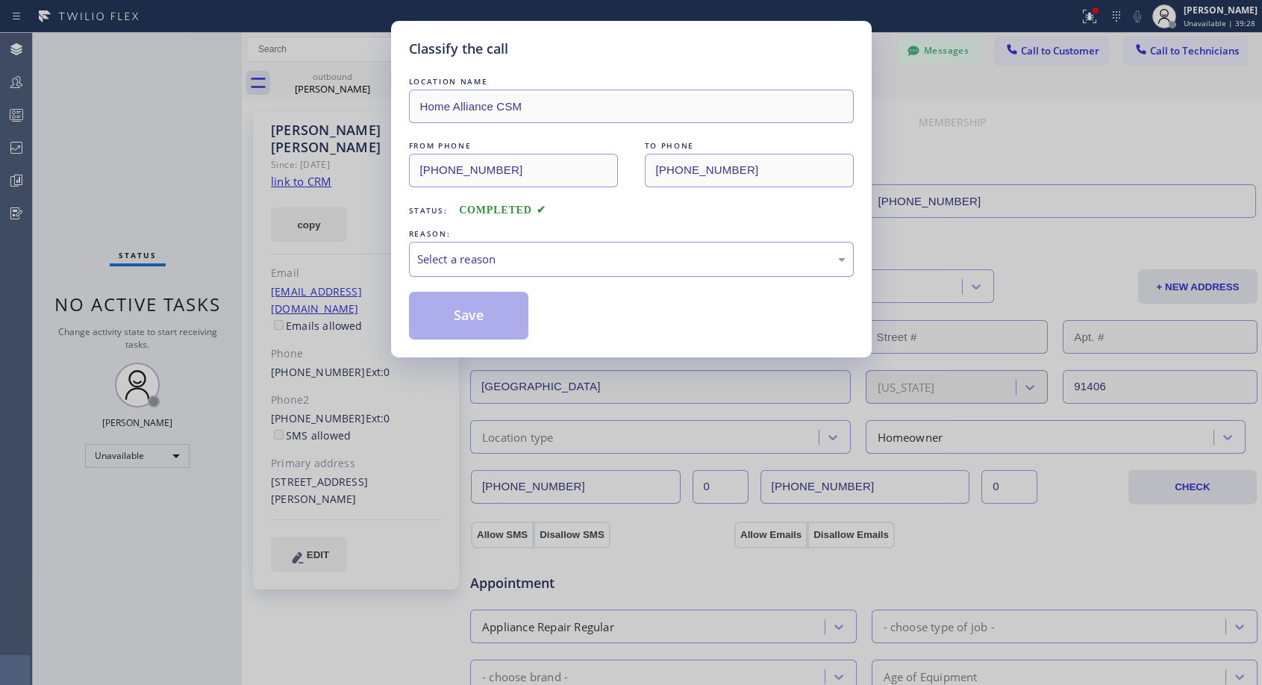
click at [609, 245] on div "Select a reason" at bounding box center [631, 259] width 445 height 35
click at [497, 316] on button "Save" at bounding box center [469, 316] width 120 height 48
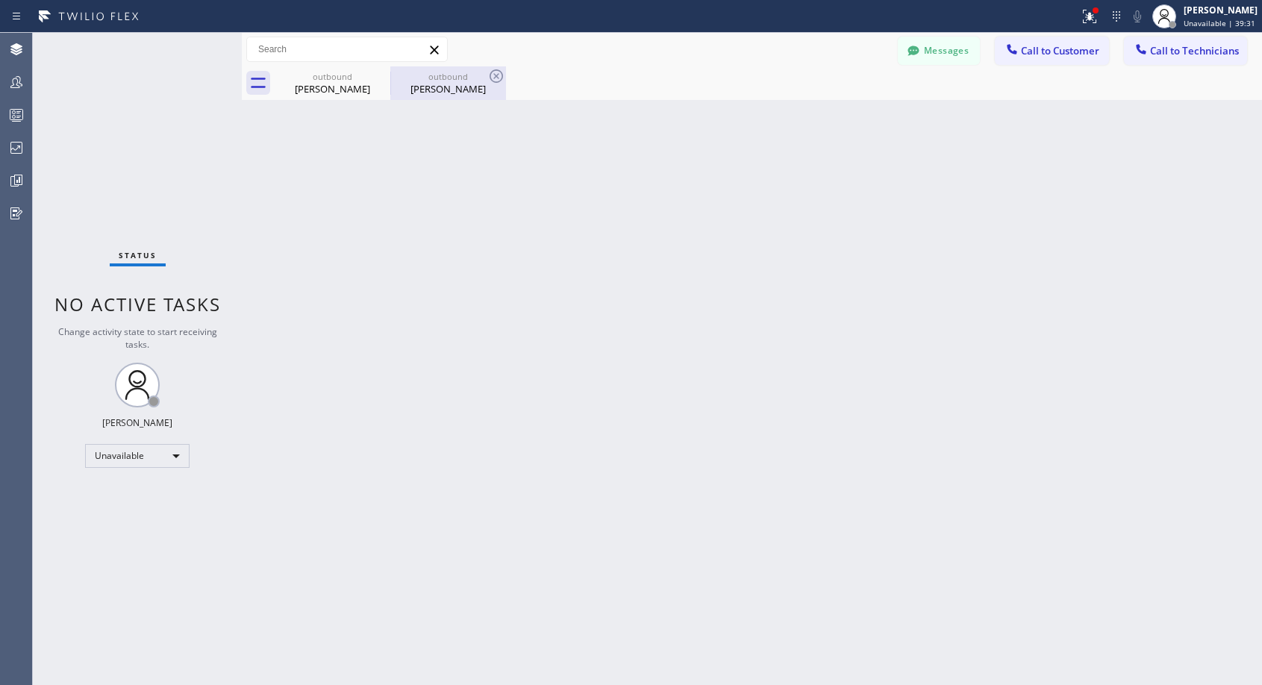
click at [450, 90] on div "[PERSON_NAME]" at bounding box center [448, 88] width 113 height 13
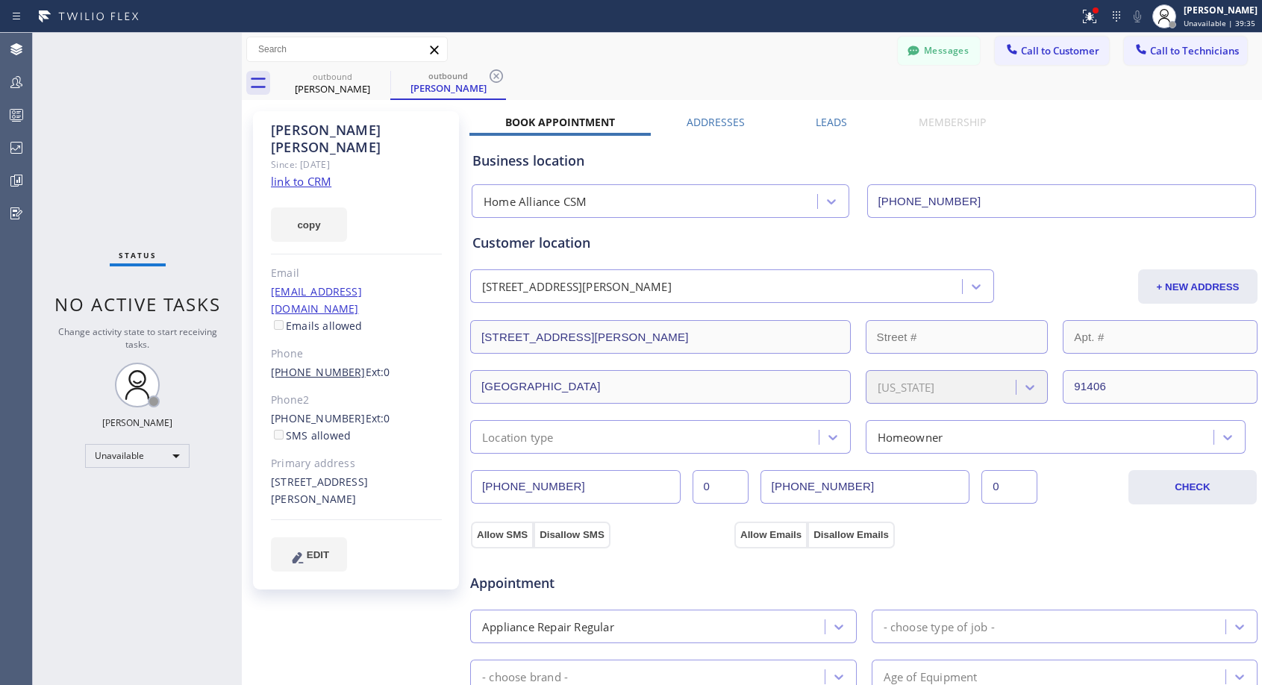
click at [333, 365] on link "[PHONE_NUMBER]" at bounding box center [318, 372] width 95 height 14
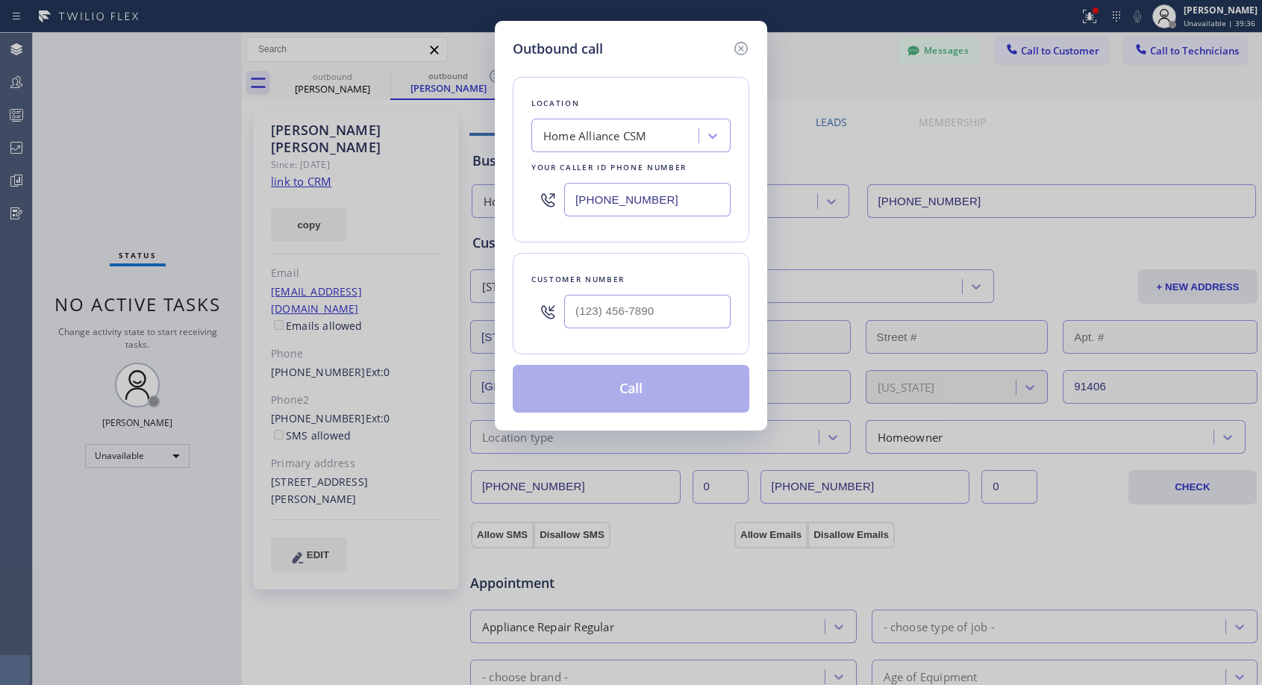
type input "[PHONE_NUMBER]"
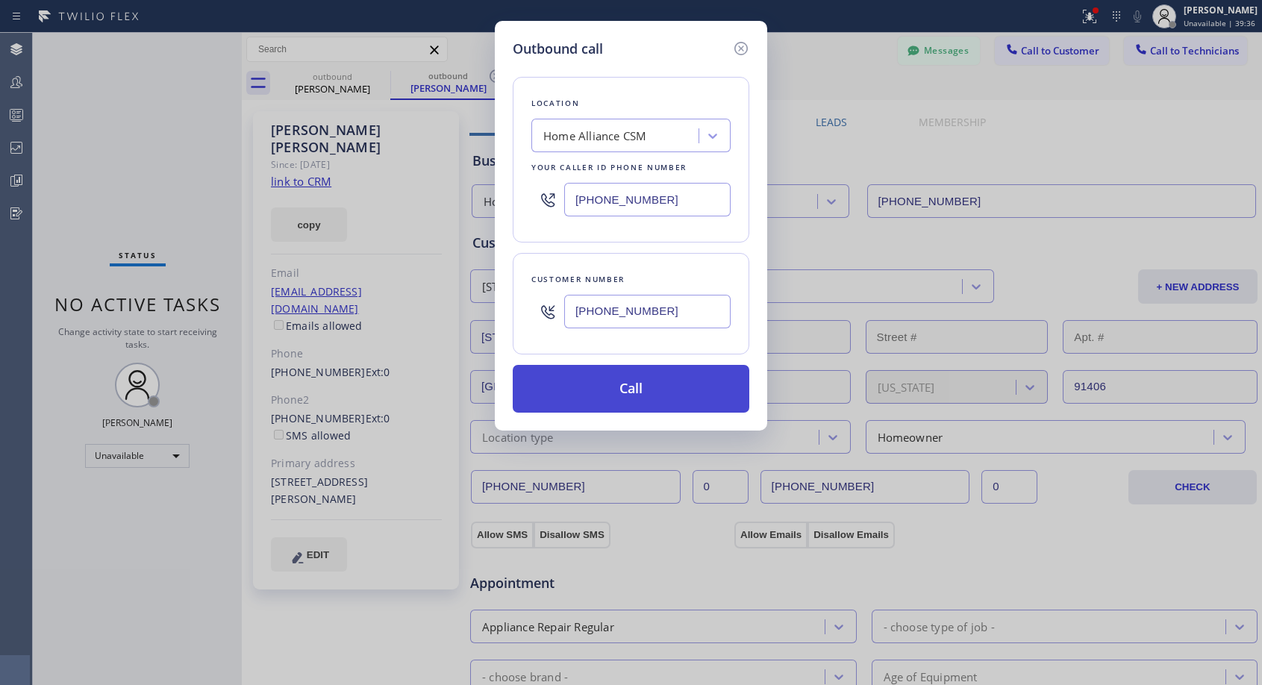
click at [586, 375] on button "Call" at bounding box center [631, 389] width 236 height 48
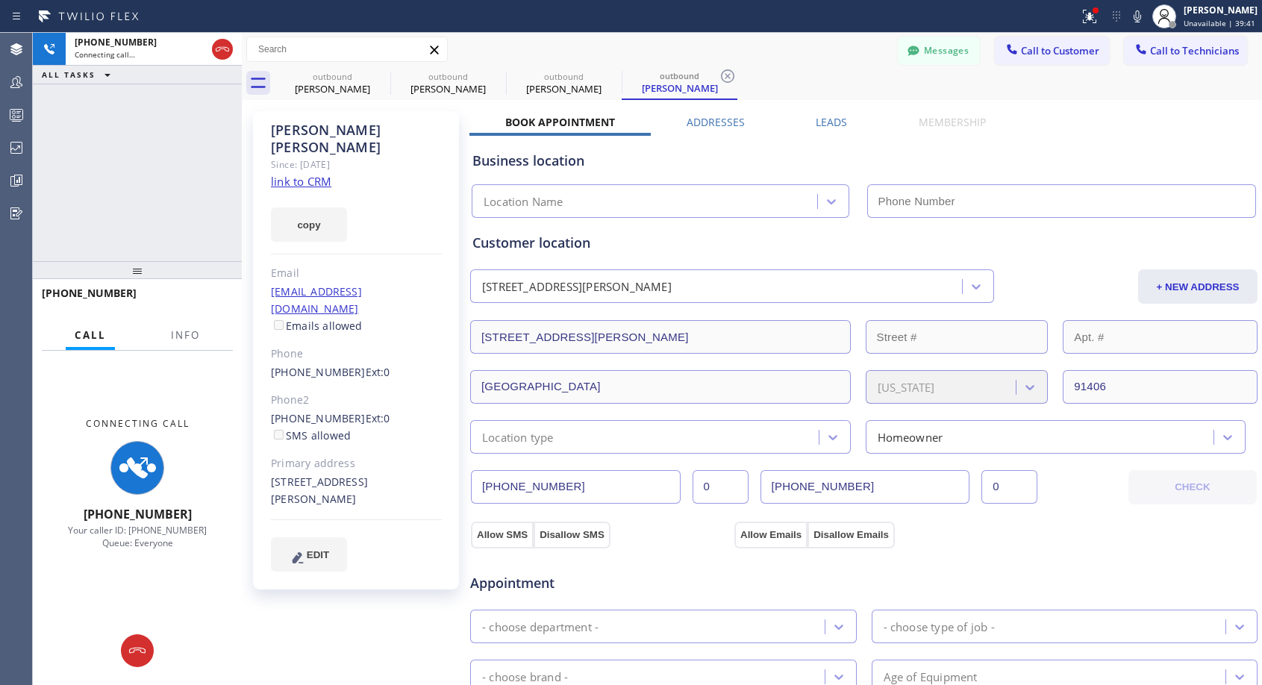
type input "[PHONE_NUMBER]"
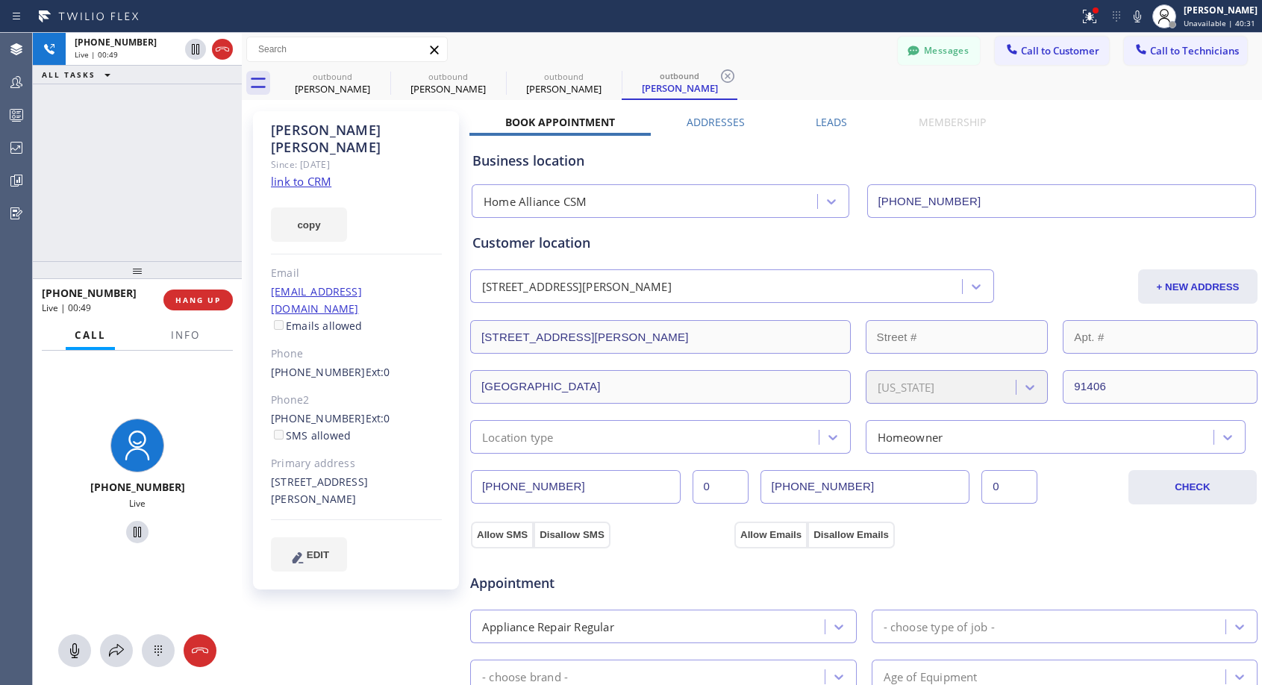
click at [216, 46] on icon at bounding box center [222, 49] width 18 height 18
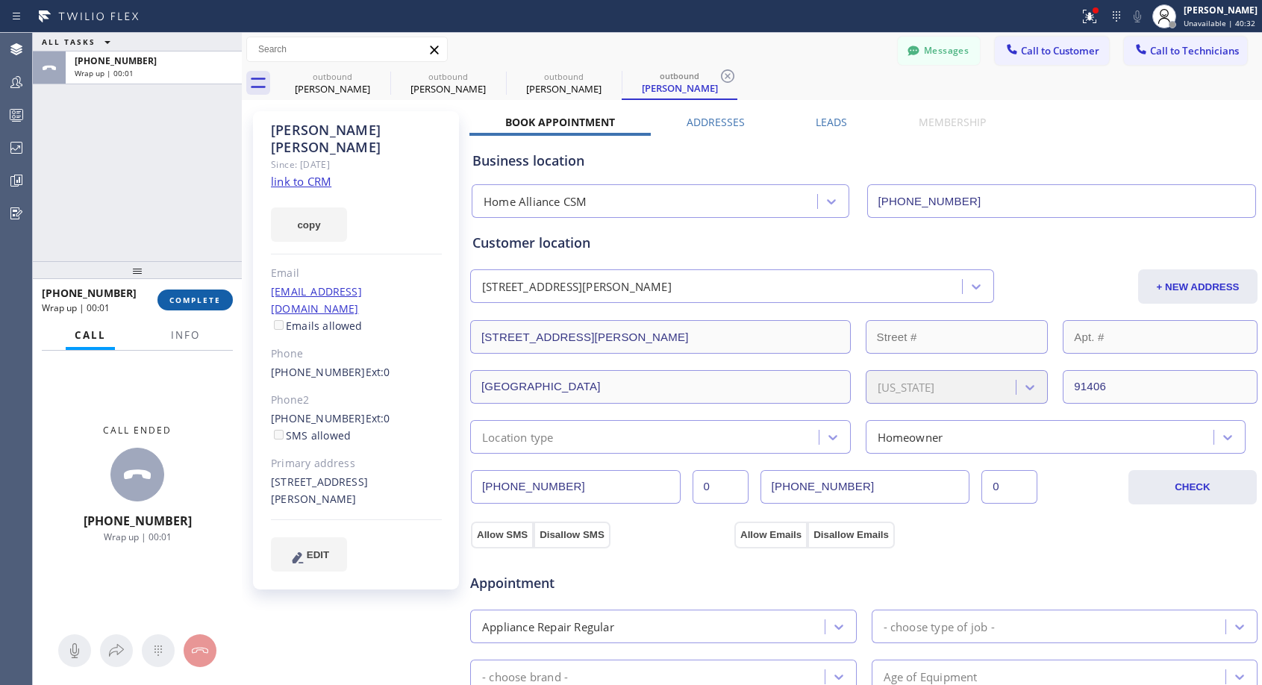
click at [202, 298] on span "COMPLETE" at bounding box center [194, 300] width 51 height 10
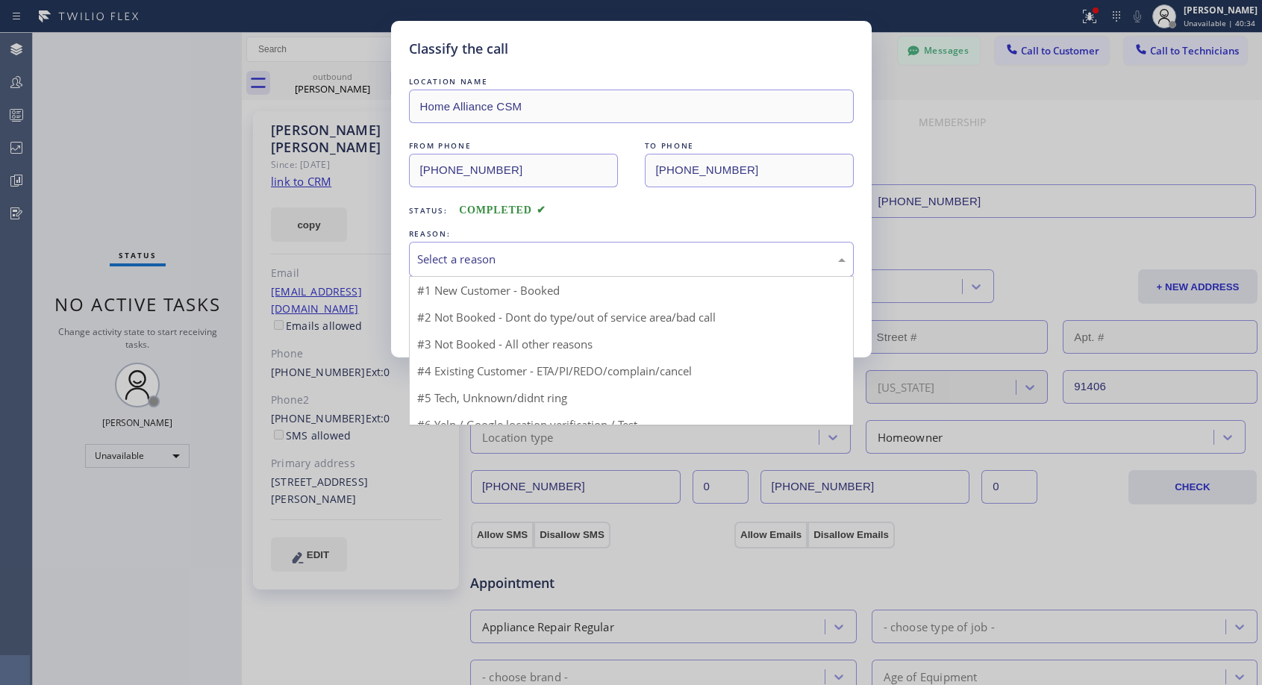
click at [572, 263] on div "Select a reason" at bounding box center [631, 259] width 428 height 17
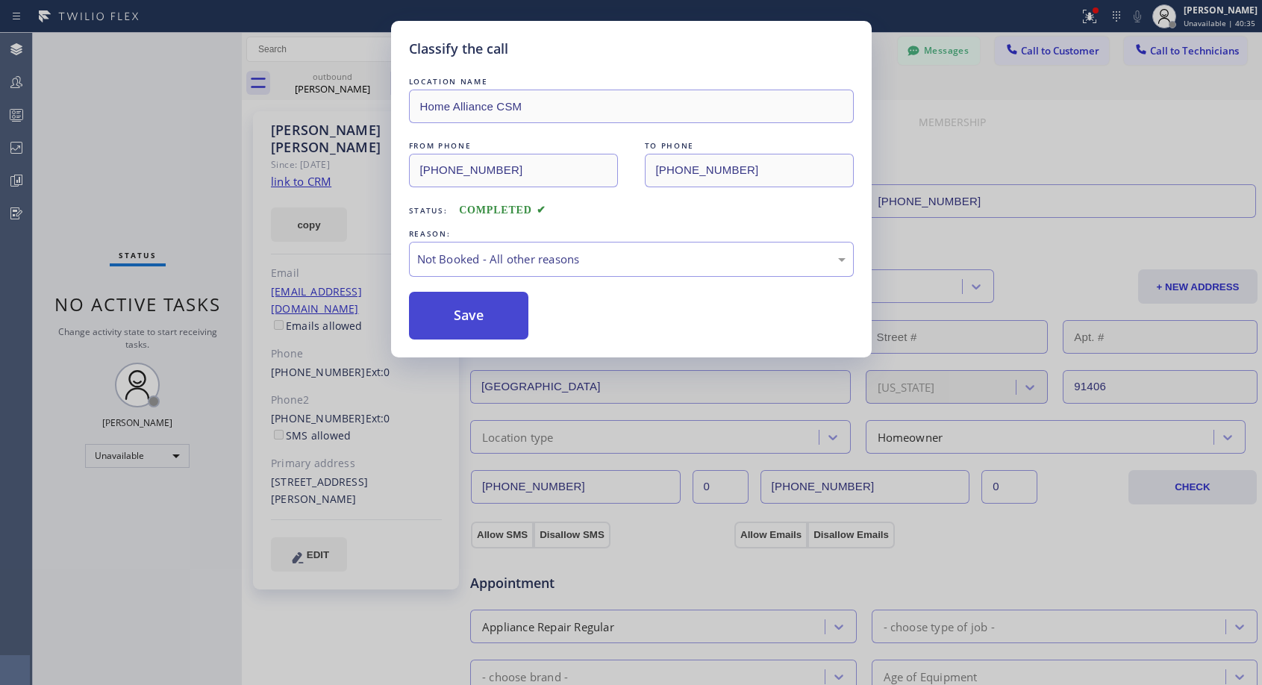
click at [486, 322] on button "Save" at bounding box center [469, 316] width 120 height 48
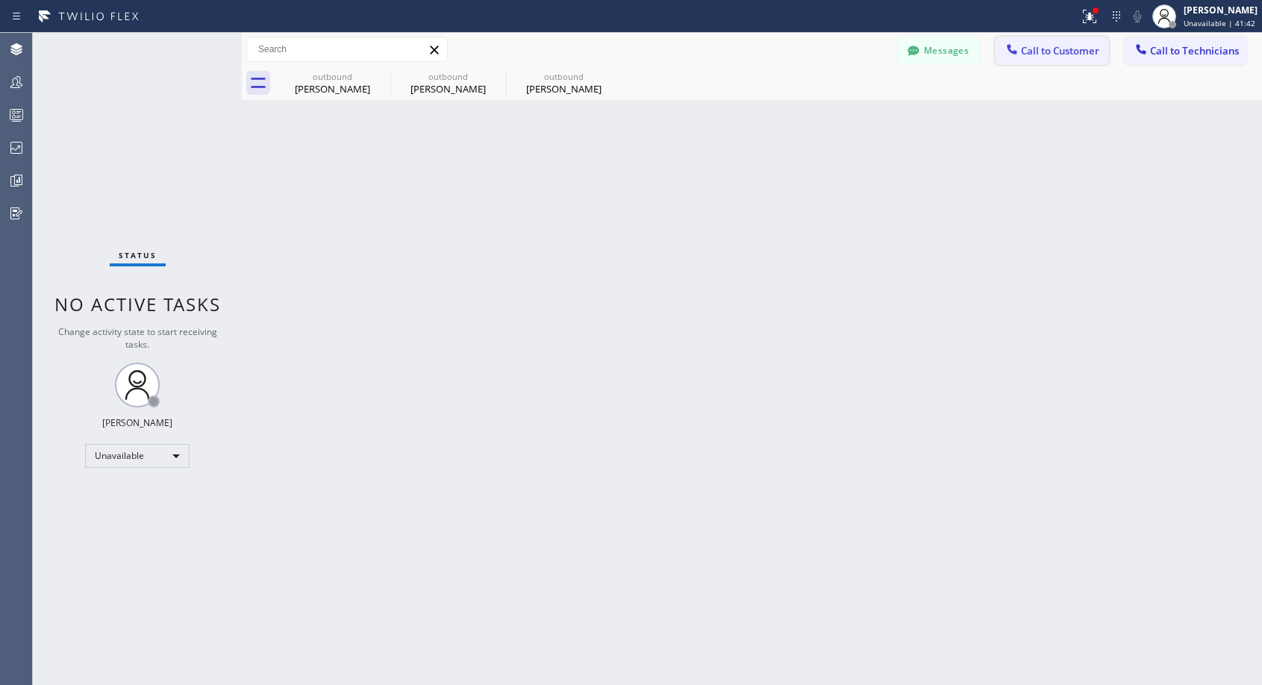
click at [1030, 47] on span "Call to Customer" at bounding box center [1060, 50] width 78 height 13
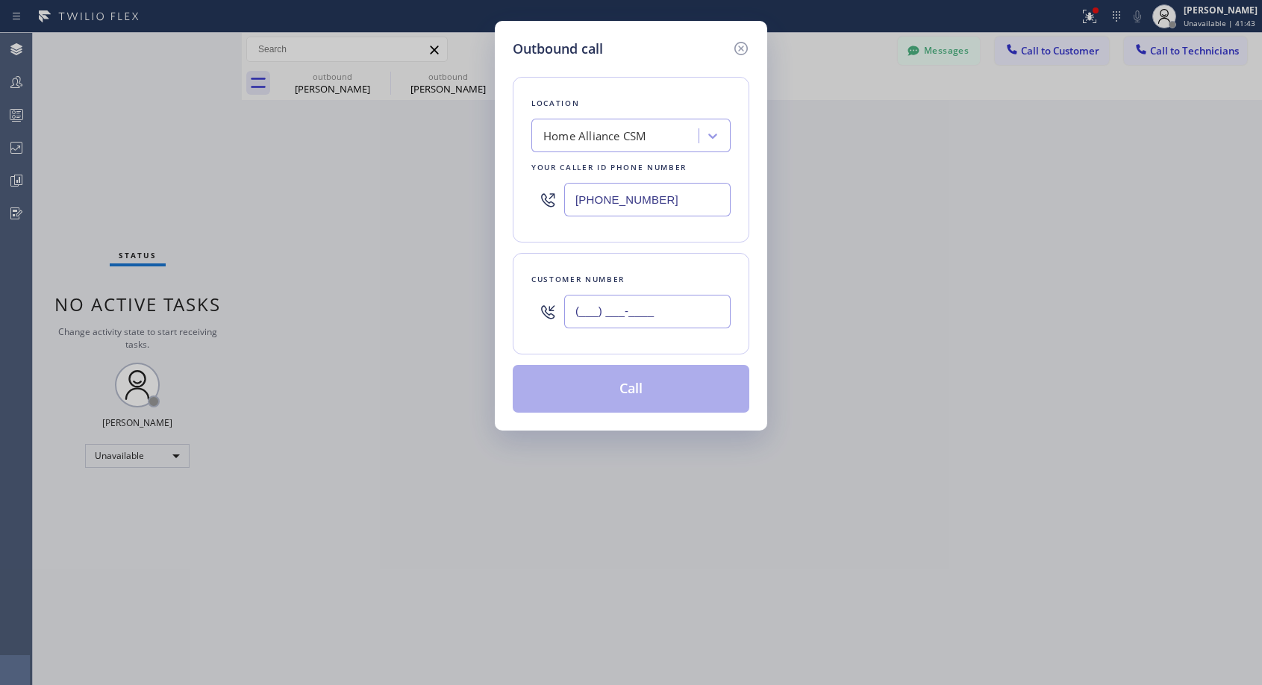
click at [599, 310] on input "(___) ___-____" at bounding box center [647, 312] width 166 height 34
paste input "650) 796-1217"
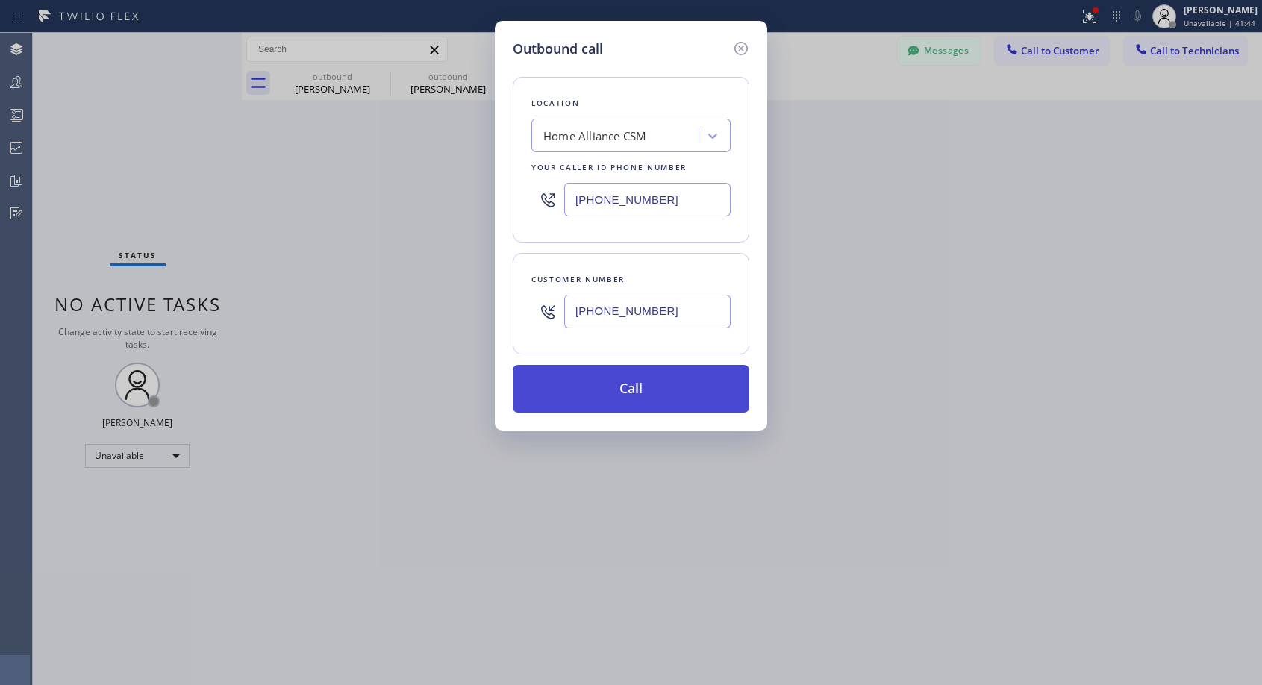
type input "[PHONE_NUMBER]"
click at [629, 395] on button "Call" at bounding box center [631, 389] width 236 height 48
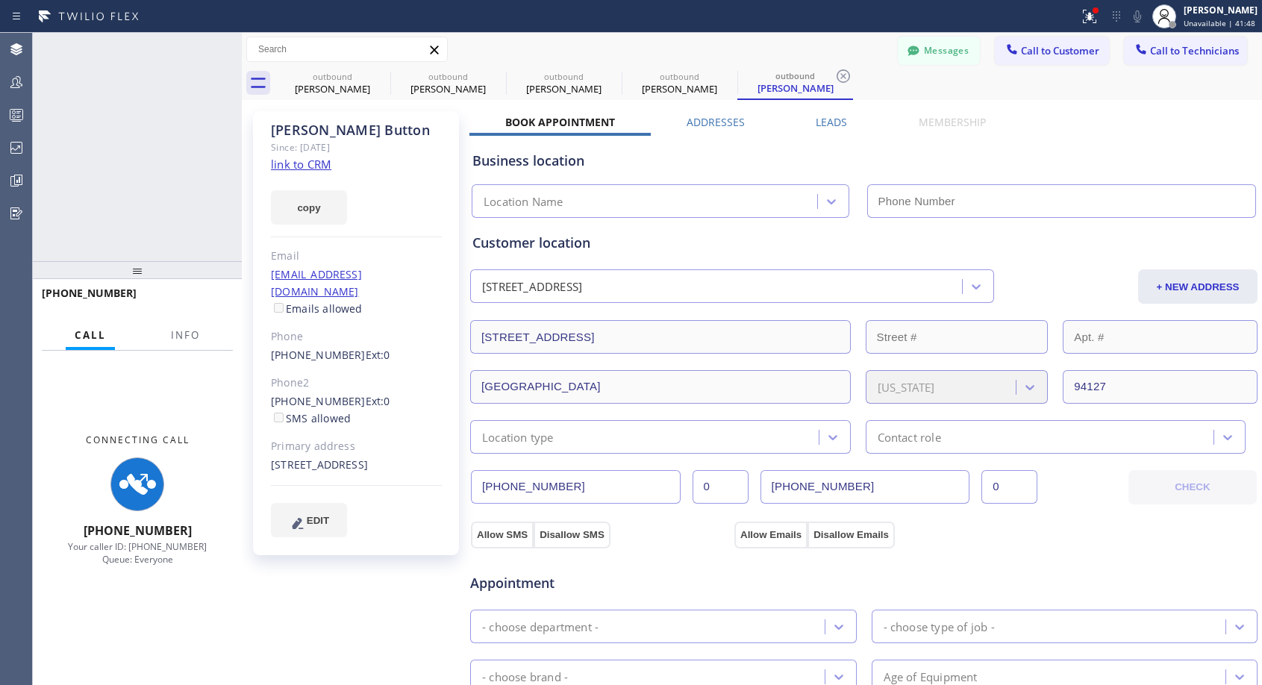
type input "[PHONE_NUMBER]"
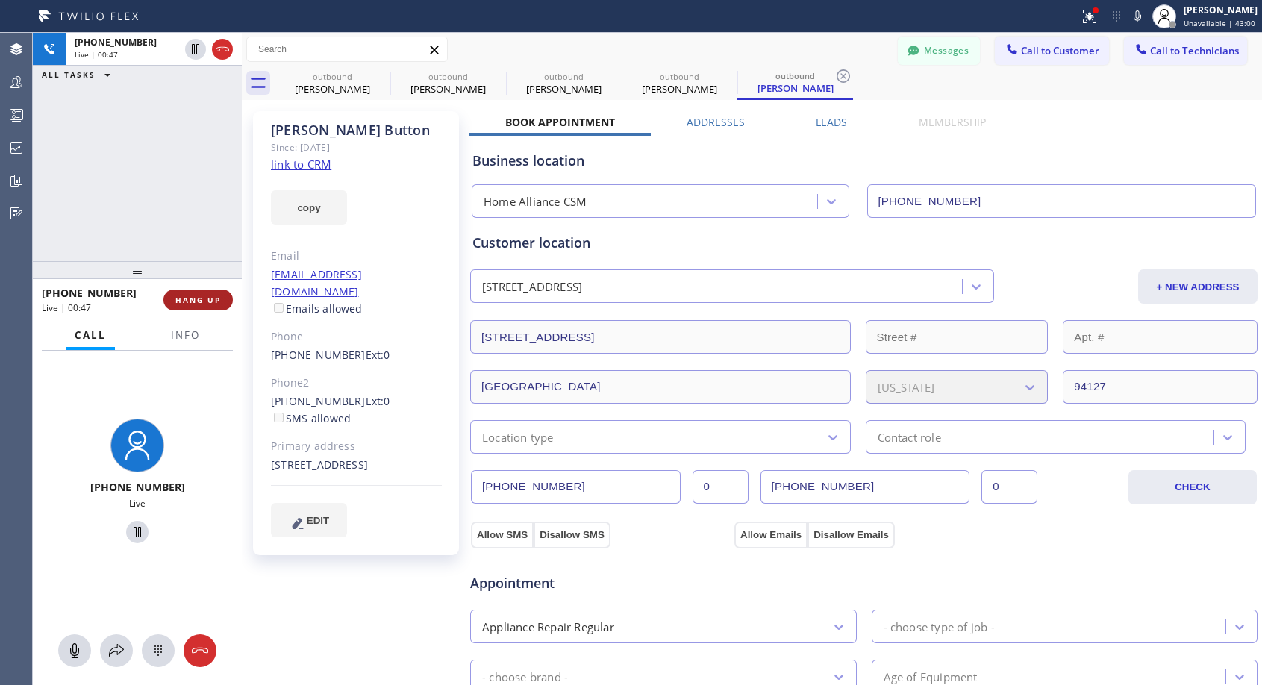
click at [186, 299] on span "HANG UP" at bounding box center [198, 300] width 46 height 10
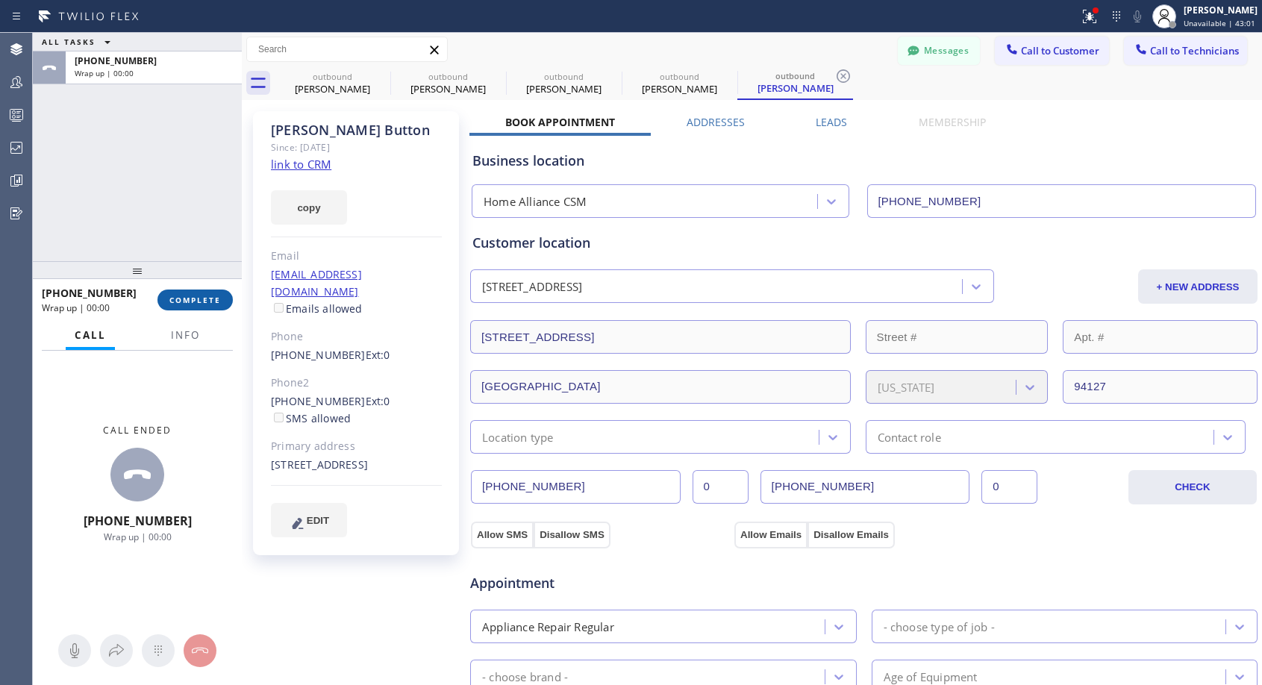
click at [186, 299] on span "COMPLETE" at bounding box center [194, 300] width 51 height 10
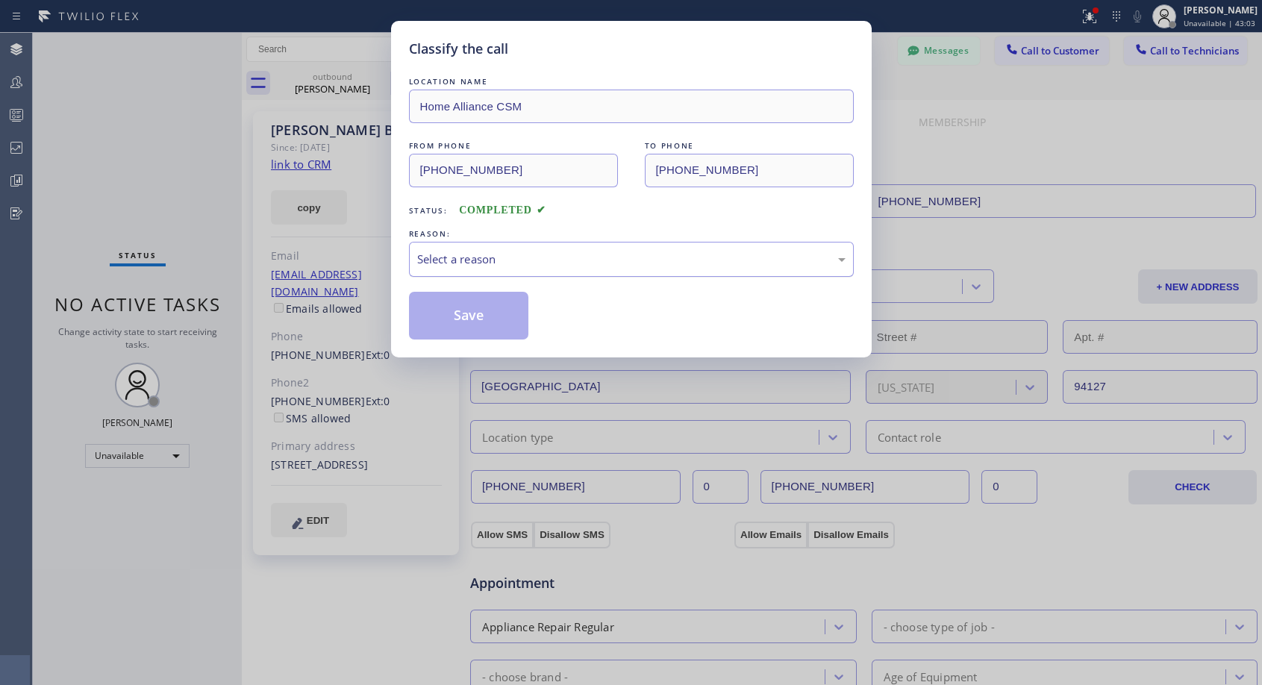
click at [640, 260] on div "Select a reason" at bounding box center [631, 259] width 428 height 17
click at [513, 328] on button "Save" at bounding box center [469, 316] width 120 height 48
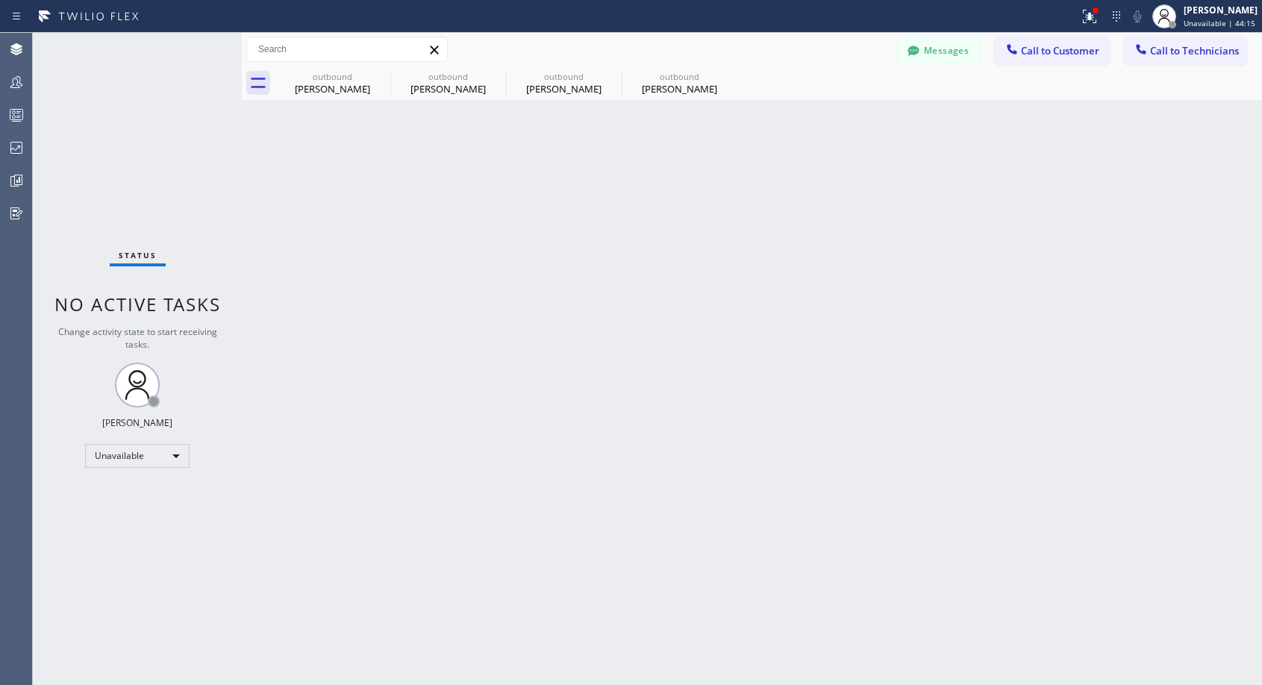
drag, startPoint x: 1032, startPoint y: 49, endPoint x: 937, endPoint y: 95, distance: 105.1
click at [1033, 48] on span "Call to Customer" at bounding box center [1060, 50] width 78 height 13
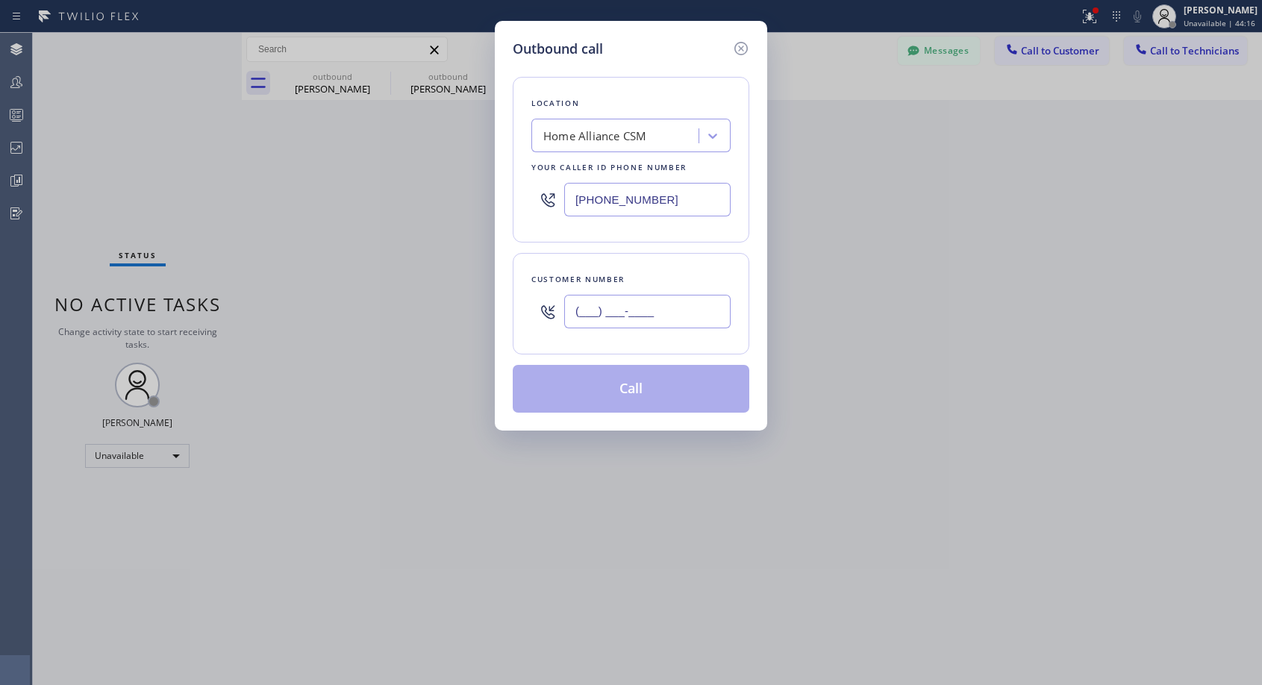
click at [584, 313] on input "(___) ___-____" at bounding box center [647, 312] width 166 height 34
paste input "415) 860-6738"
type input "[PHONE_NUMBER]"
click at [647, 254] on div "Customer number [PHONE_NUMBER]" at bounding box center [631, 303] width 236 height 101
click at [668, 234] on div "Location Home Alliance CSM Your caller id phone number [PHONE_NUMBER]" at bounding box center [631, 160] width 236 height 166
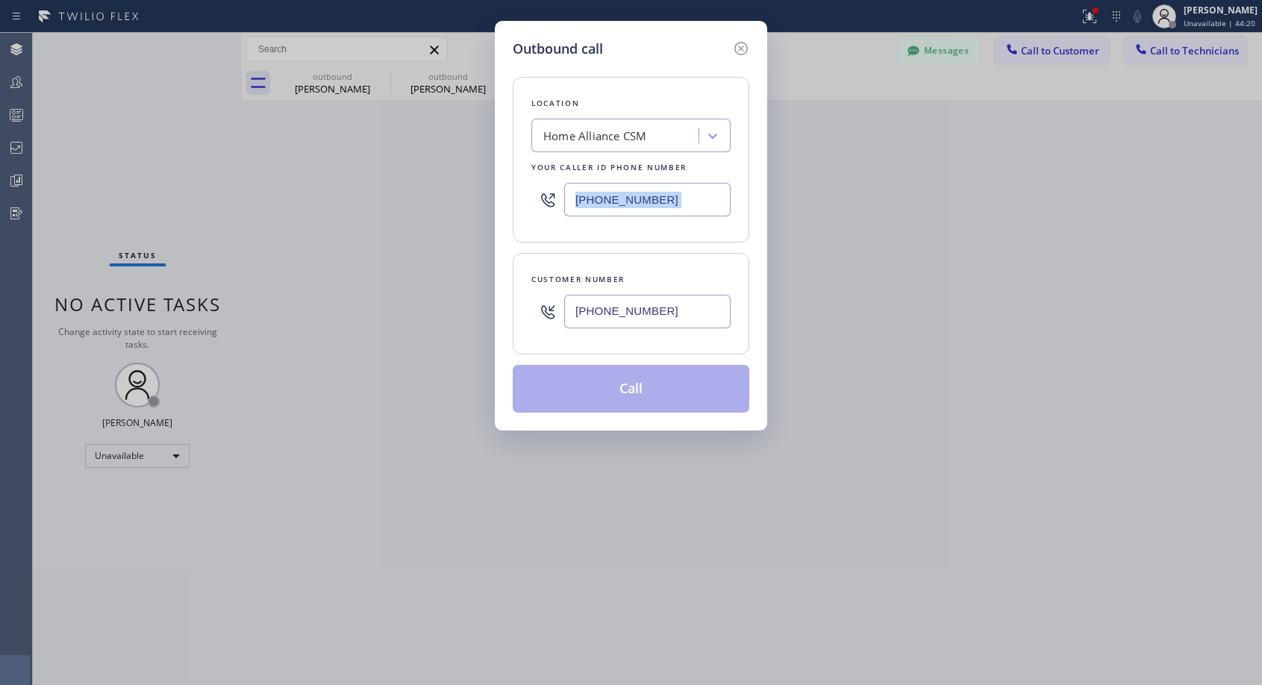
click at [668, 234] on div "Location Home Alliance CSM Your caller id phone number [PHONE_NUMBER]" at bounding box center [631, 160] width 236 height 166
click at [718, 269] on div "Customer number [PHONE_NUMBER]" at bounding box center [631, 303] width 236 height 101
click at [674, 198] on input "[PHONE_NUMBER]" at bounding box center [647, 200] width 166 height 34
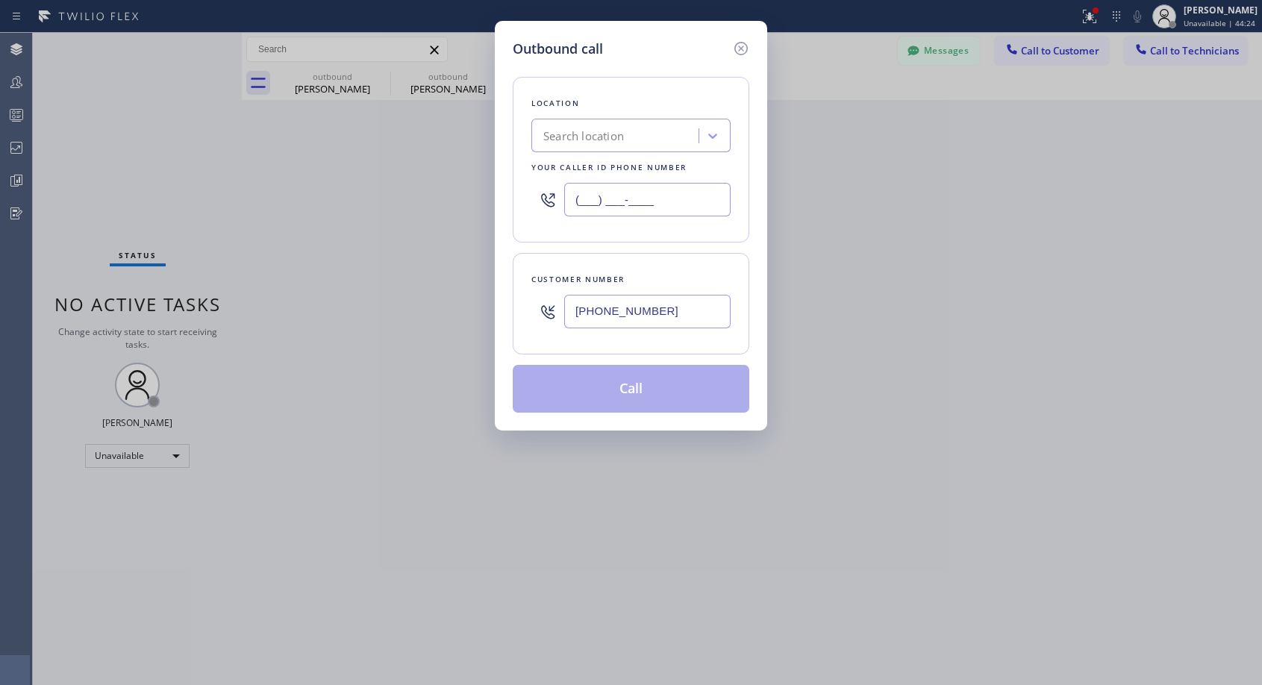
paste input "818) 614-5337"
type input "[PHONE_NUMBER]"
click at [680, 266] on div "Customer number [PHONE_NUMBER]" at bounding box center [631, 303] width 236 height 101
click at [572, 310] on input "[PHONE_NUMBER]" at bounding box center [647, 312] width 166 height 34
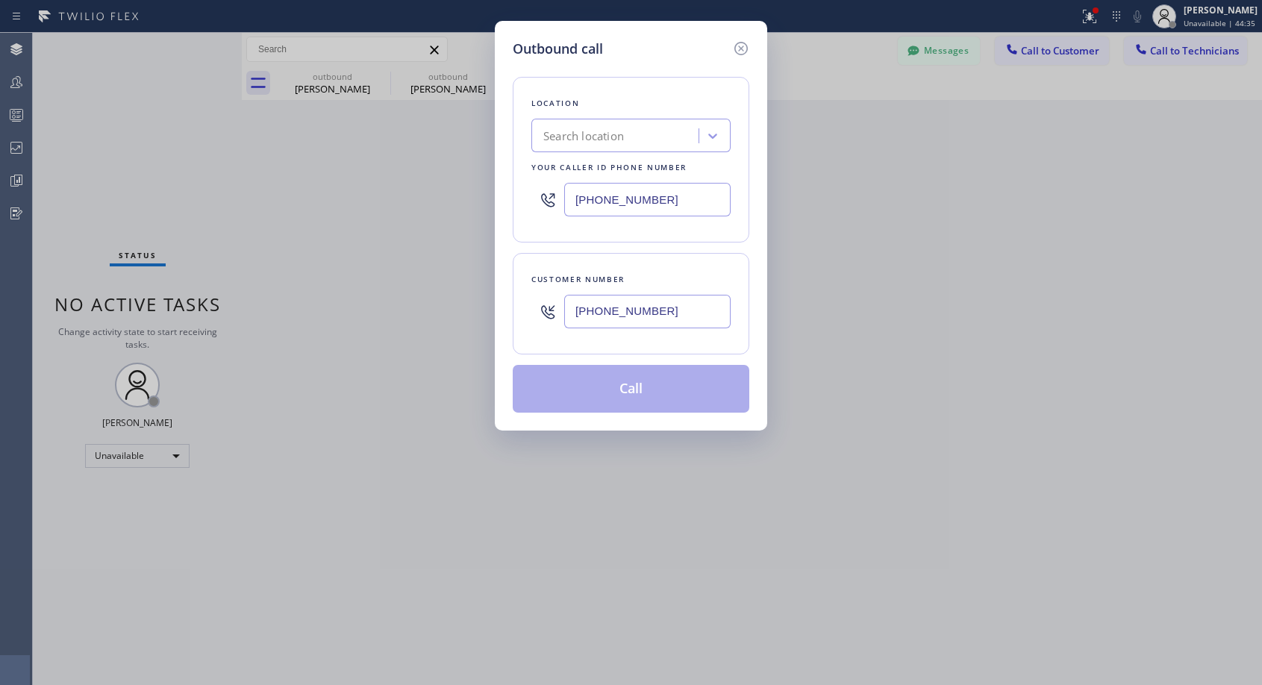
click at [572, 310] on input "[PHONE_NUMBER]" at bounding box center [647, 312] width 166 height 34
paste input "415) 860-6738"
type input "[PHONE_NUMBER]"
click at [688, 272] on div "Customer number" at bounding box center [630, 280] width 199 height 16
click at [571, 195] on input "[PHONE_NUMBER]" at bounding box center [647, 200] width 166 height 34
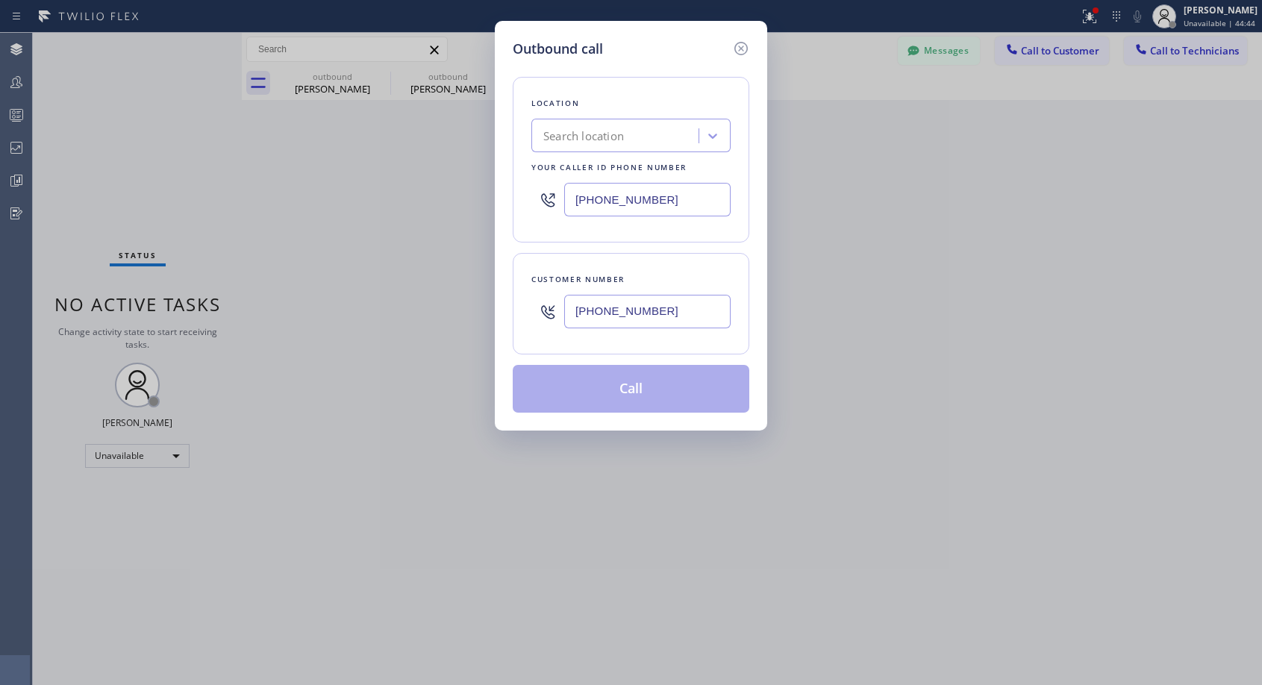
paste input "text"
type input "[PHONE_NUMBER]"
click at [699, 140] on div at bounding box center [712, 135] width 27 height 27
click at [738, 54] on icon at bounding box center [740, 48] width 13 height 13
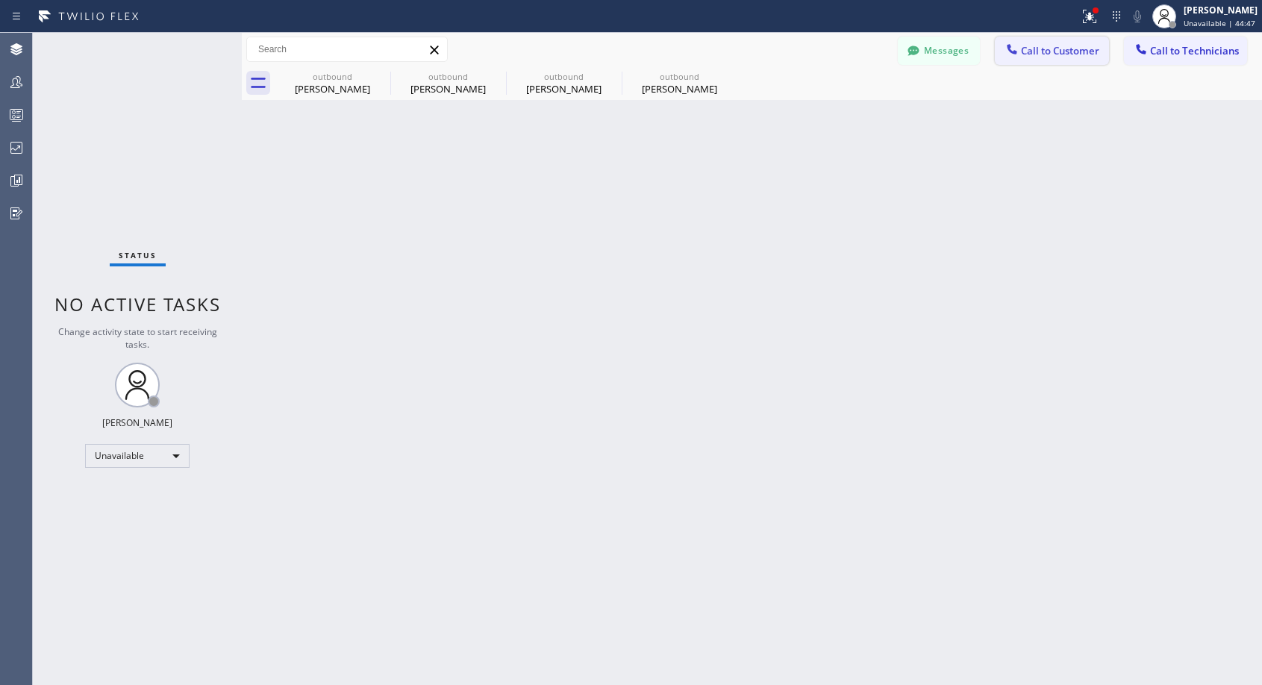
click at [1053, 55] on span "Call to Customer" at bounding box center [1060, 50] width 78 height 13
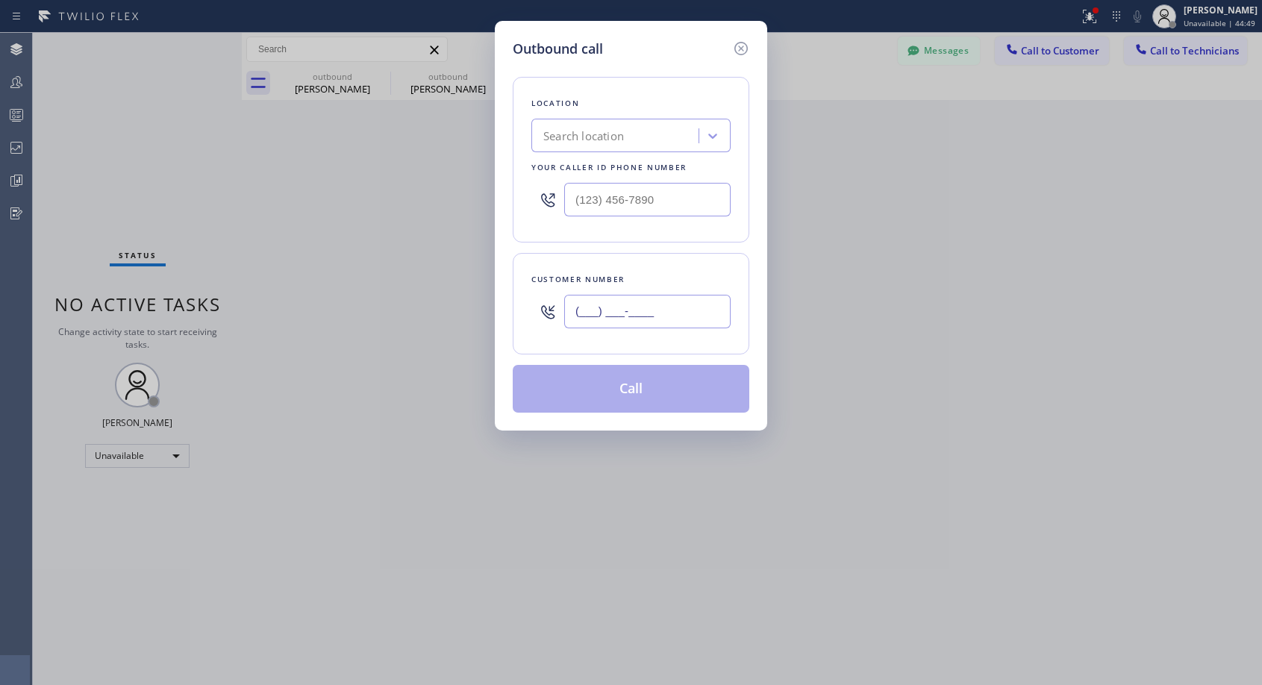
click at [582, 296] on input "(___) ___-____" at bounding box center [647, 312] width 166 height 34
paste input "818) 614-5337"
type input "[PHONE_NUMBER]"
click at [624, 198] on input "(___) ___-____" at bounding box center [647, 200] width 166 height 34
paste input "818) 614-5337"
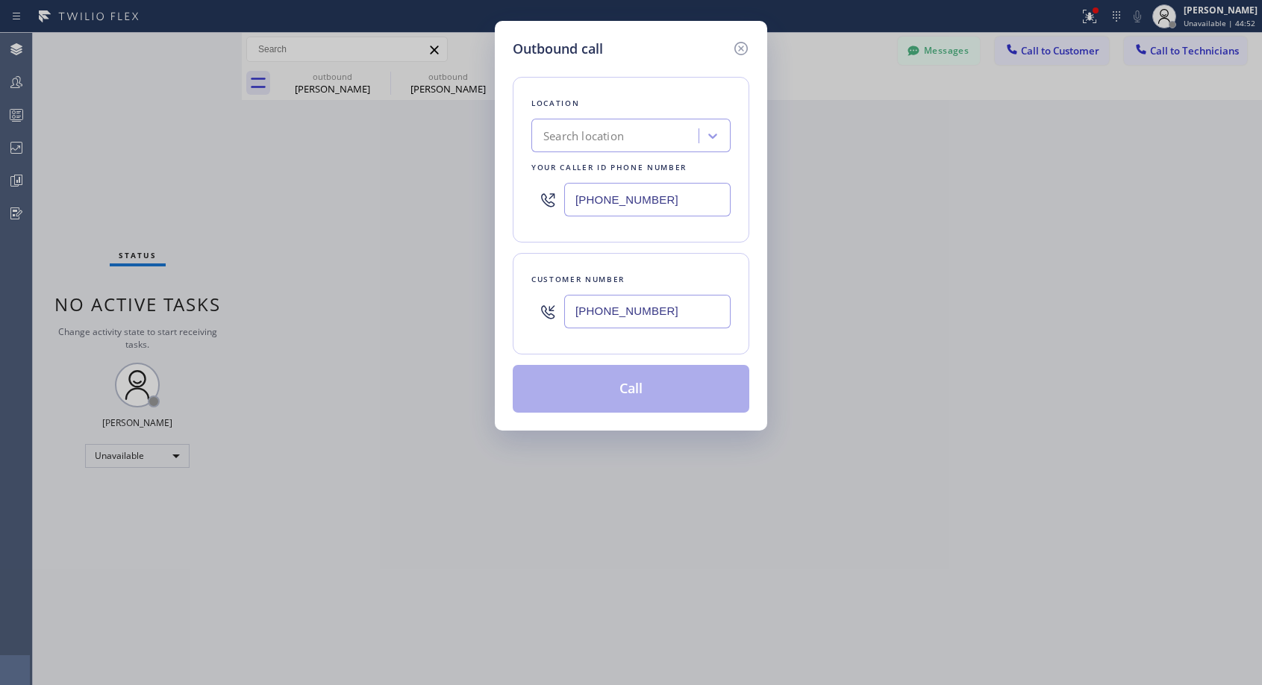
type input "[PHONE_NUMBER]"
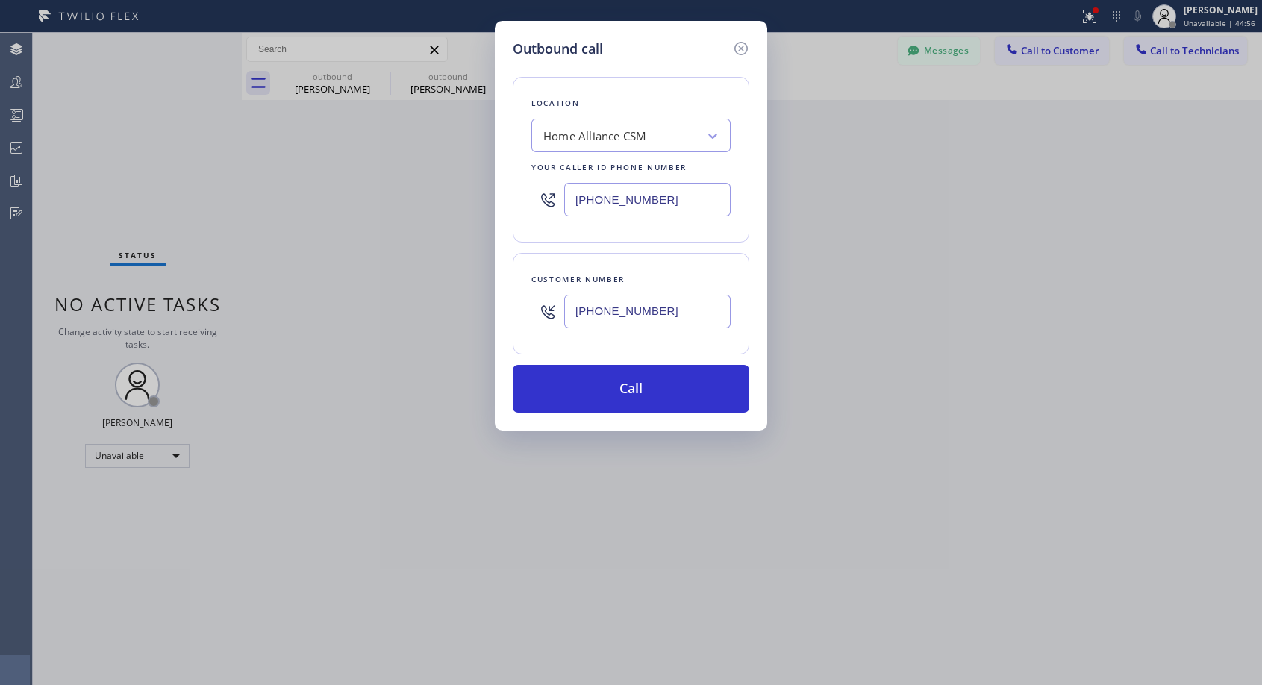
type input "[PHONE_NUMBER]"
click at [607, 320] on input "[PHONE_NUMBER]" at bounding box center [647, 312] width 166 height 34
click at [626, 383] on button "Call" at bounding box center [631, 389] width 236 height 48
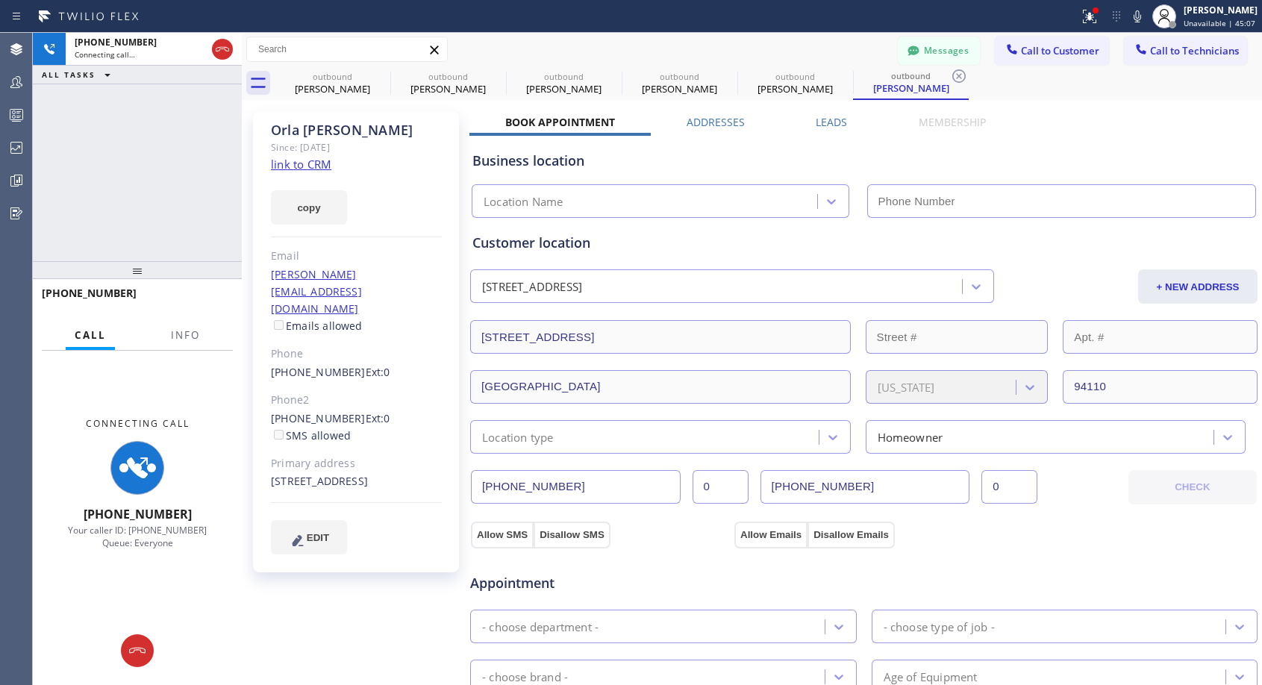
type input "[PHONE_NUMBER]"
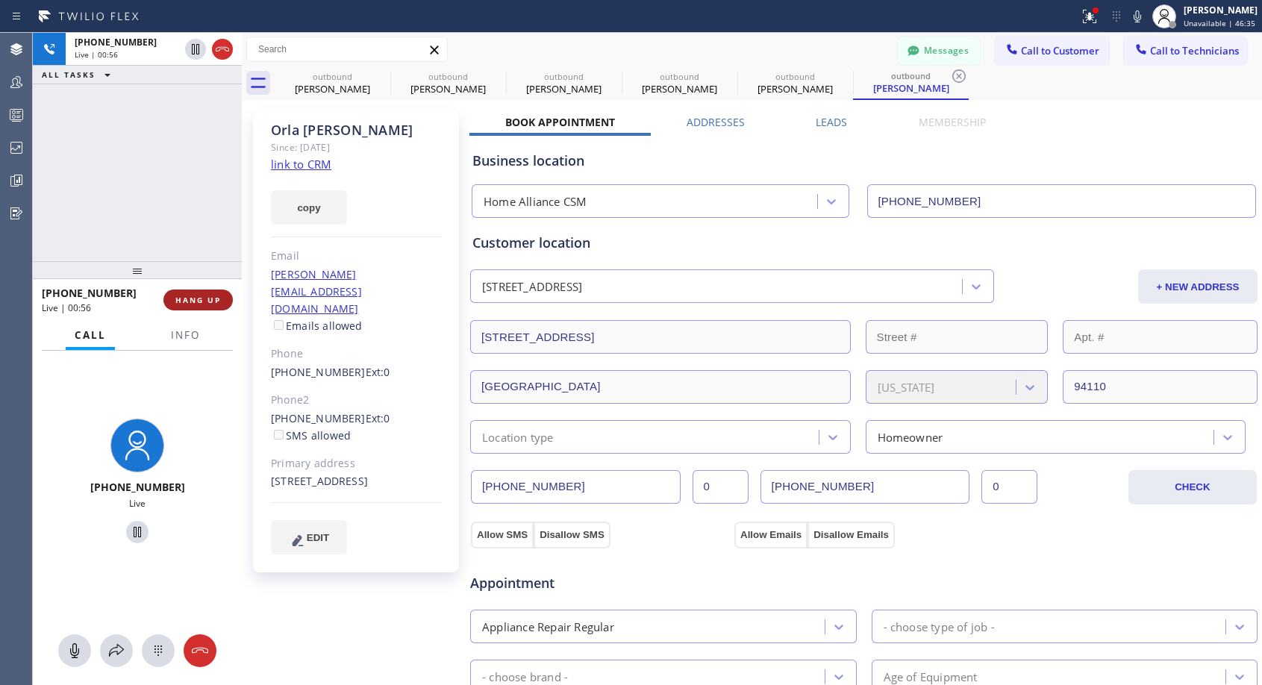
click at [214, 298] on span "HANG UP" at bounding box center [198, 300] width 46 height 10
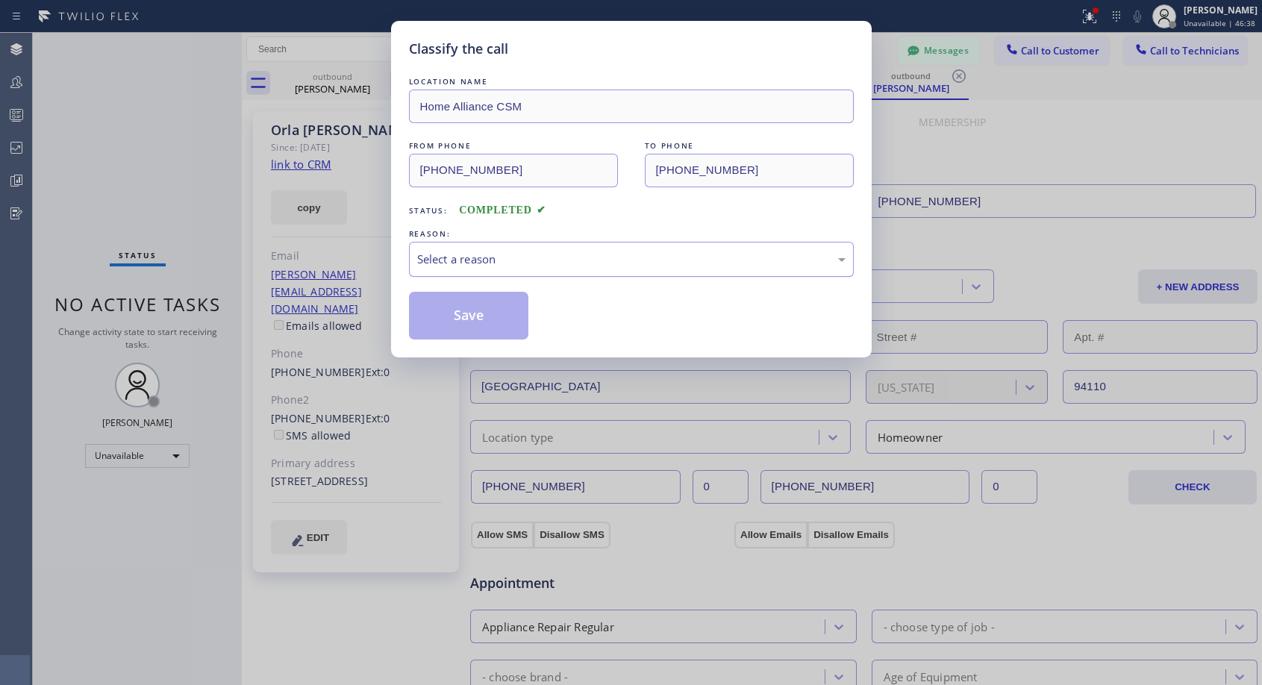
click at [598, 260] on div "Select a reason" at bounding box center [631, 259] width 428 height 17
click at [474, 322] on button "Save" at bounding box center [469, 316] width 120 height 48
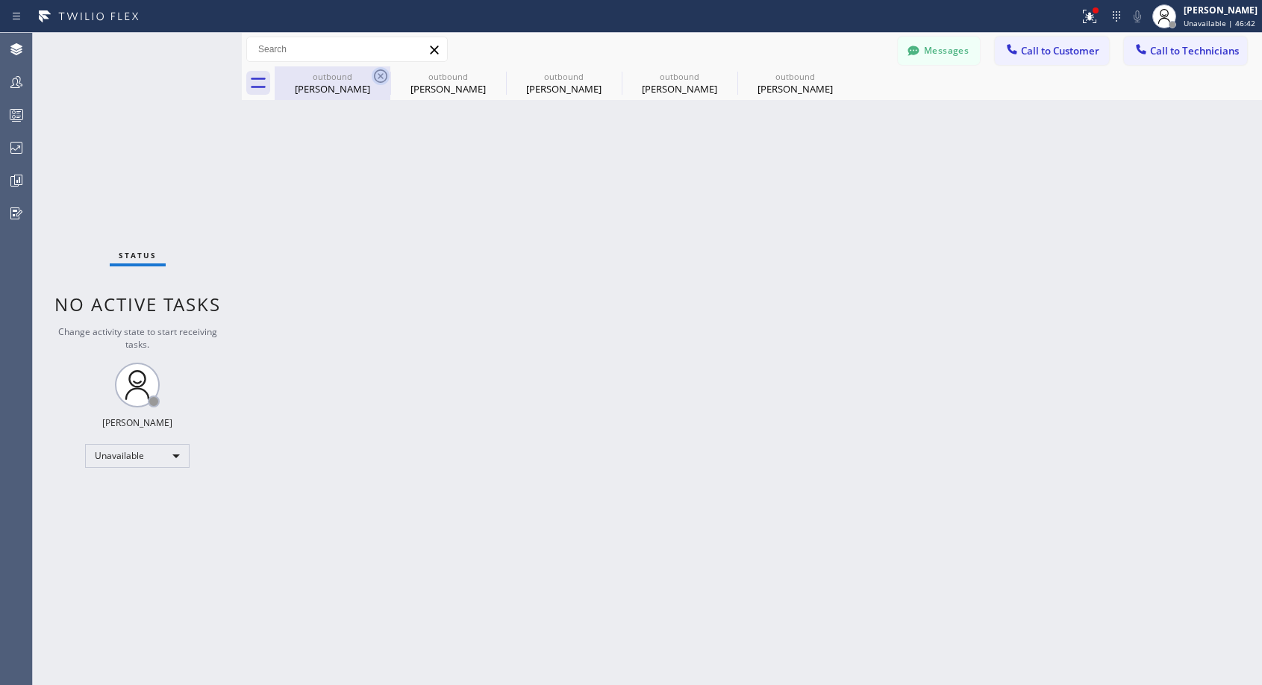
click at [377, 72] on icon at bounding box center [381, 76] width 18 height 18
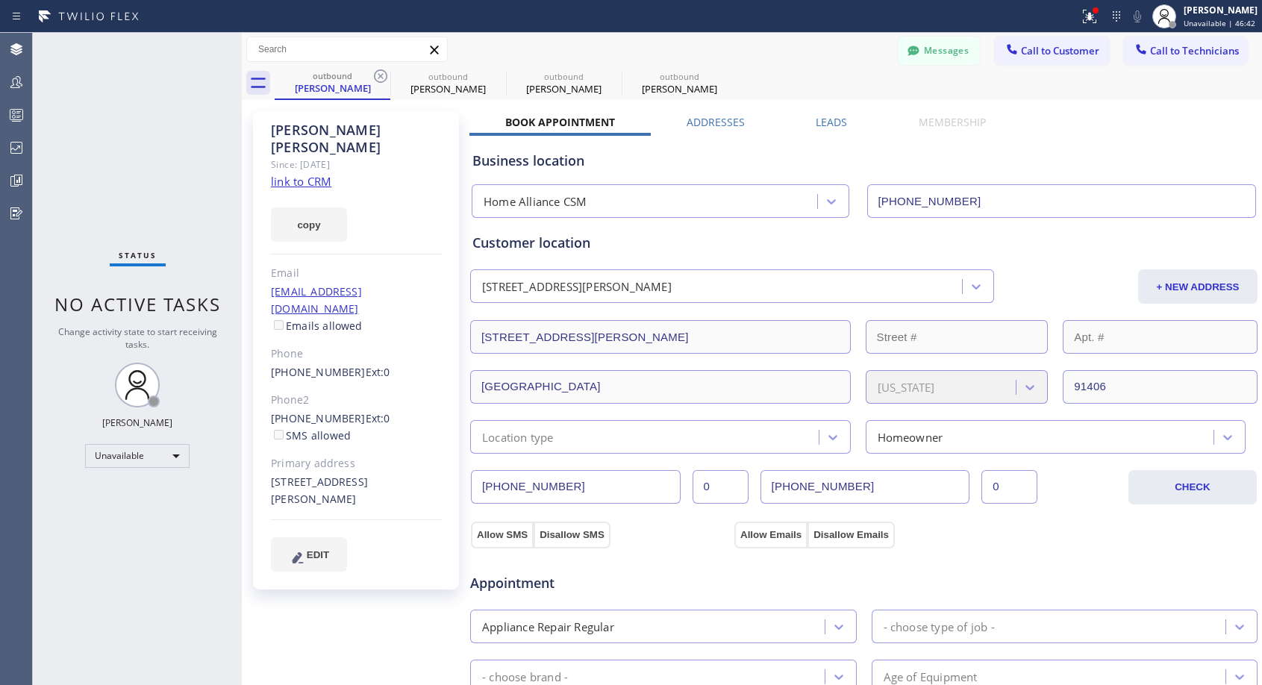
click at [377, 72] on icon at bounding box center [381, 76] width 18 height 18
click at [0, 0] on icon at bounding box center [0, 0] width 0 height 0
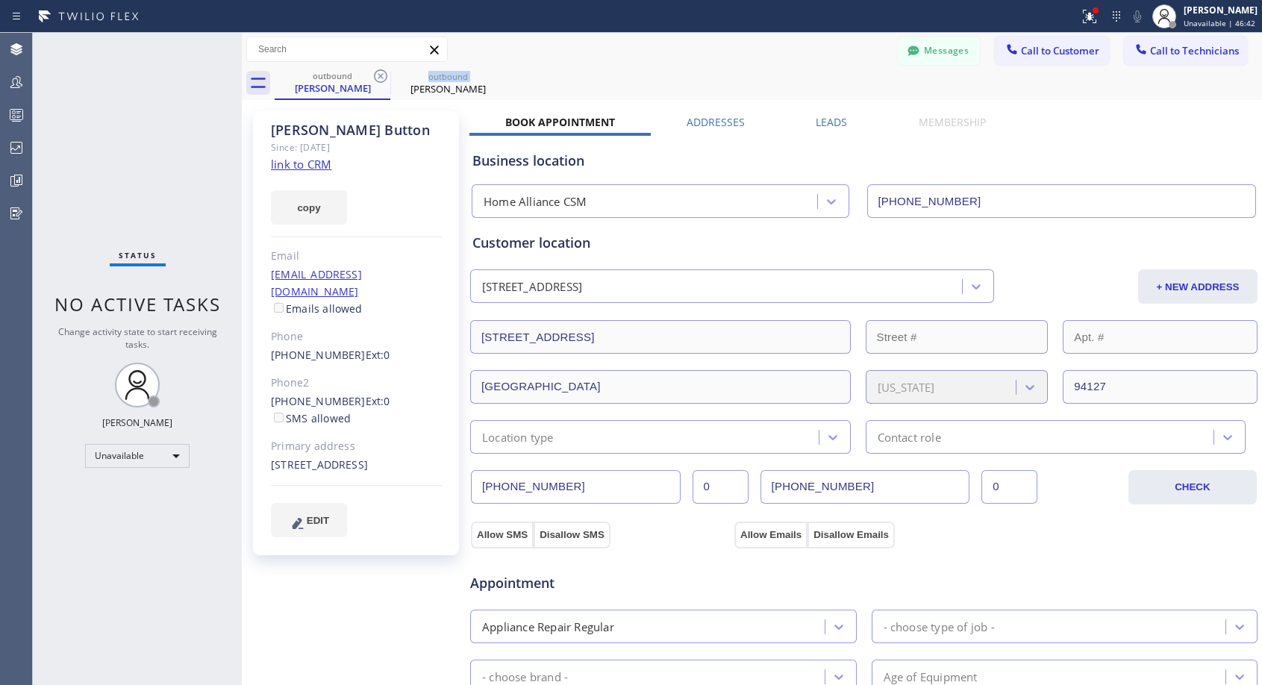
click at [377, 72] on icon at bounding box center [381, 76] width 18 height 18
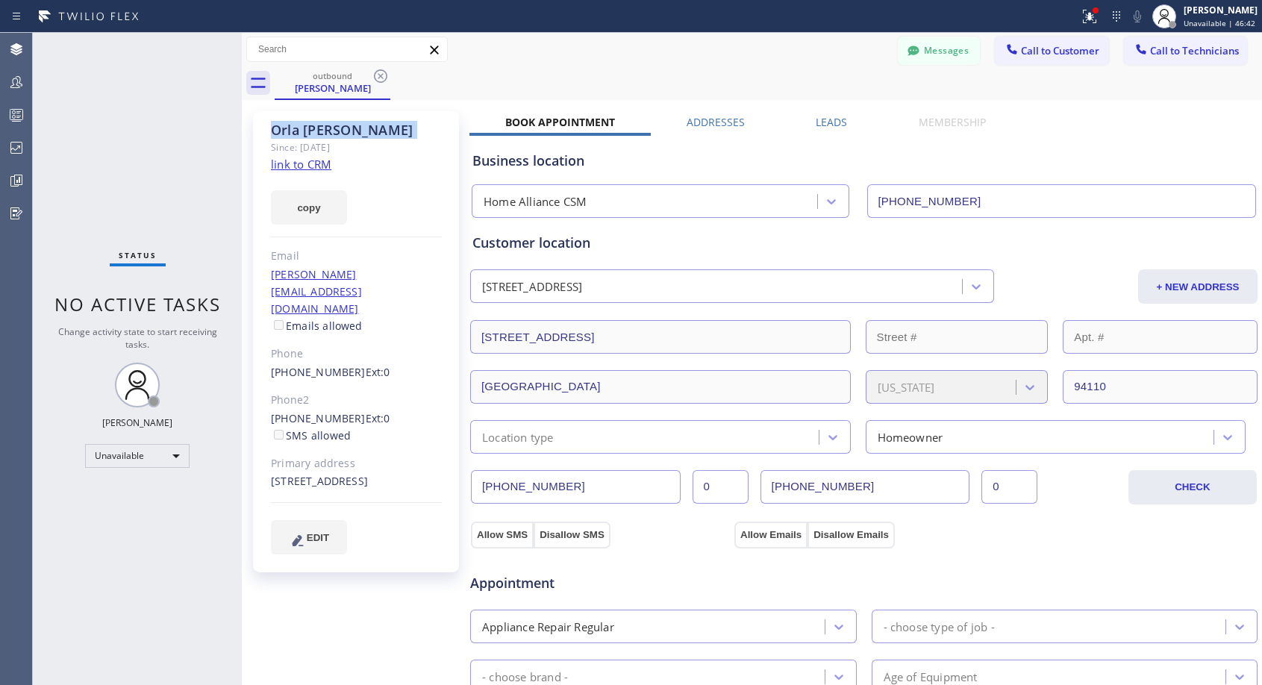
click at [377, 72] on icon at bounding box center [381, 76] width 18 height 18
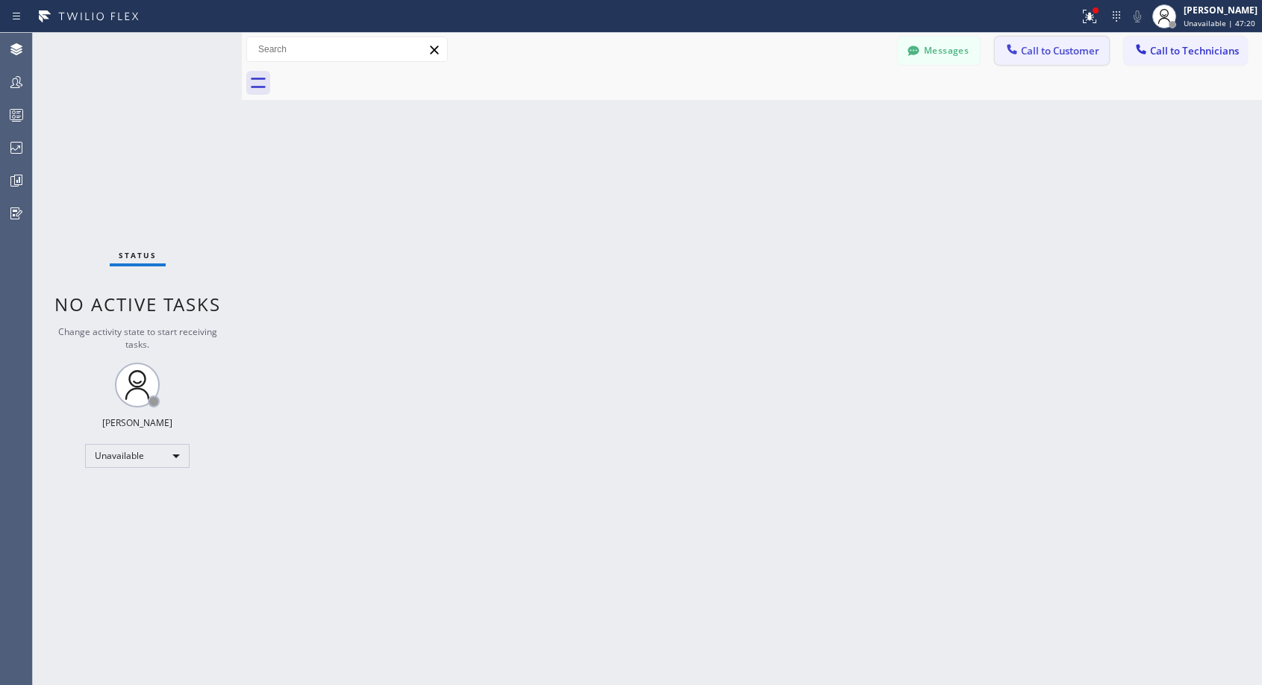
click at [1044, 55] on span "Call to Customer" at bounding box center [1060, 50] width 78 height 13
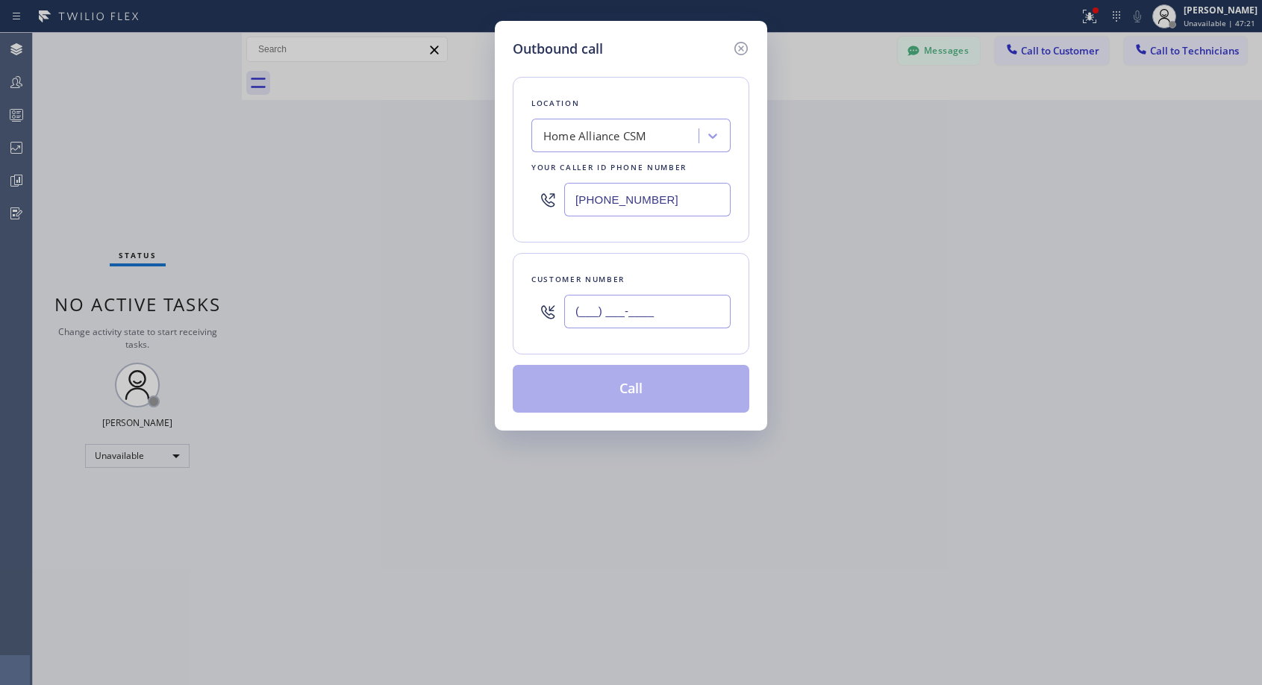
click at [673, 307] on input "(___) ___-____" at bounding box center [647, 312] width 166 height 34
paste input "714) 496-4349"
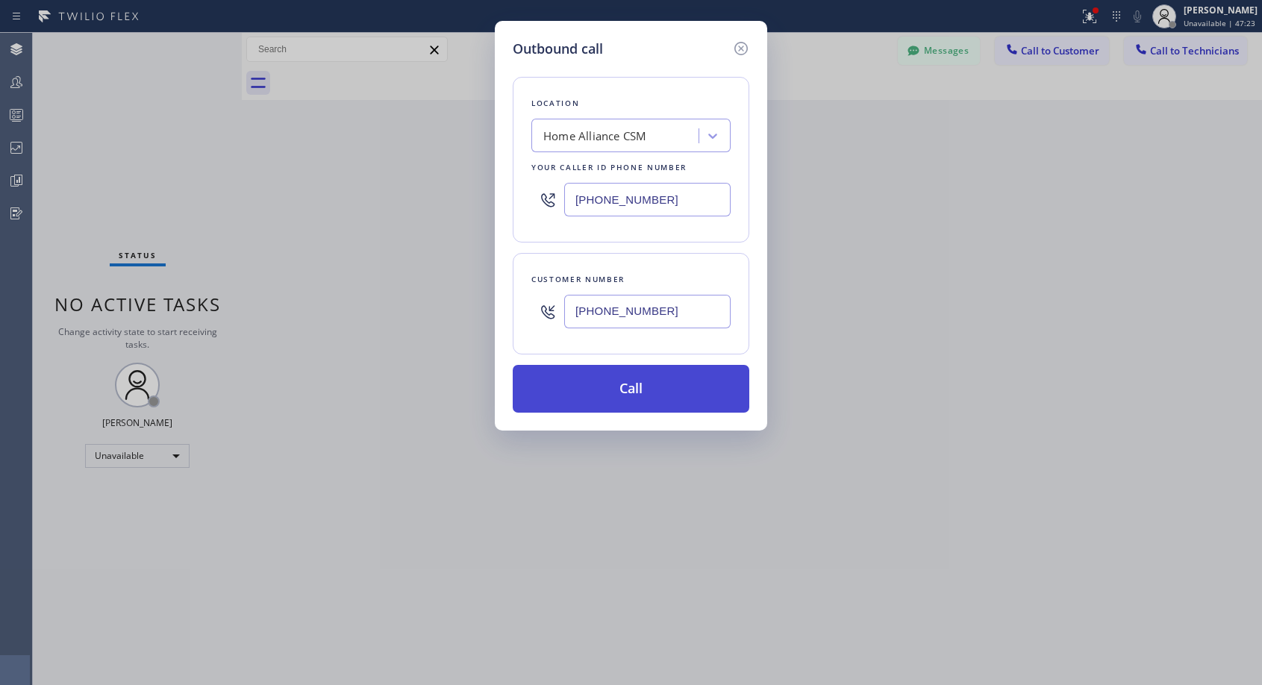
type input "[PHONE_NUMBER]"
click at [661, 383] on button "Call" at bounding box center [631, 389] width 236 height 48
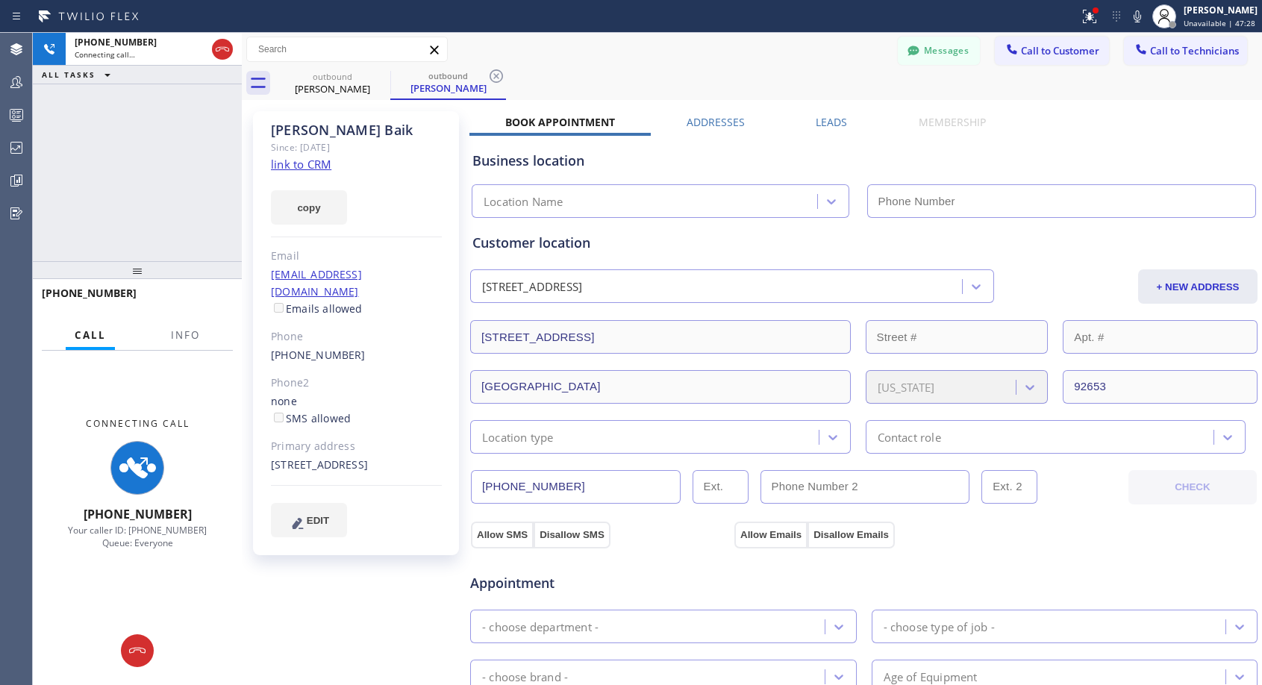
type input "[PHONE_NUMBER]"
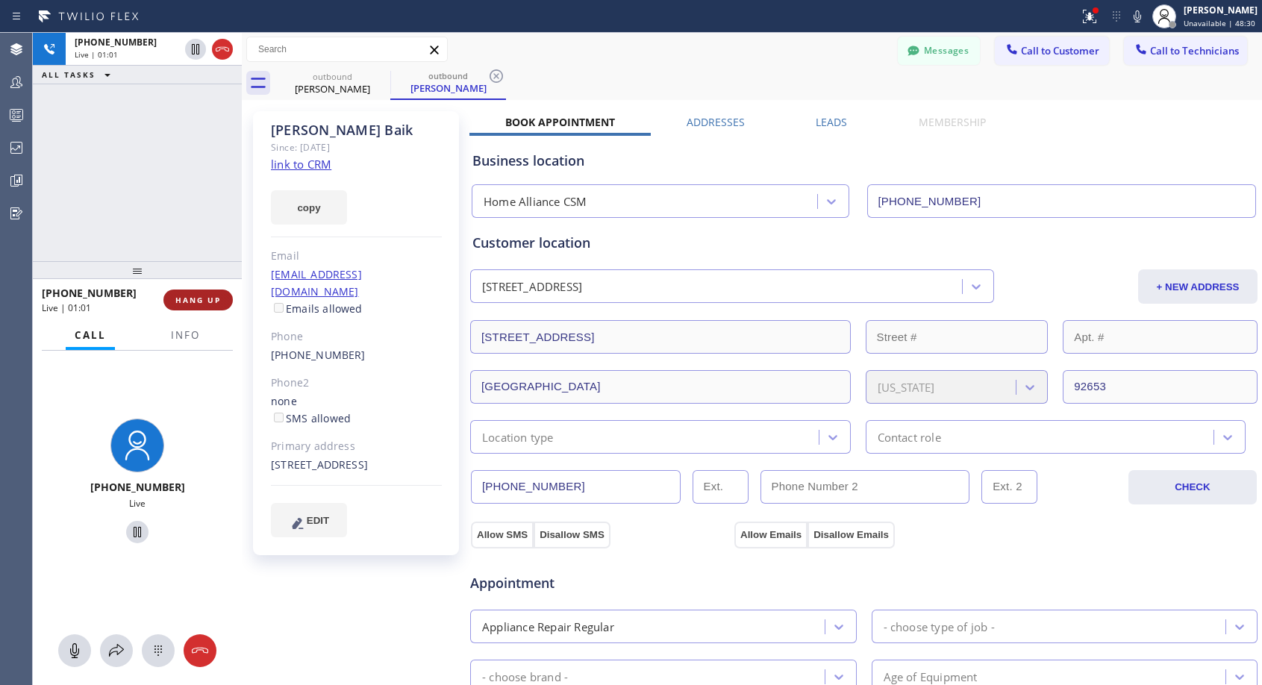
click at [191, 309] on button "HANG UP" at bounding box center [197, 299] width 69 height 21
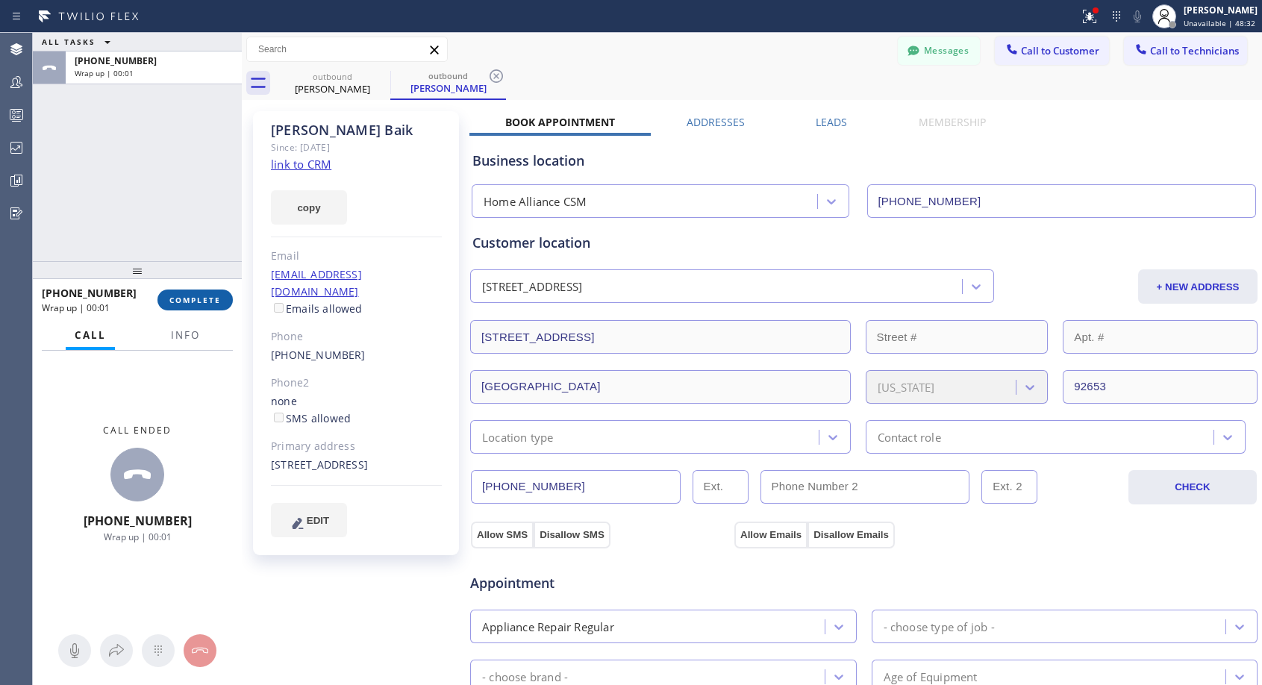
click at [194, 301] on span "COMPLETE" at bounding box center [194, 300] width 51 height 10
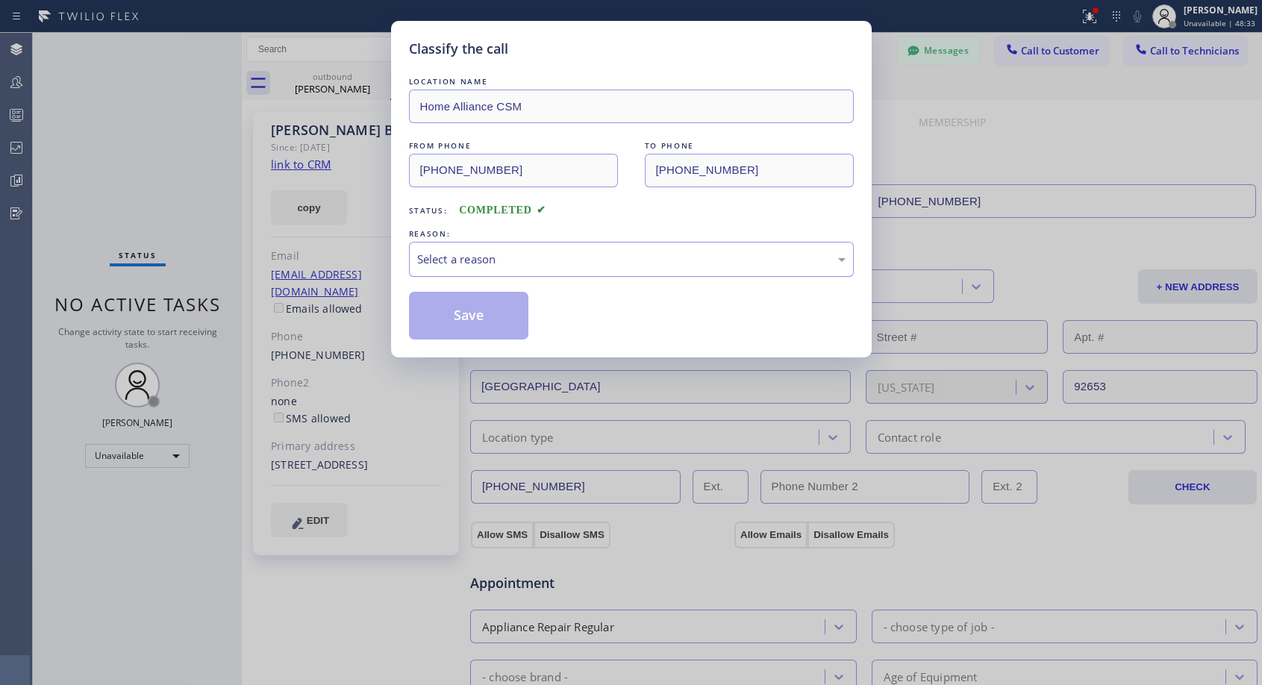
click at [662, 257] on div "Select a reason" at bounding box center [631, 259] width 428 height 17
click at [509, 322] on button "Save" at bounding box center [469, 316] width 120 height 48
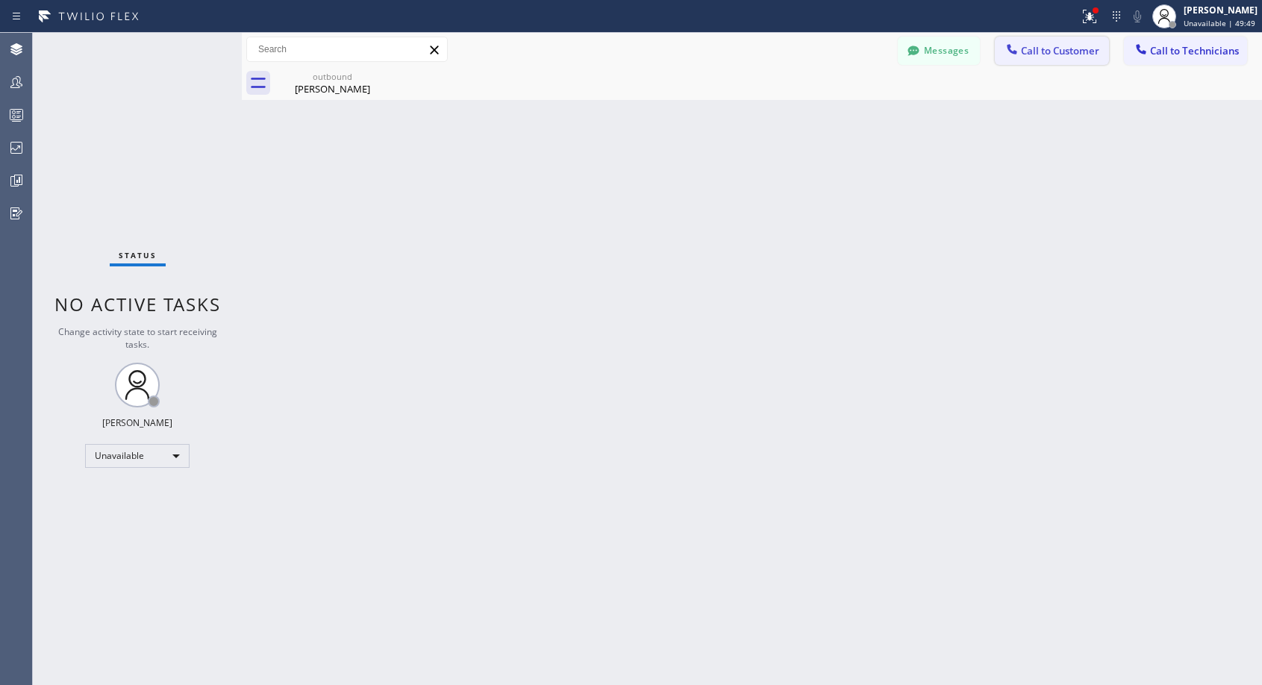
click at [1039, 51] on span "Call to Customer" at bounding box center [1060, 50] width 78 height 13
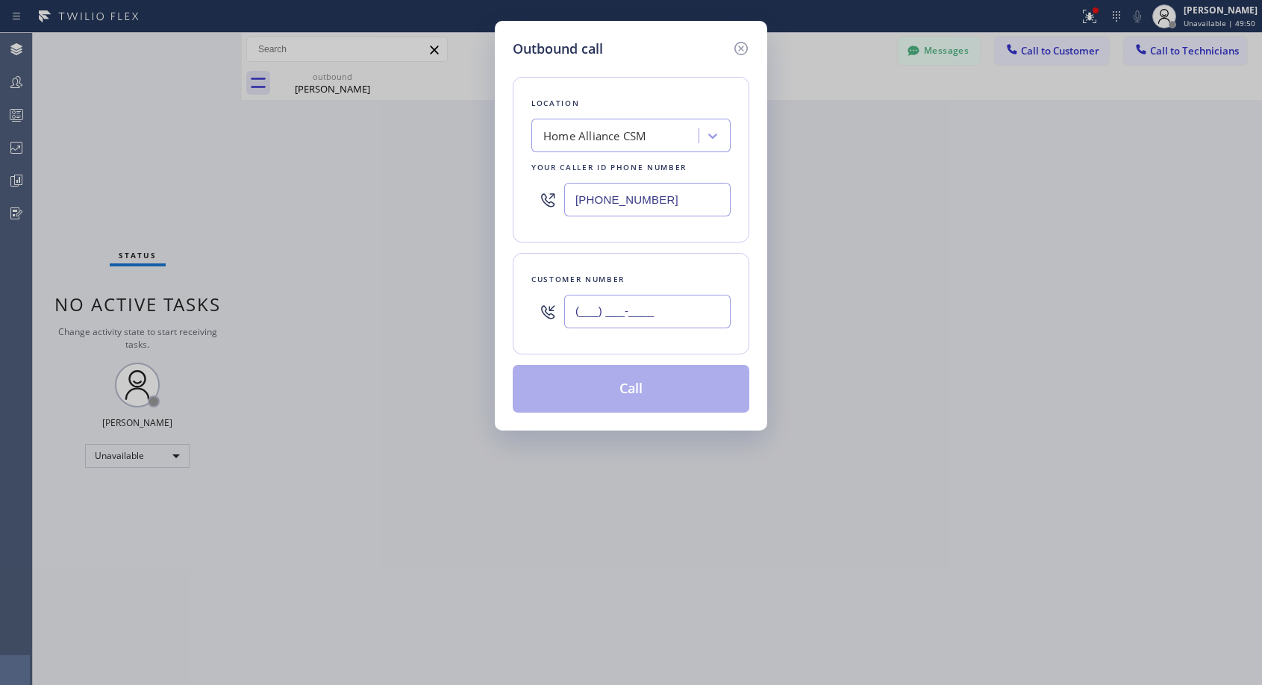
click at [699, 319] on input "(___) ___-____" at bounding box center [647, 312] width 166 height 34
paste input "818) 464-8412"
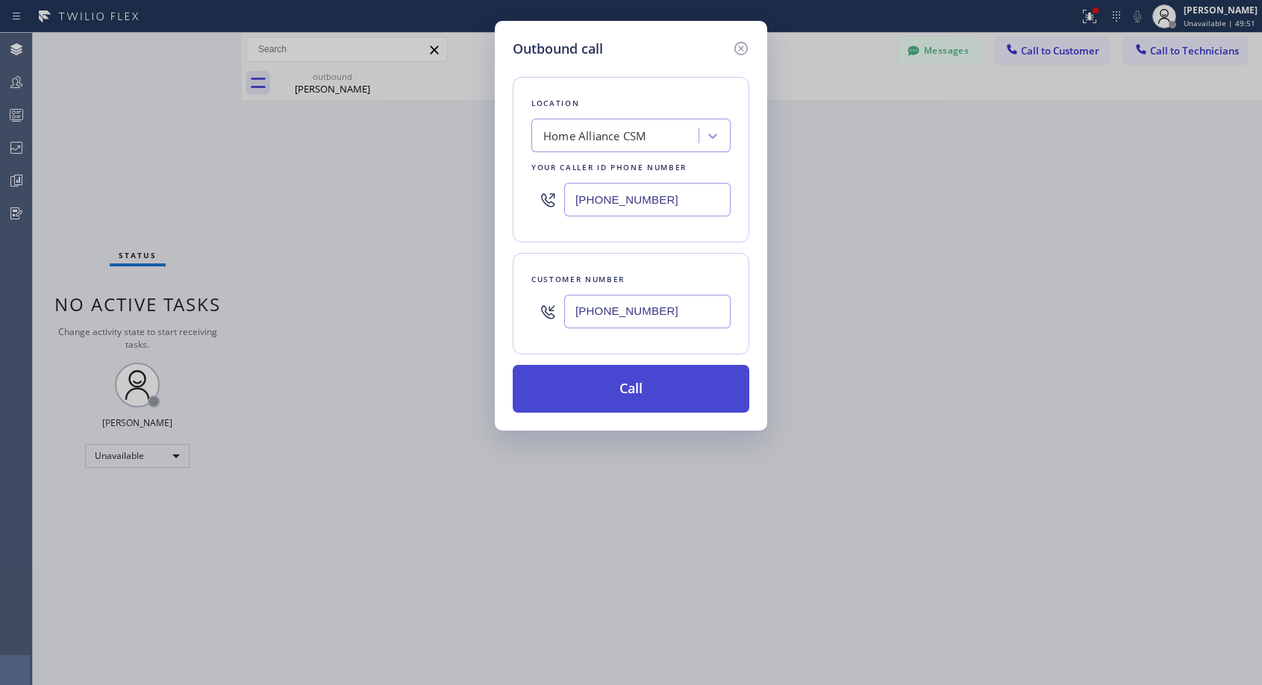
type input "[PHONE_NUMBER]"
drag, startPoint x: 649, startPoint y: 398, endPoint x: 682, endPoint y: 137, distance: 262.4
click at [650, 397] on button "Call" at bounding box center [631, 389] width 236 height 48
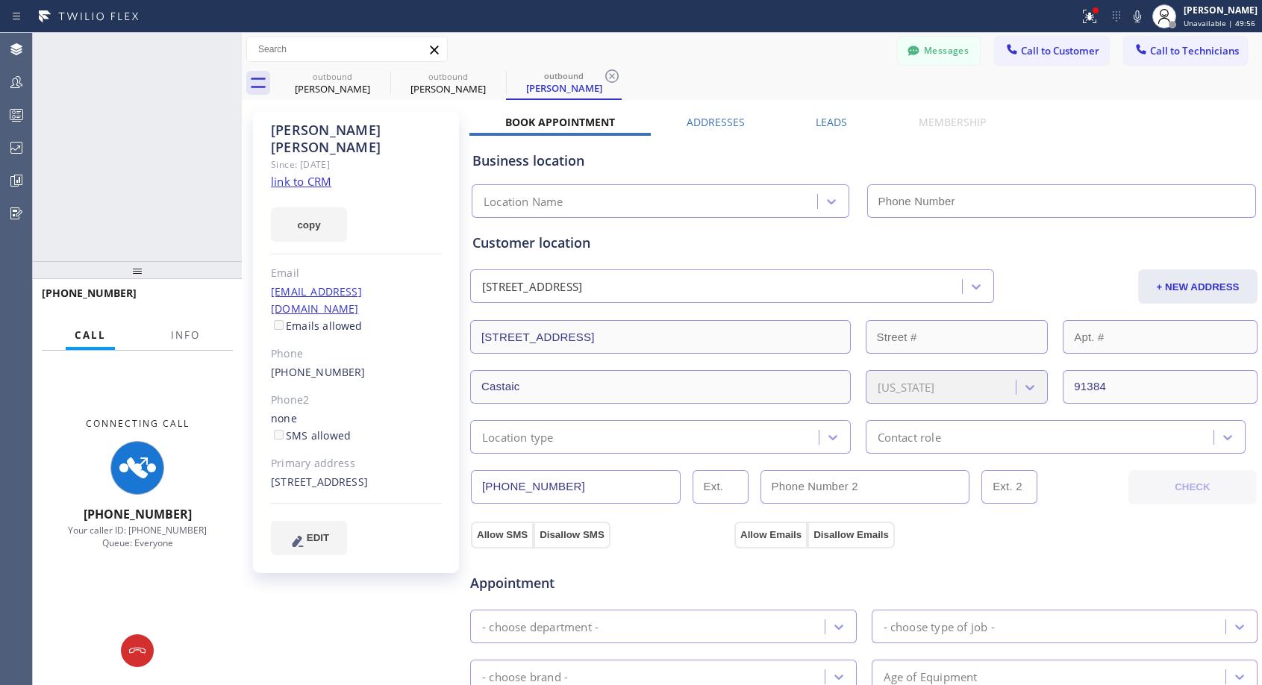
type input "[PHONE_NUMBER]"
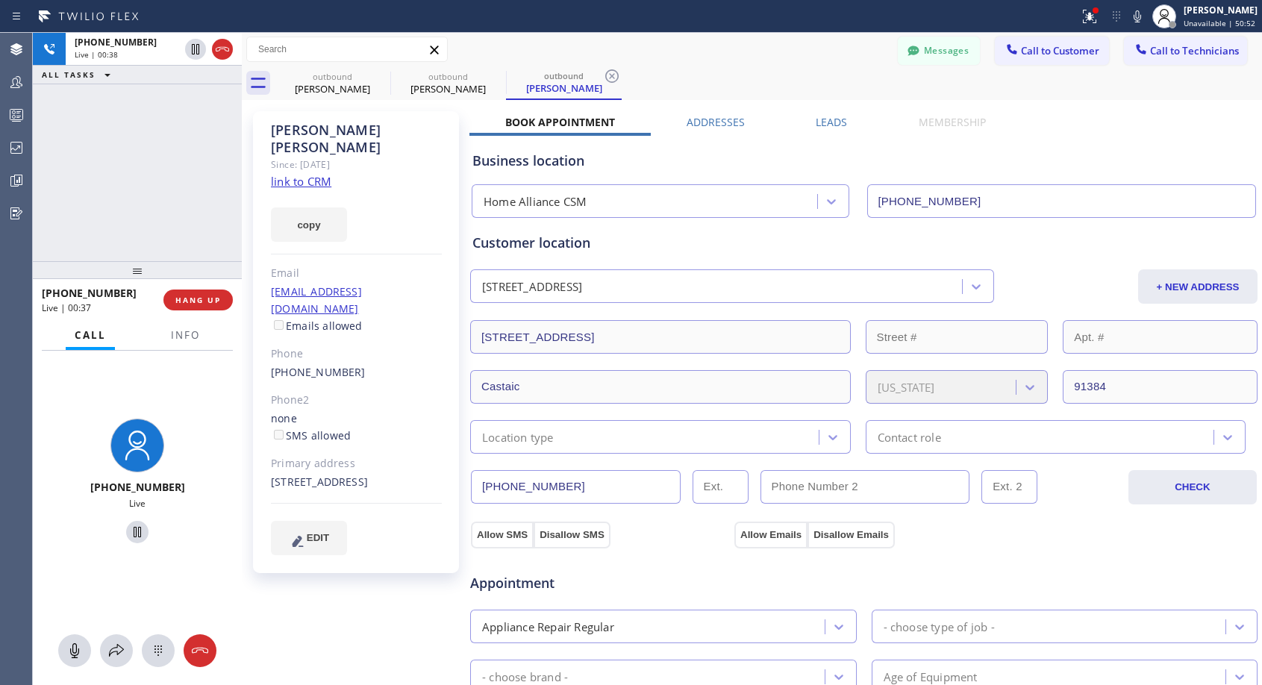
click at [166, 181] on div "[PHONE_NUMBER] Live | 00:38 ALL TASKS ALL TASKS ACTIVE TASKS TASKS IN WRAP UP" at bounding box center [137, 147] width 209 height 228
click at [192, 302] on span "HANG UP" at bounding box center [198, 300] width 46 height 10
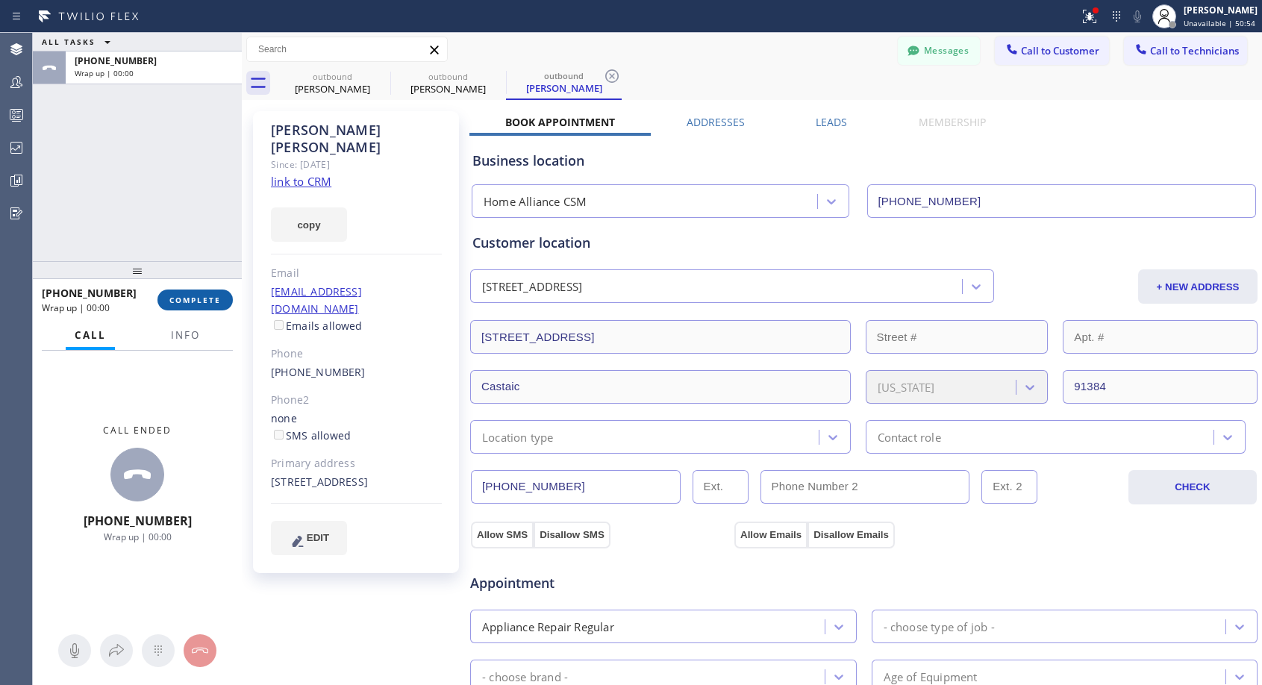
click at [192, 302] on span "COMPLETE" at bounding box center [194, 300] width 51 height 10
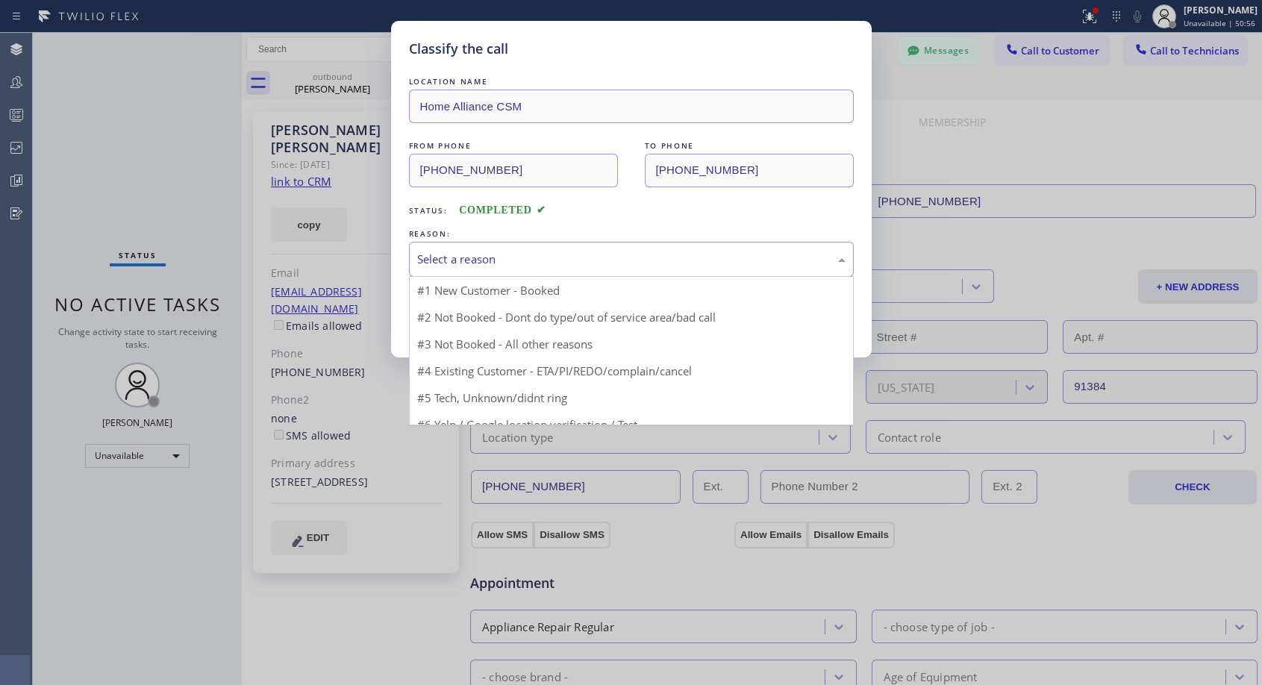
click at [630, 260] on div "Select a reason" at bounding box center [631, 259] width 428 height 17
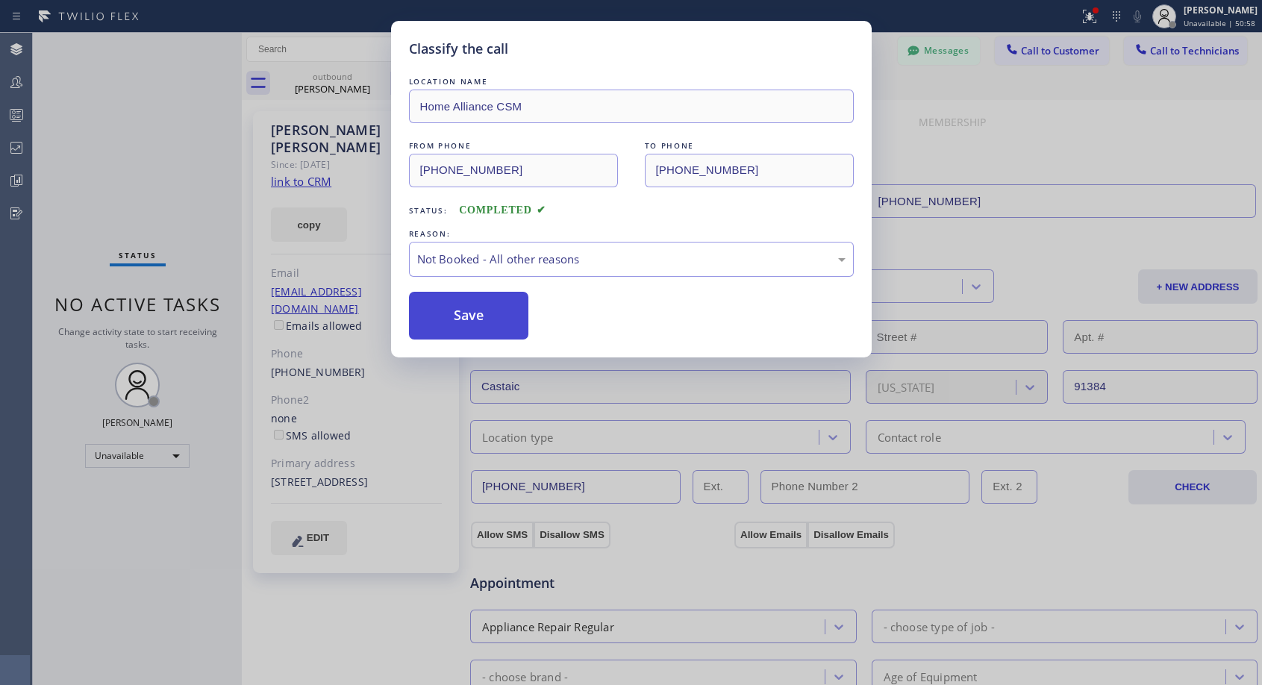
click at [471, 319] on button "Save" at bounding box center [469, 316] width 120 height 48
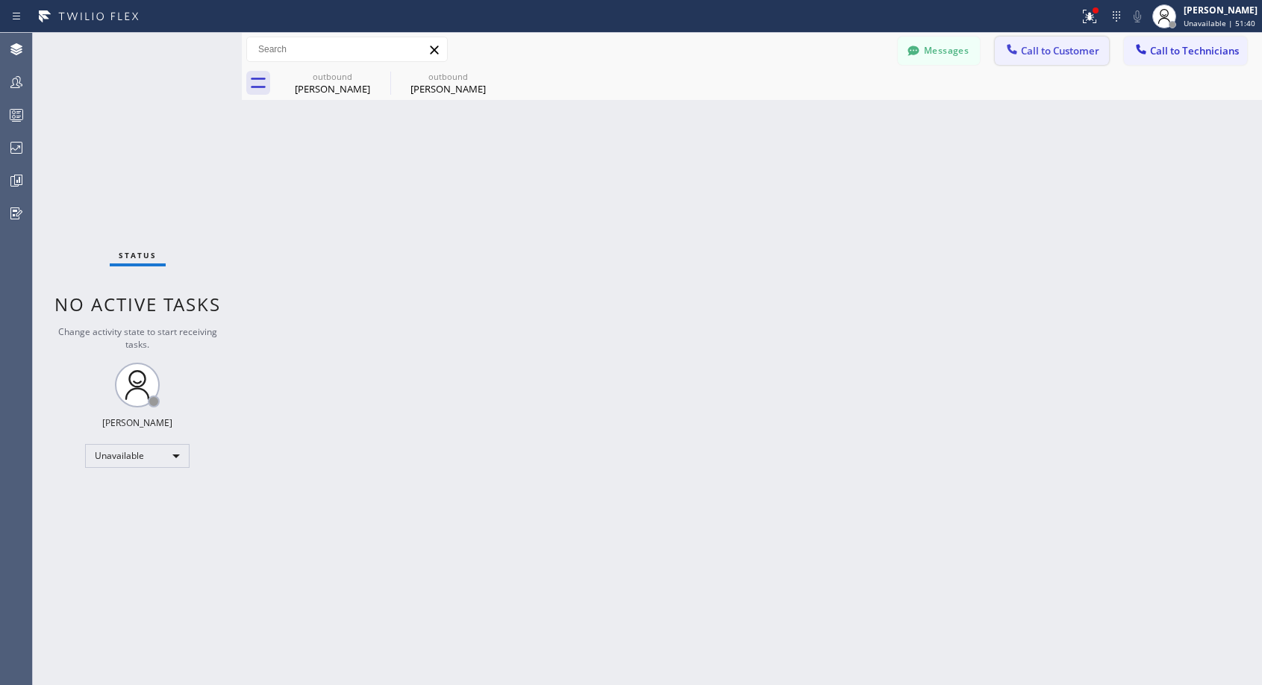
click at [1041, 53] on span "Call to Customer" at bounding box center [1060, 50] width 78 height 13
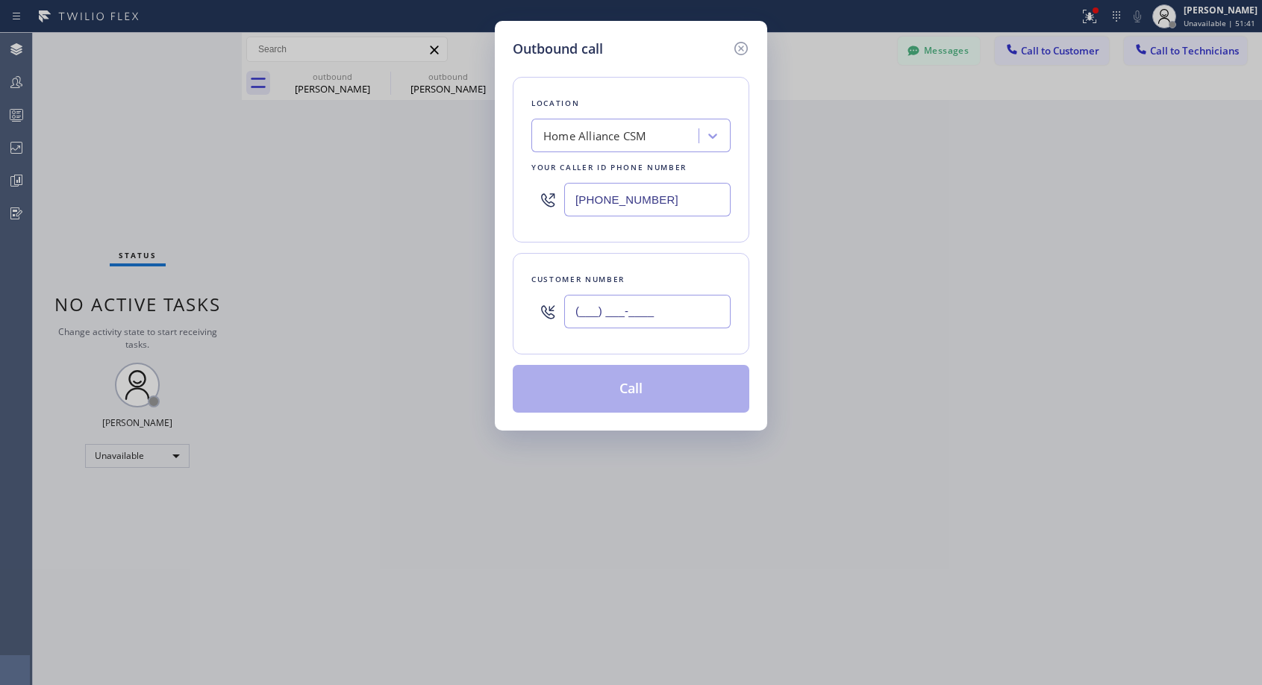
click at [677, 316] on input "(___) ___-____" at bounding box center [647, 312] width 166 height 34
paste input "813) 784-5327"
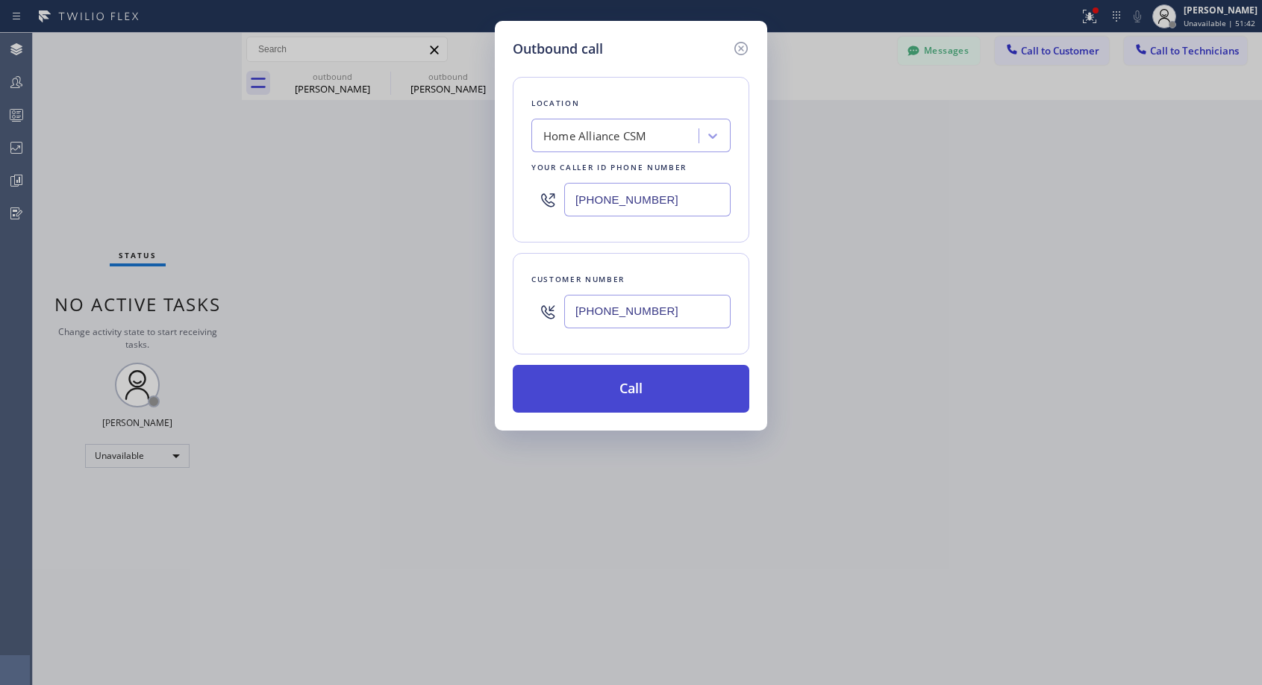
type input "[PHONE_NUMBER]"
click at [624, 389] on button "Call" at bounding box center [631, 389] width 236 height 48
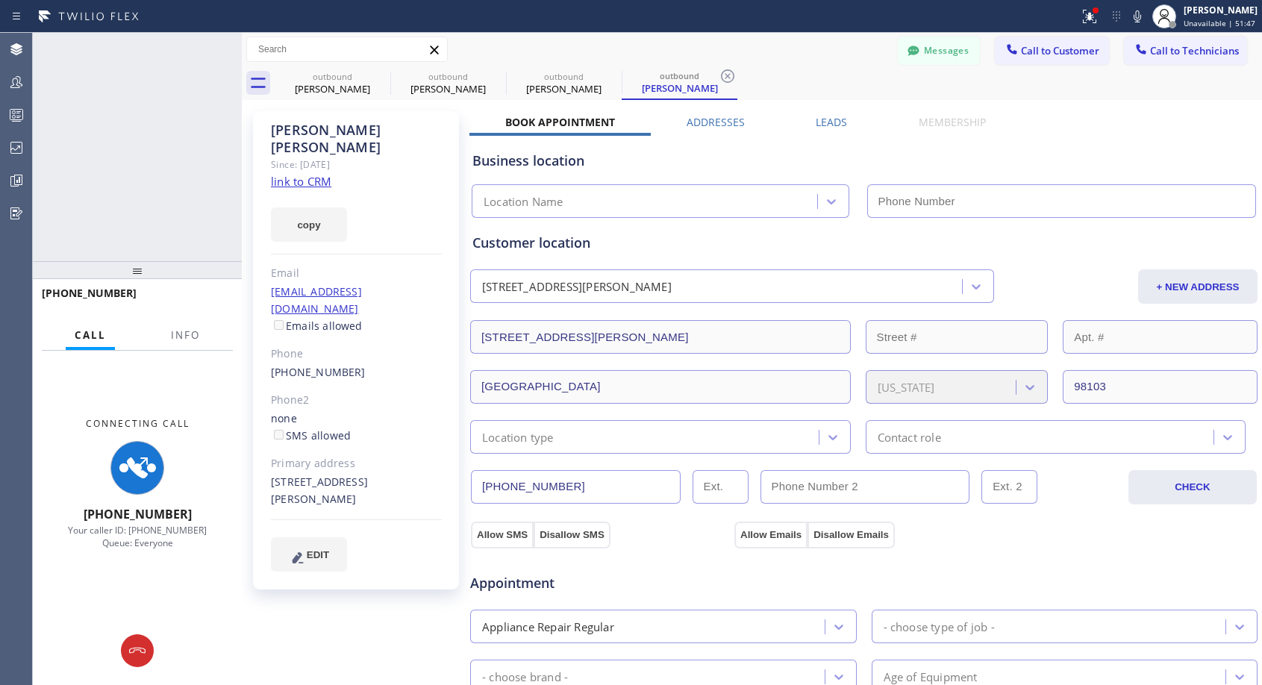
type input "[PHONE_NUMBER]"
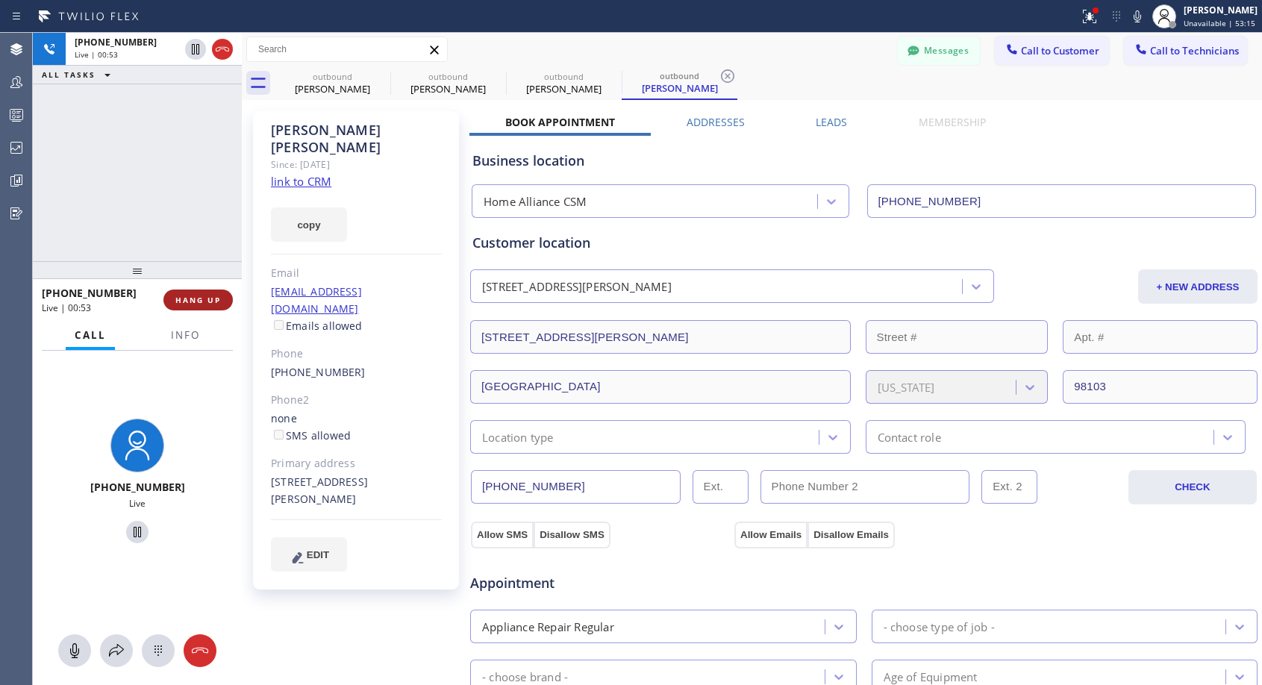
click at [184, 303] on span "HANG UP" at bounding box center [198, 300] width 46 height 10
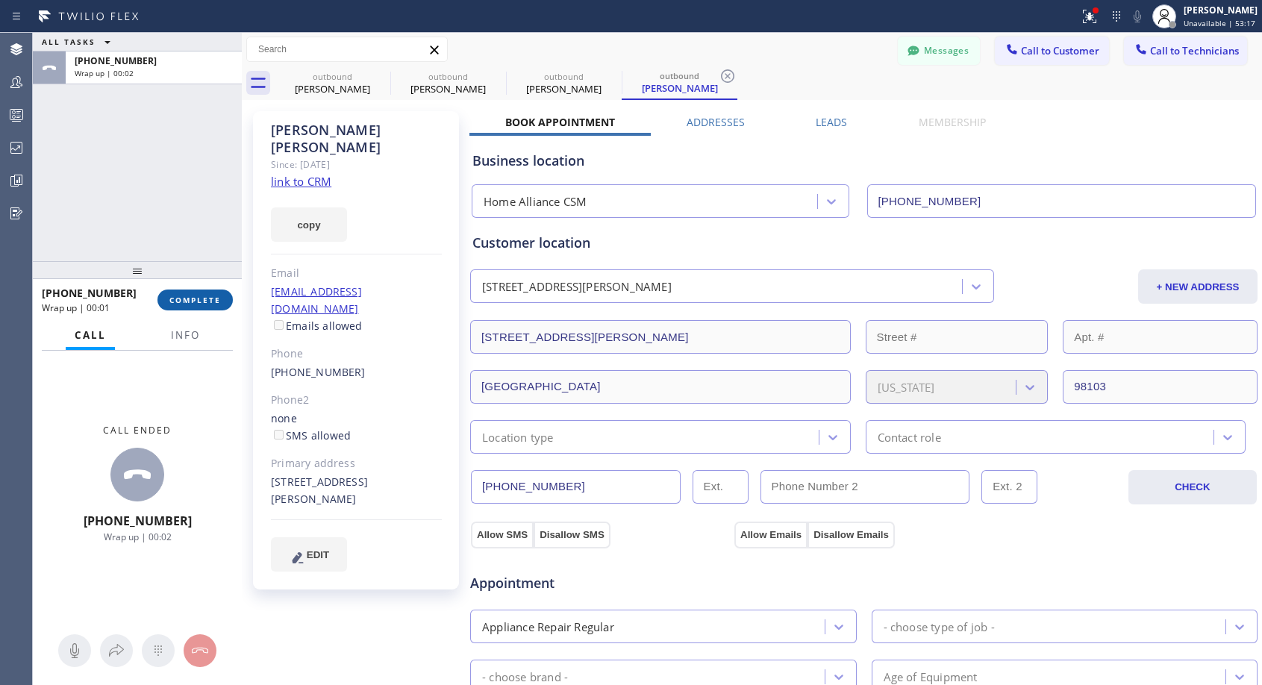
click at [205, 297] on span "COMPLETE" at bounding box center [194, 300] width 51 height 10
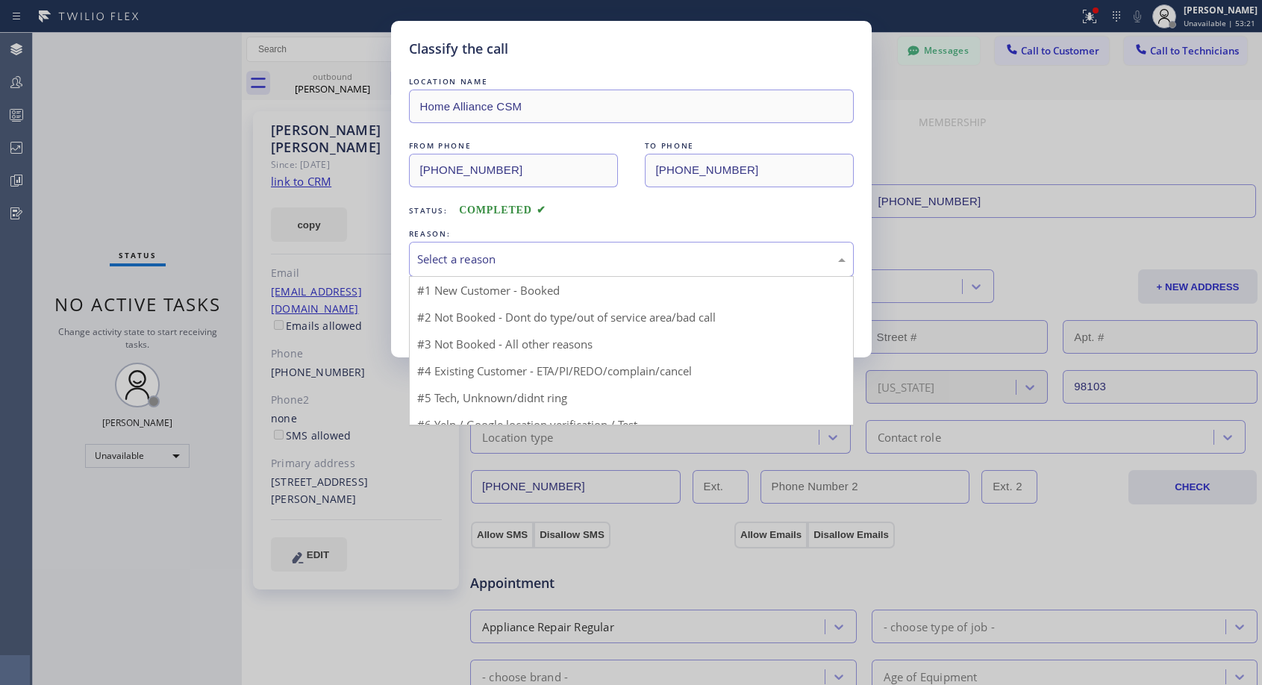
click at [537, 263] on div "Select a reason" at bounding box center [631, 259] width 428 height 17
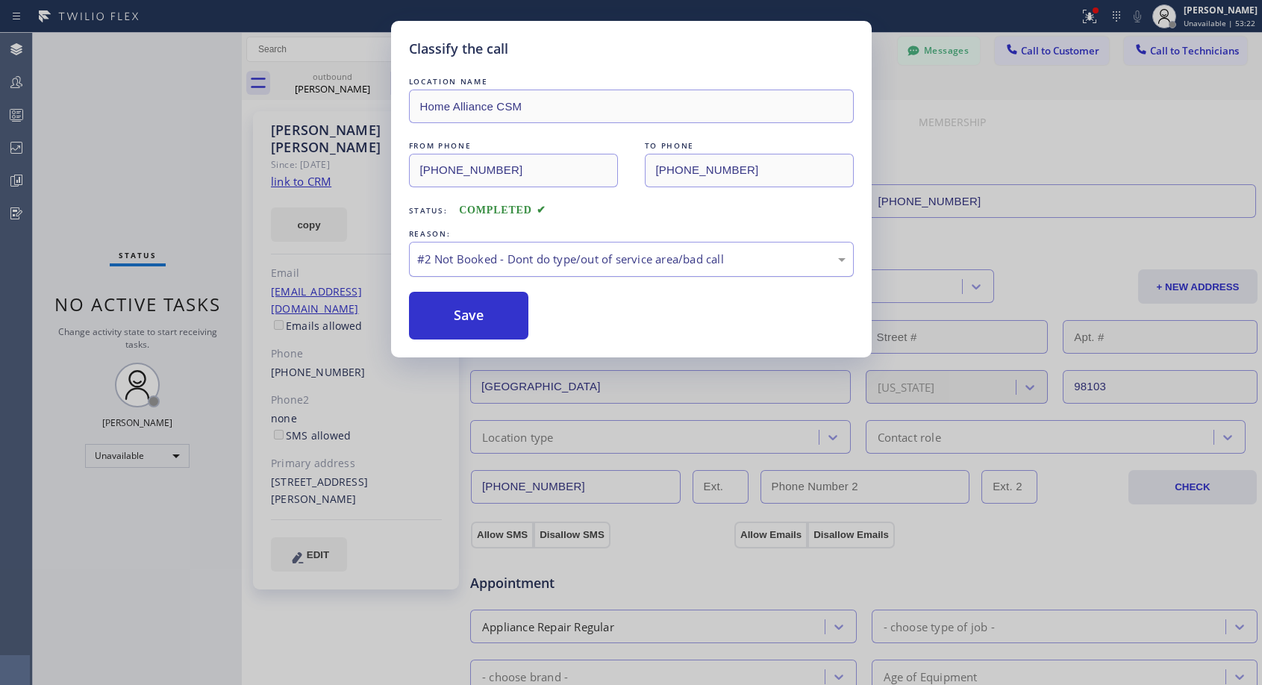
click at [542, 253] on div "#2 Not Booked - Dont do type/out of service area/bad call" at bounding box center [631, 259] width 428 height 17
click at [485, 329] on button "Save" at bounding box center [469, 316] width 120 height 48
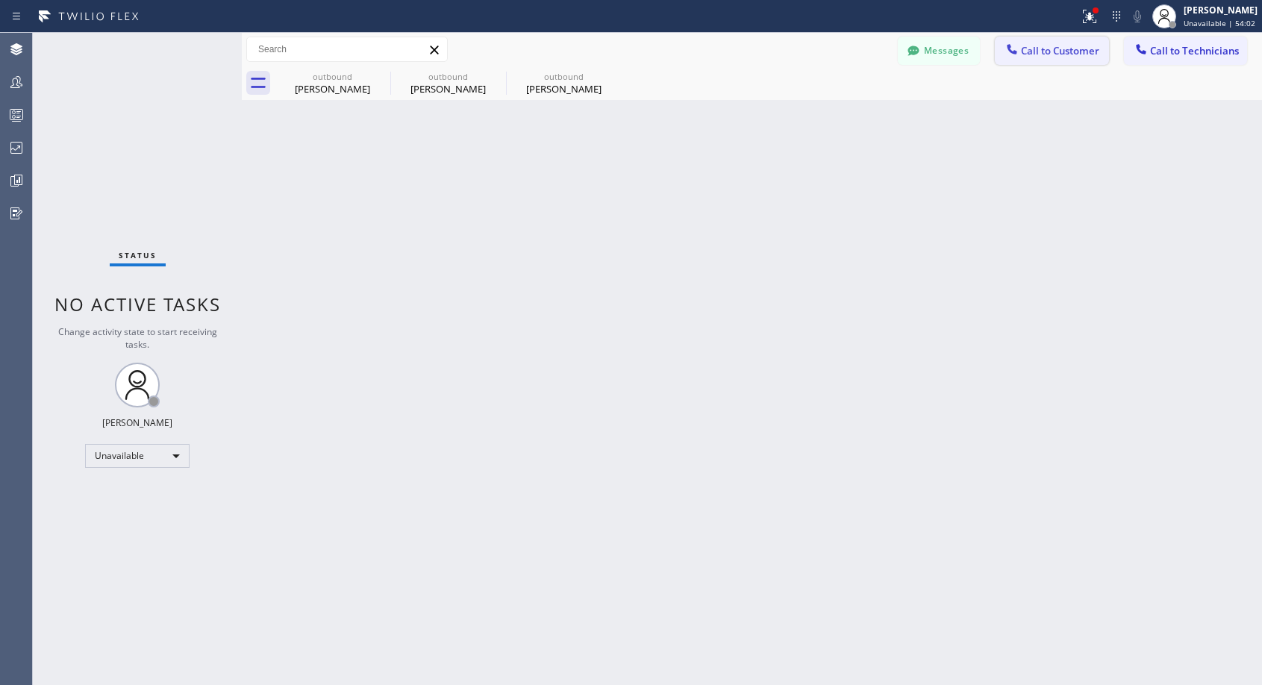
click at [1028, 54] on span "Call to Customer" at bounding box center [1060, 50] width 78 height 13
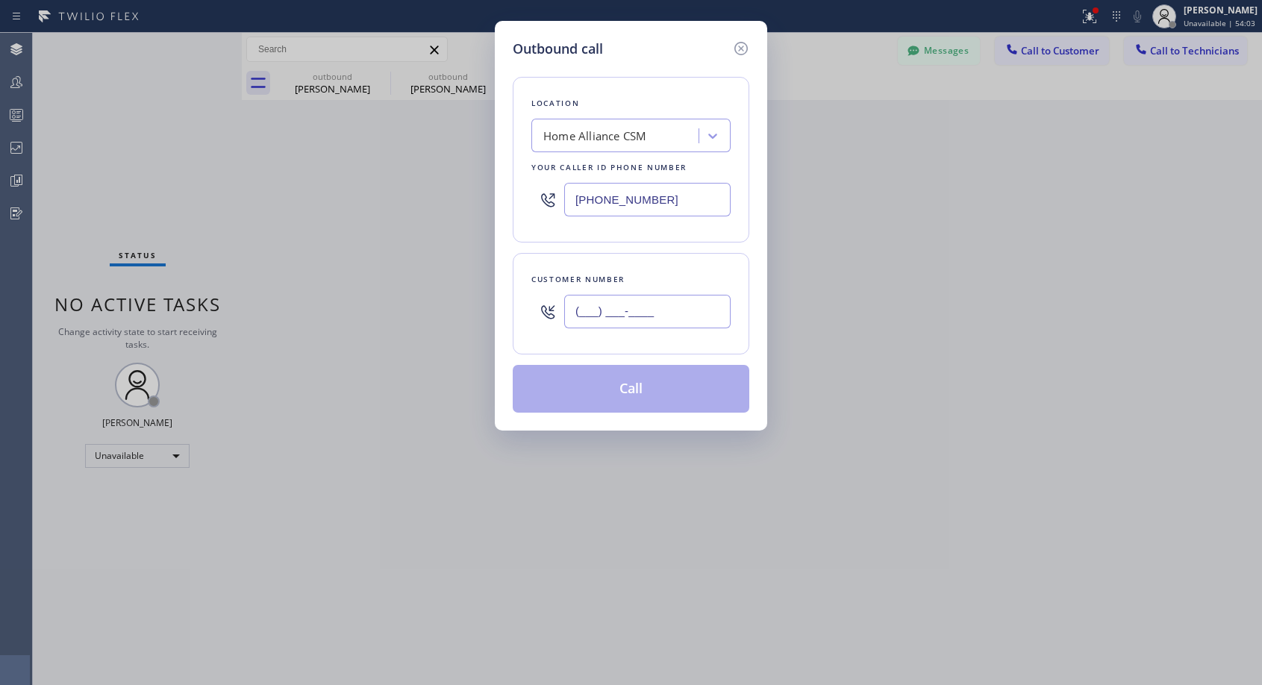
click at [607, 303] on input "(___) ___-____" at bounding box center [647, 312] width 166 height 34
paste input "347) 536-6801"
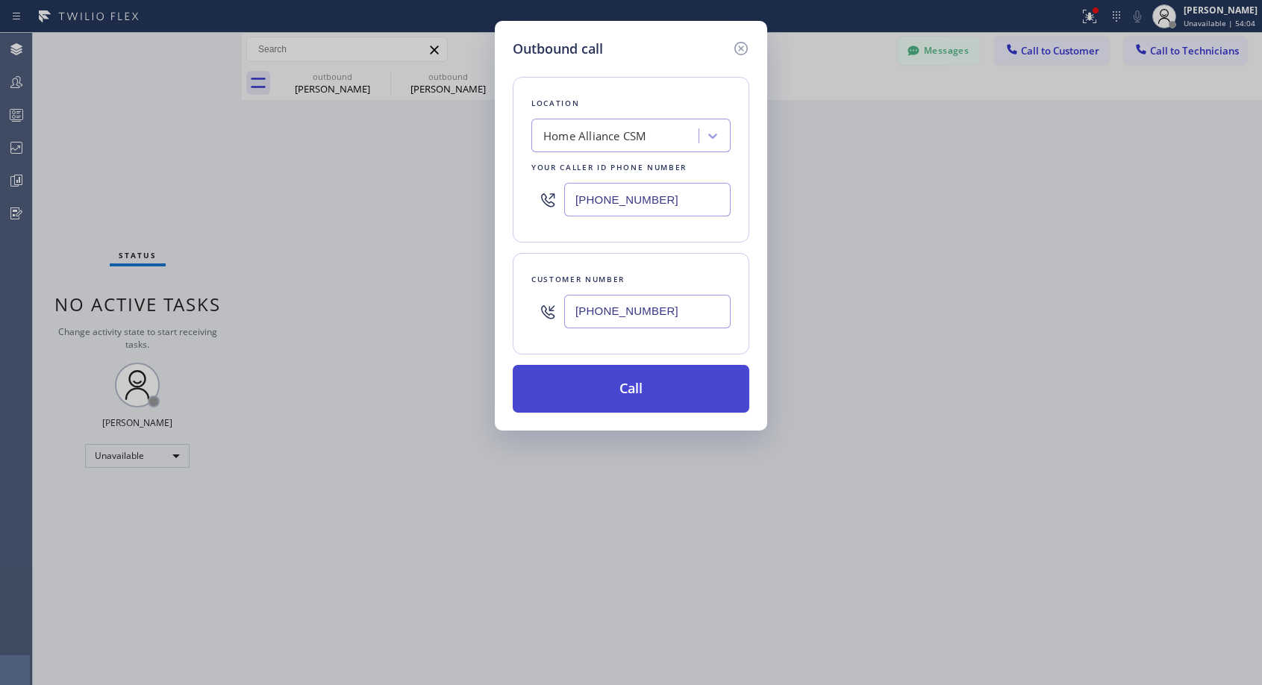
type input "[PHONE_NUMBER]"
click at [627, 398] on button "Call" at bounding box center [631, 389] width 236 height 48
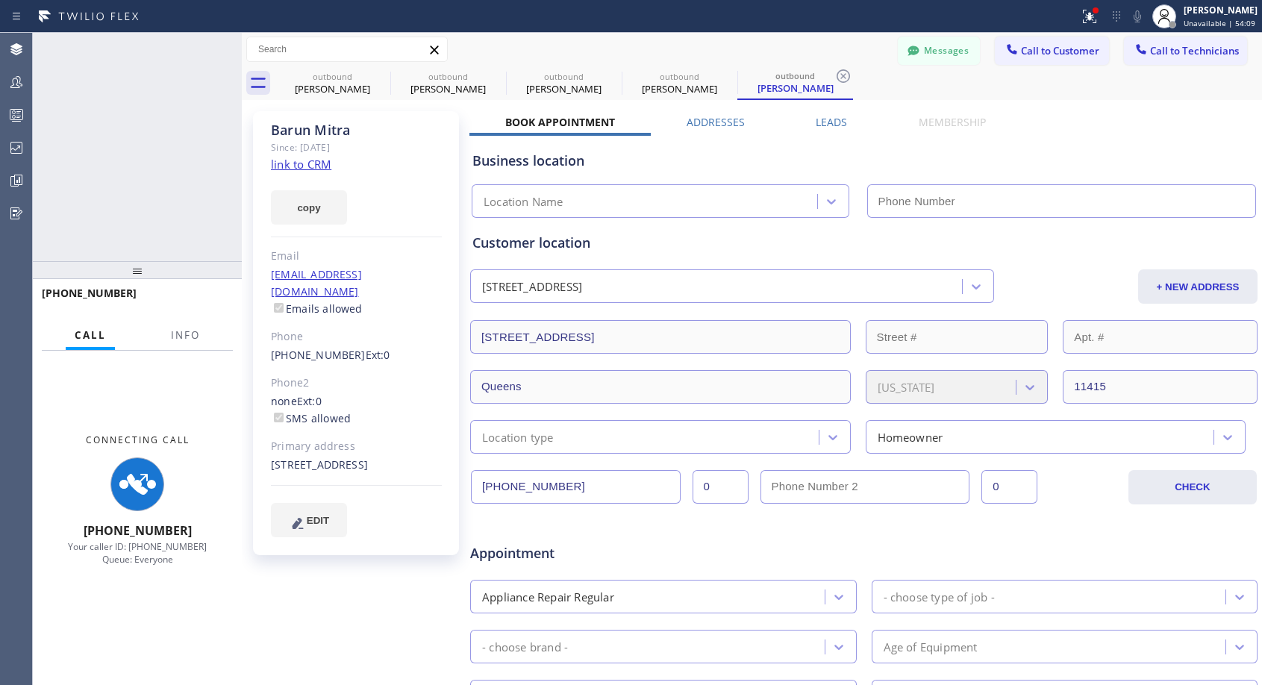
type input "[PHONE_NUMBER]"
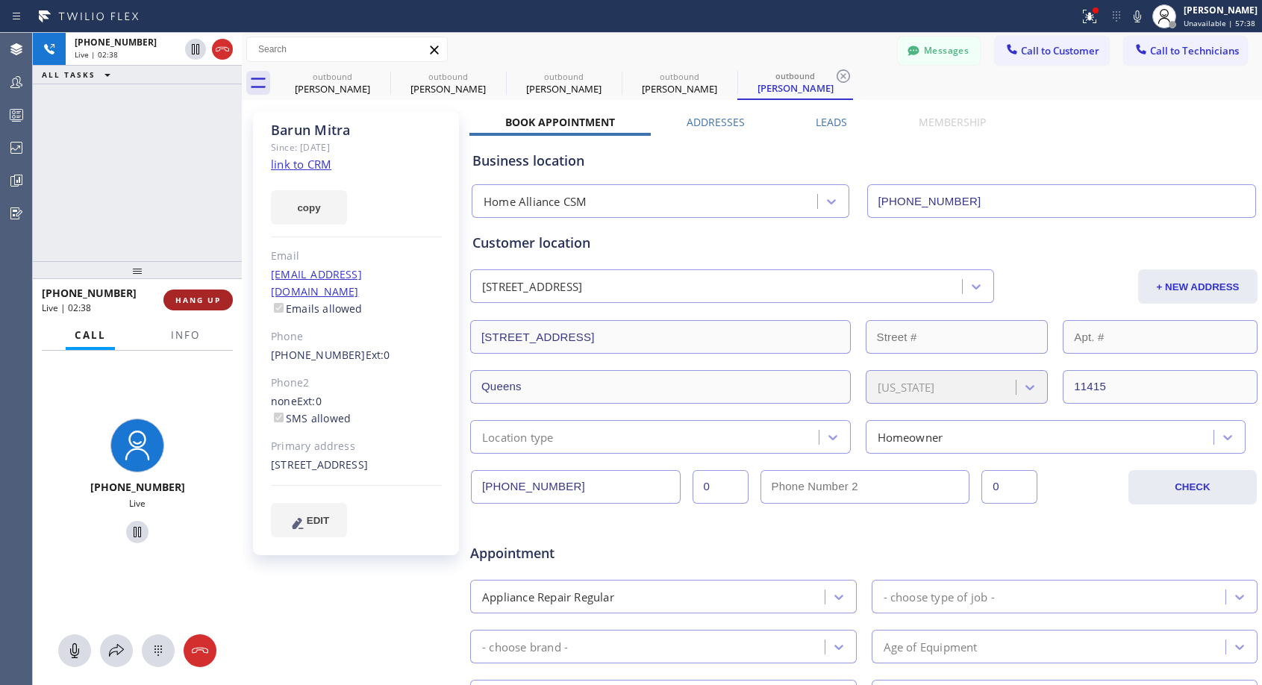
click at [190, 296] on span "HANG UP" at bounding box center [198, 300] width 46 height 10
